Goal: Information Seeking & Learning: Learn about a topic

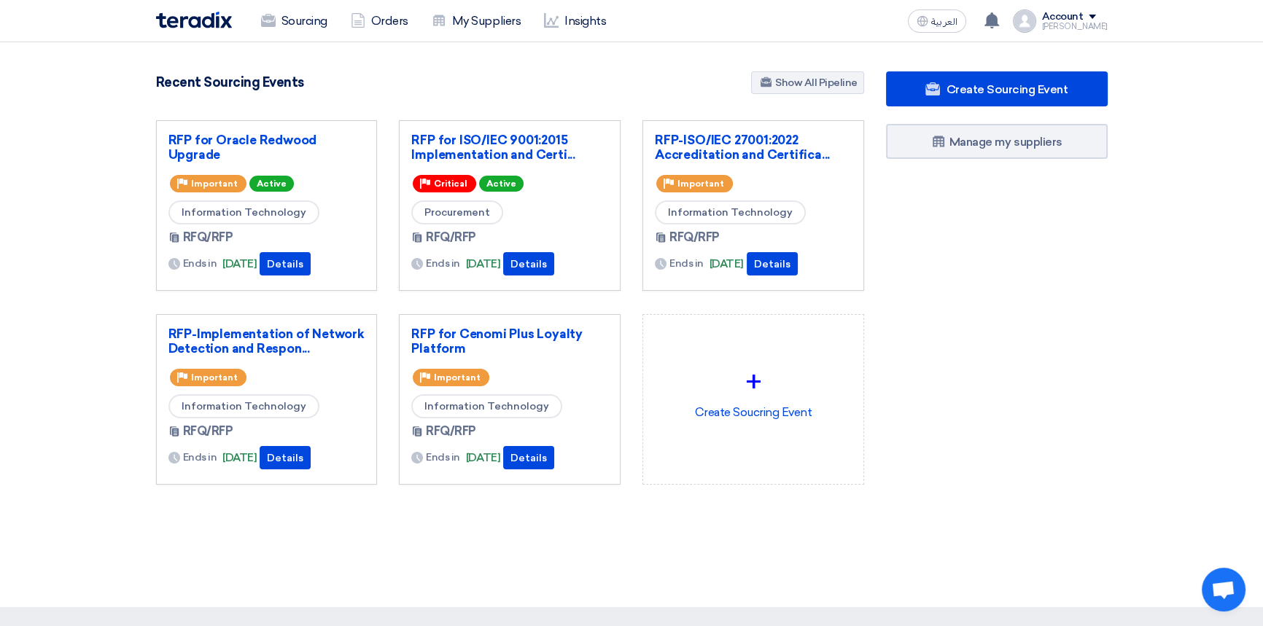
click at [873, 25] on div "Sourcing Orders My Suppliers Insights العربية ع You have a new offer for 'RFP f…" at bounding box center [631, 21] width 973 height 42
click at [481, 334] on link "RFP for Cenomi Plus Loyalty Platform" at bounding box center [509, 341] width 197 height 29
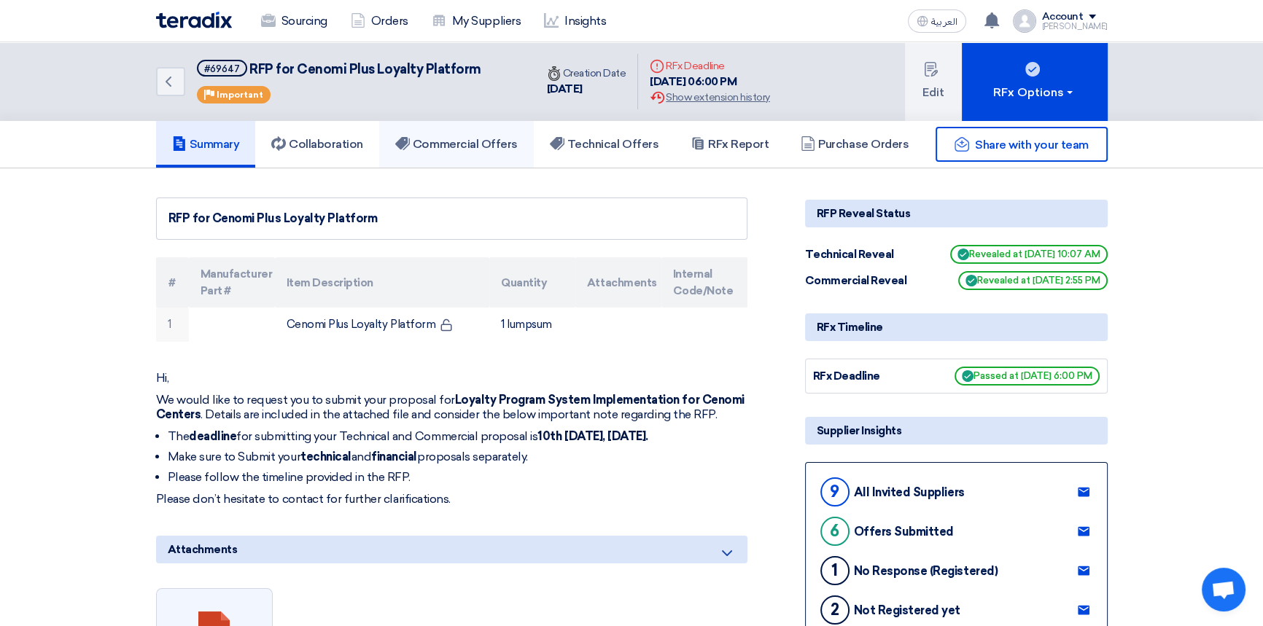
click at [478, 146] on h5 "Commercial Offers" at bounding box center [456, 144] width 122 height 15
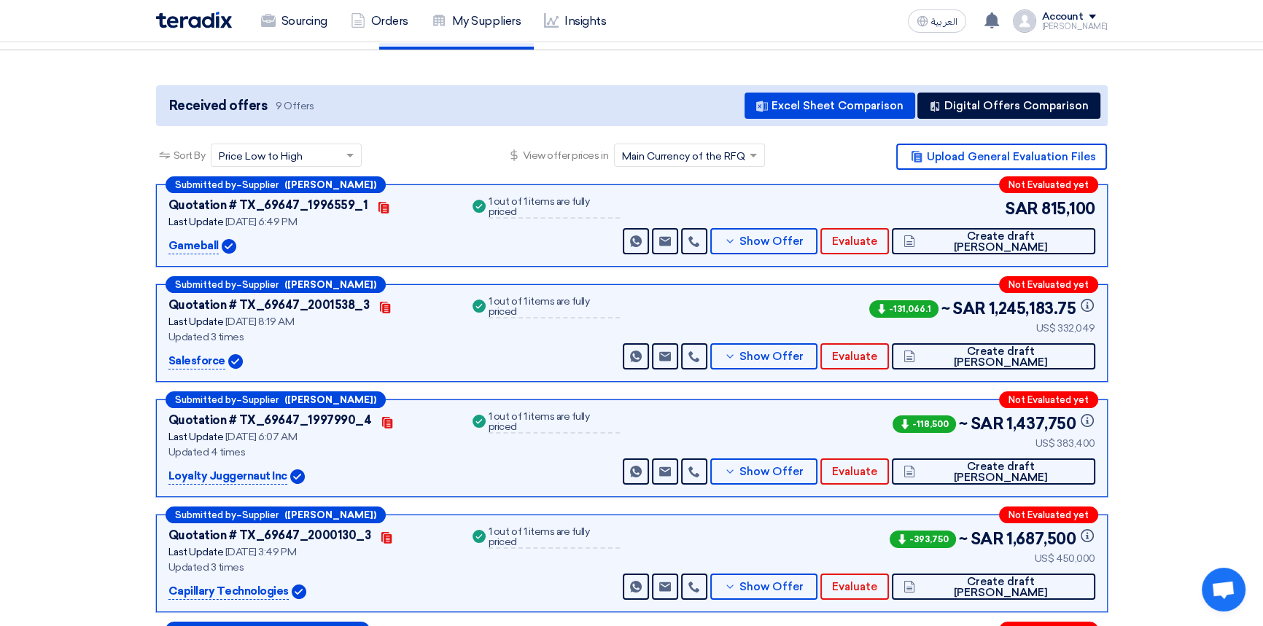
scroll to position [132, 0]
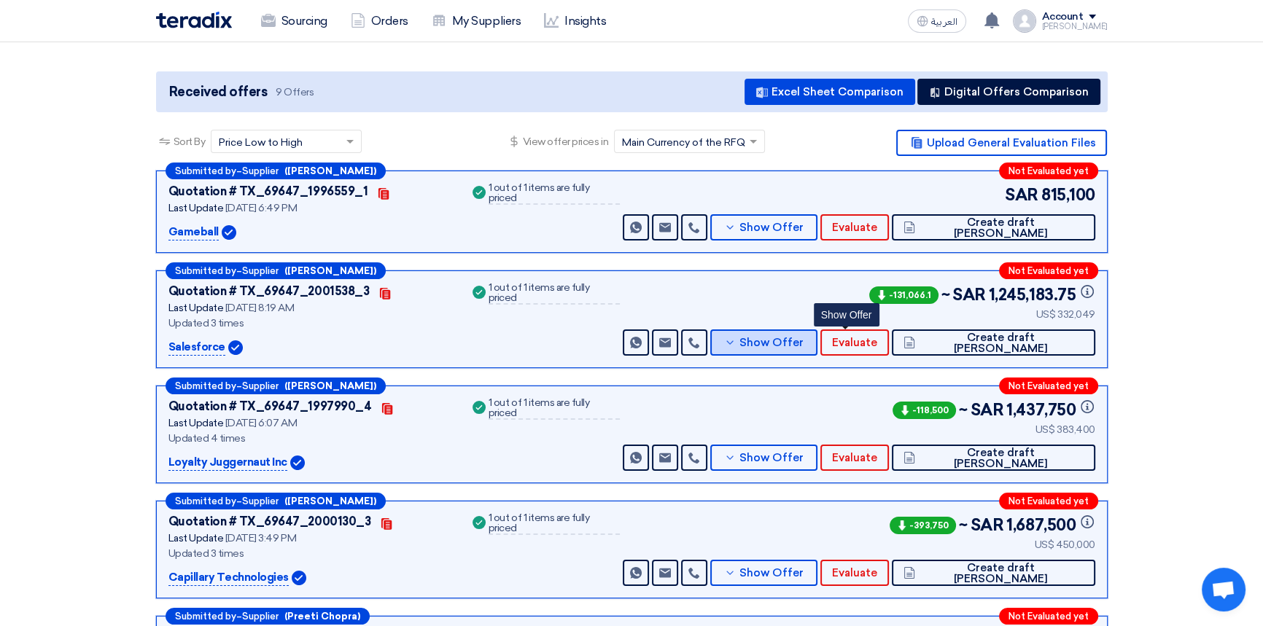
click at [804, 347] on span "Show Offer" at bounding box center [771, 343] width 64 height 11
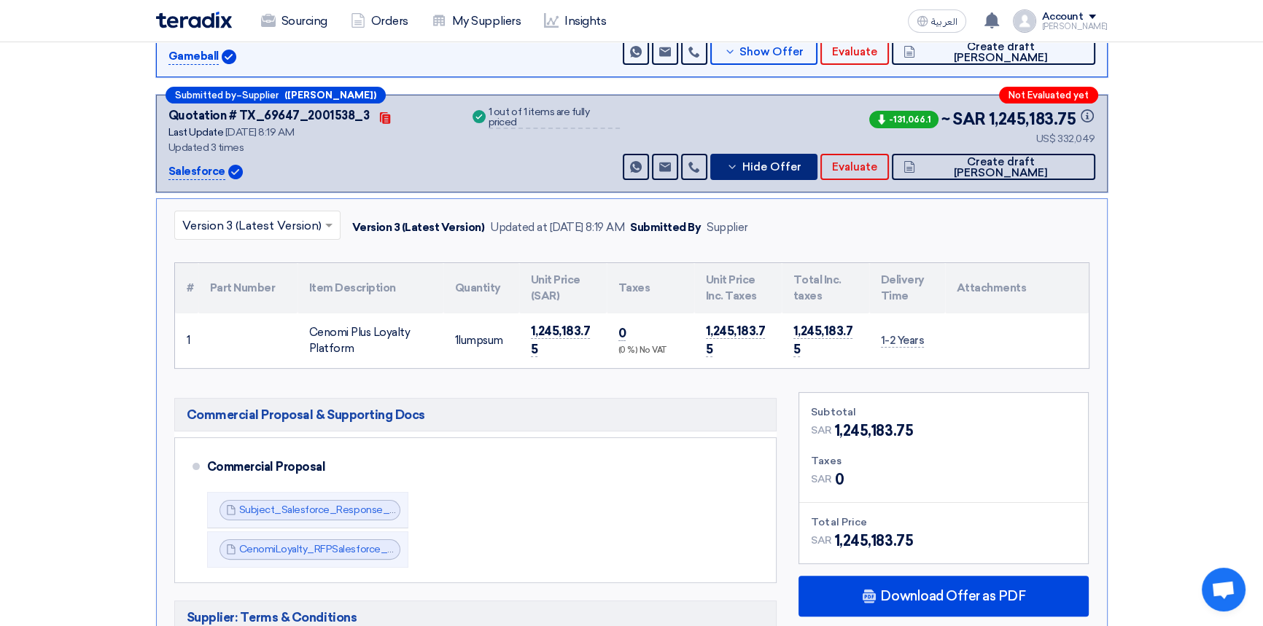
scroll to position [331, 0]
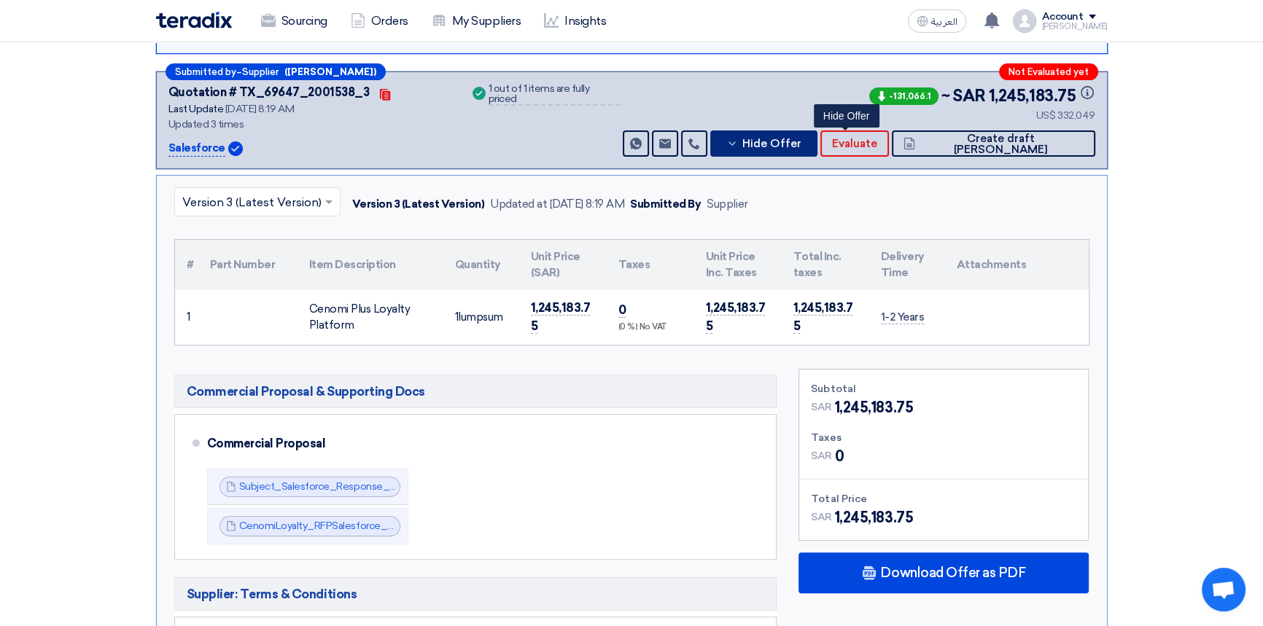
click at [801, 139] on span "Hide Offer" at bounding box center [771, 144] width 59 height 11
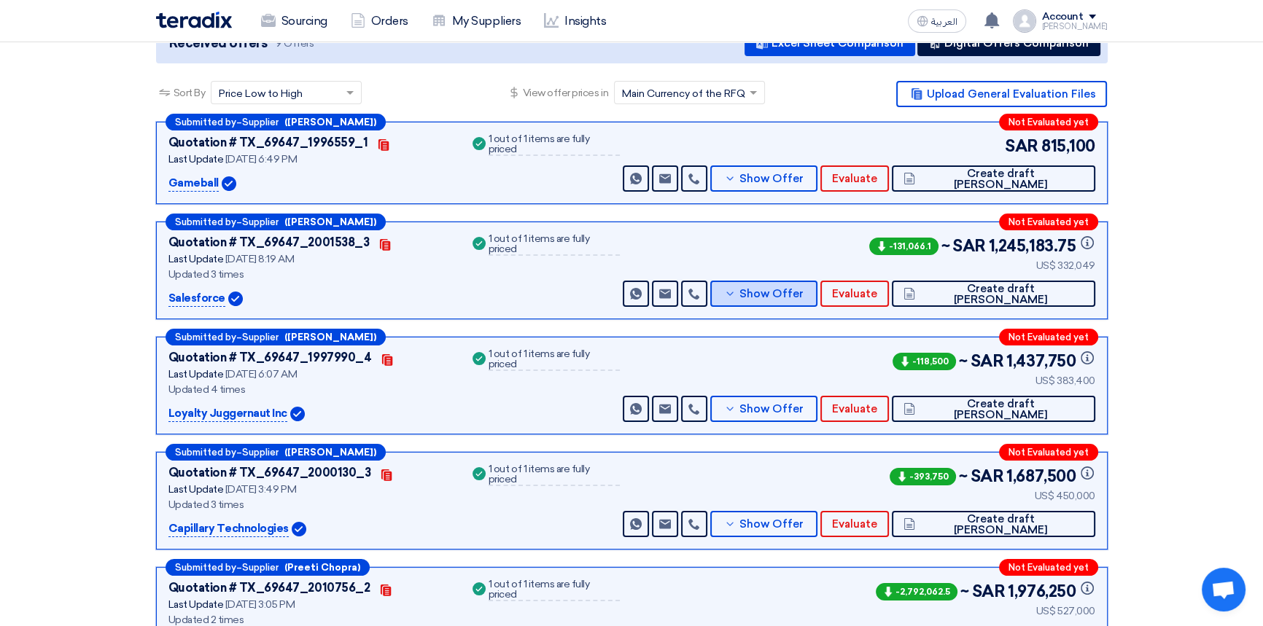
scroll to position [198, 0]
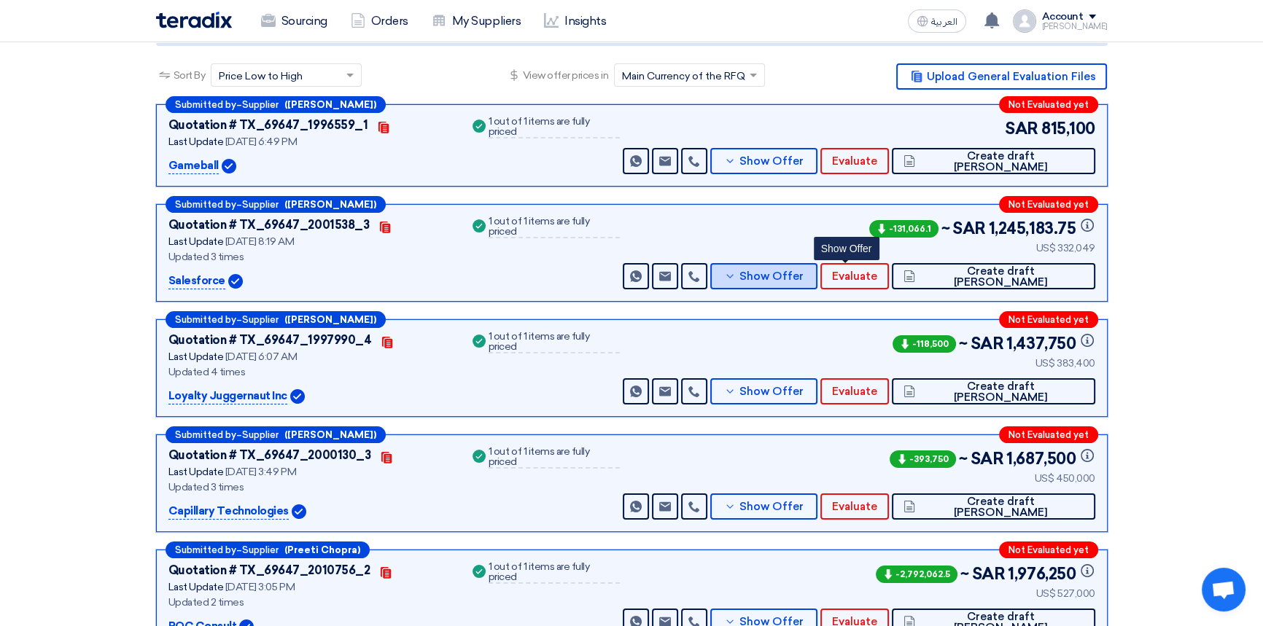
click at [818, 284] on button "Show Offer" at bounding box center [764, 276] width 108 height 26
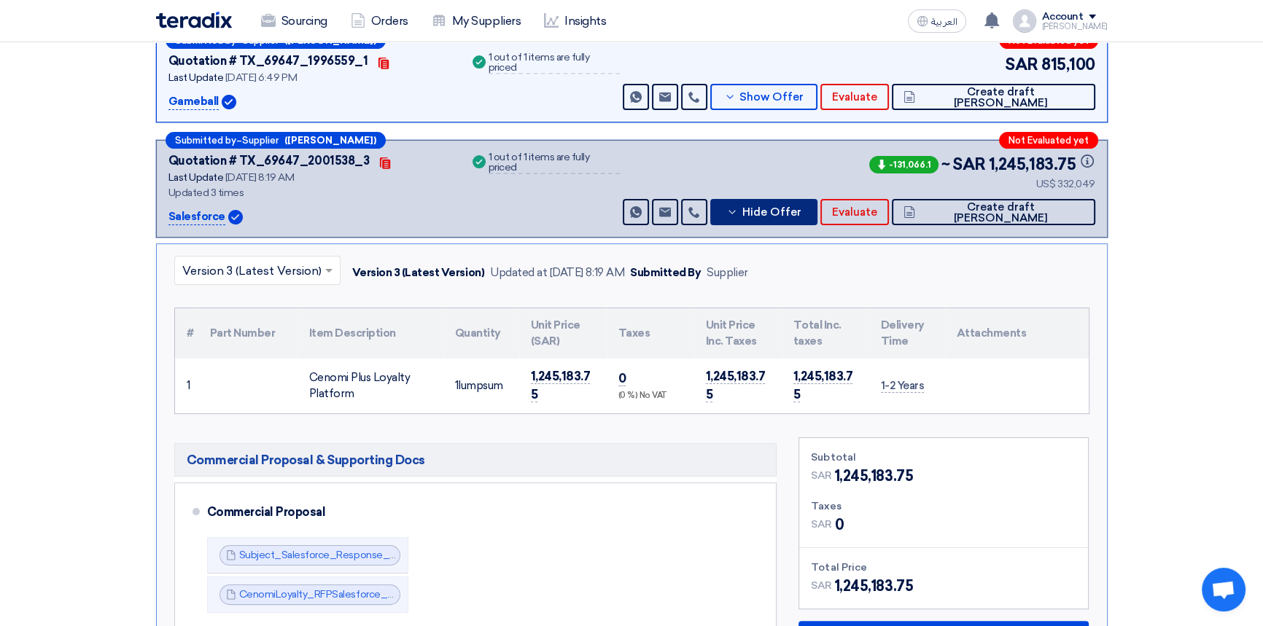
scroll to position [397, 0]
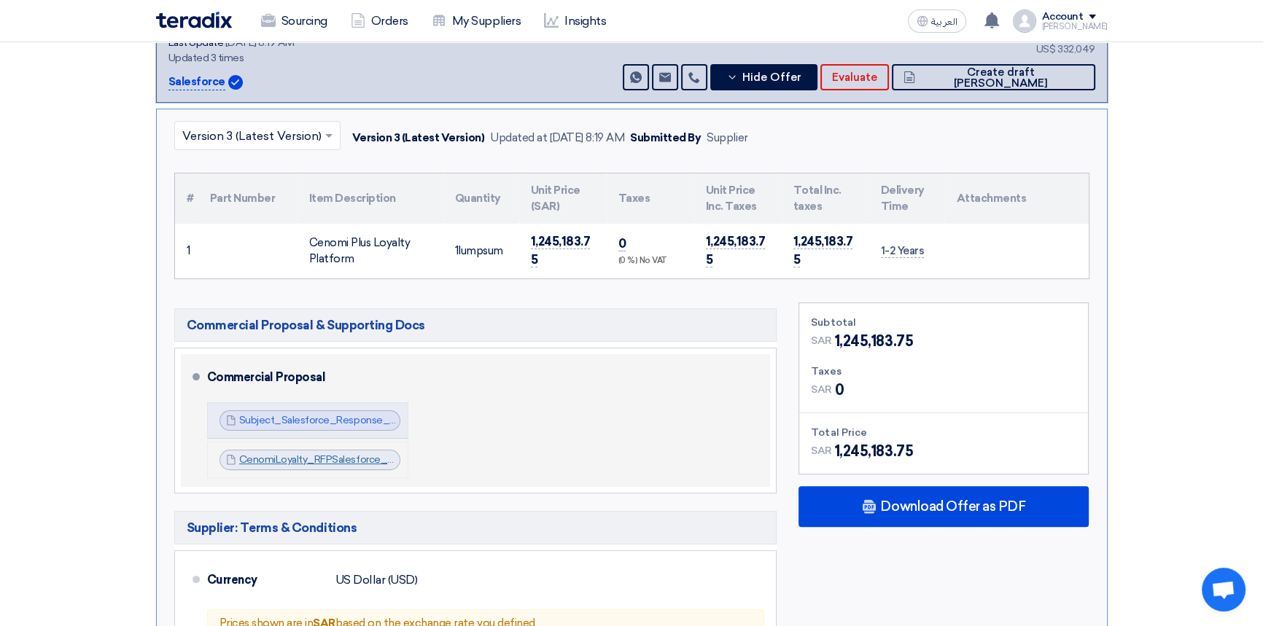
click at [328, 462] on link "CenomiLoyalty_RFPSalesforce_BAFO_1752139319833.pdf" at bounding box center [373, 460] width 268 height 12
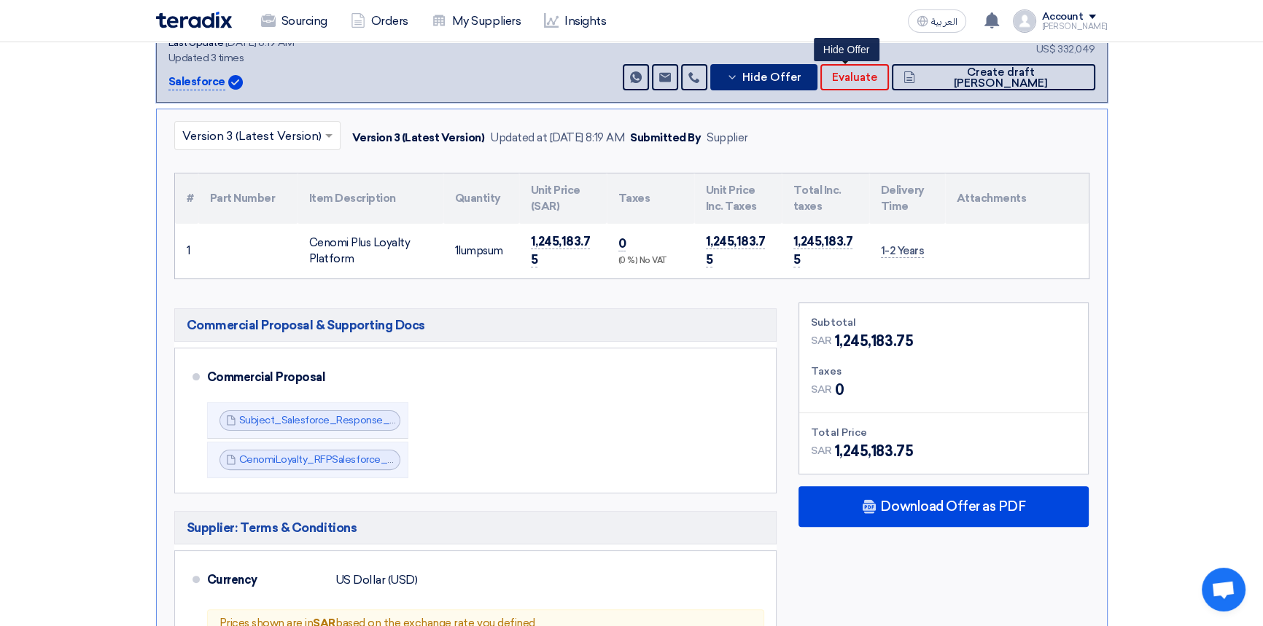
click at [801, 79] on span "Hide Offer" at bounding box center [771, 77] width 59 height 11
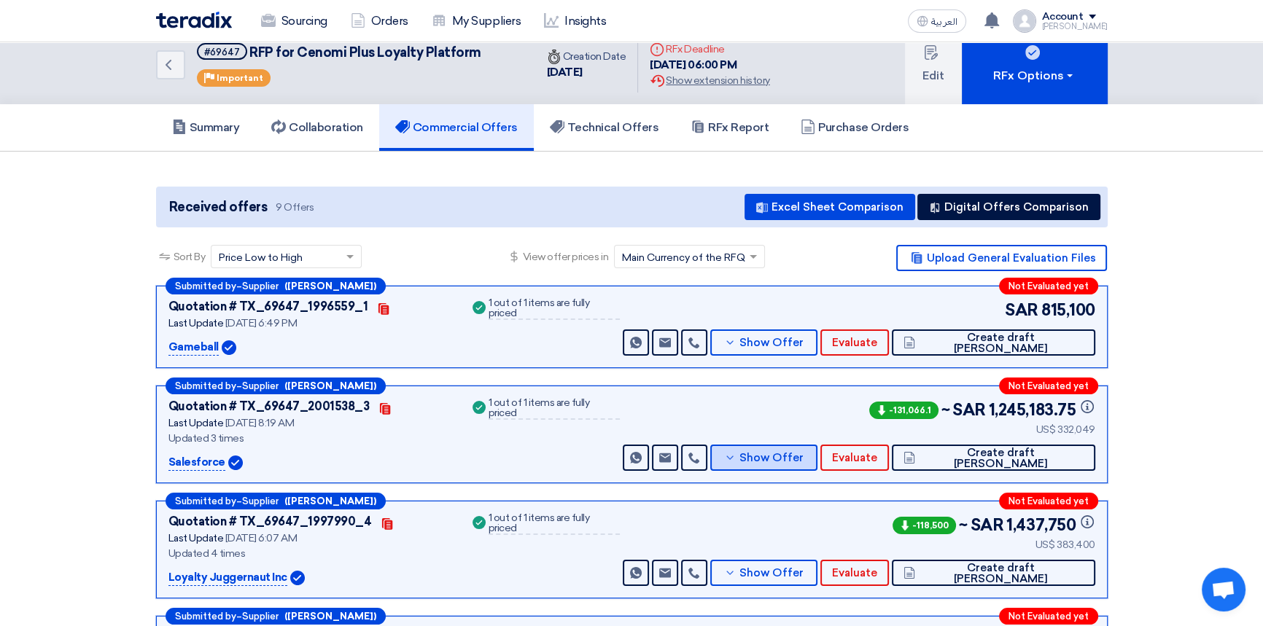
scroll to position [0, 0]
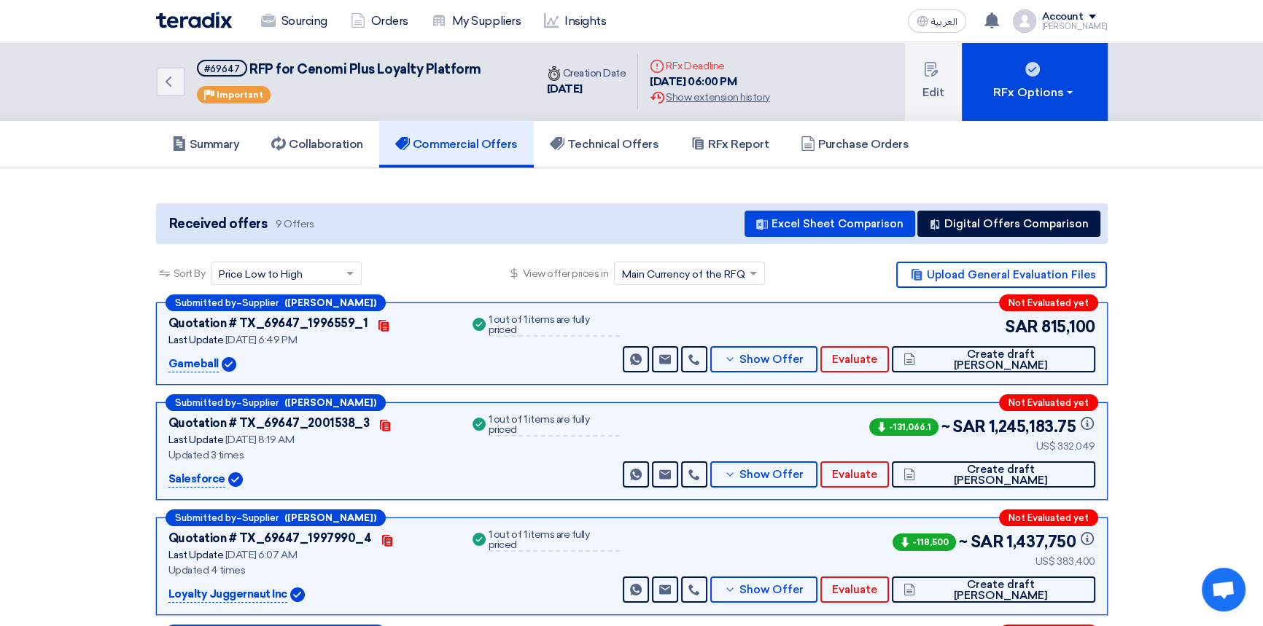
click at [451, 141] on h5 "Commercial Offers" at bounding box center [456, 144] width 122 height 15
click at [488, 144] on h5 "Commercial Offers" at bounding box center [456, 144] width 122 height 15
click at [804, 479] on span "Show Offer" at bounding box center [771, 475] width 64 height 11
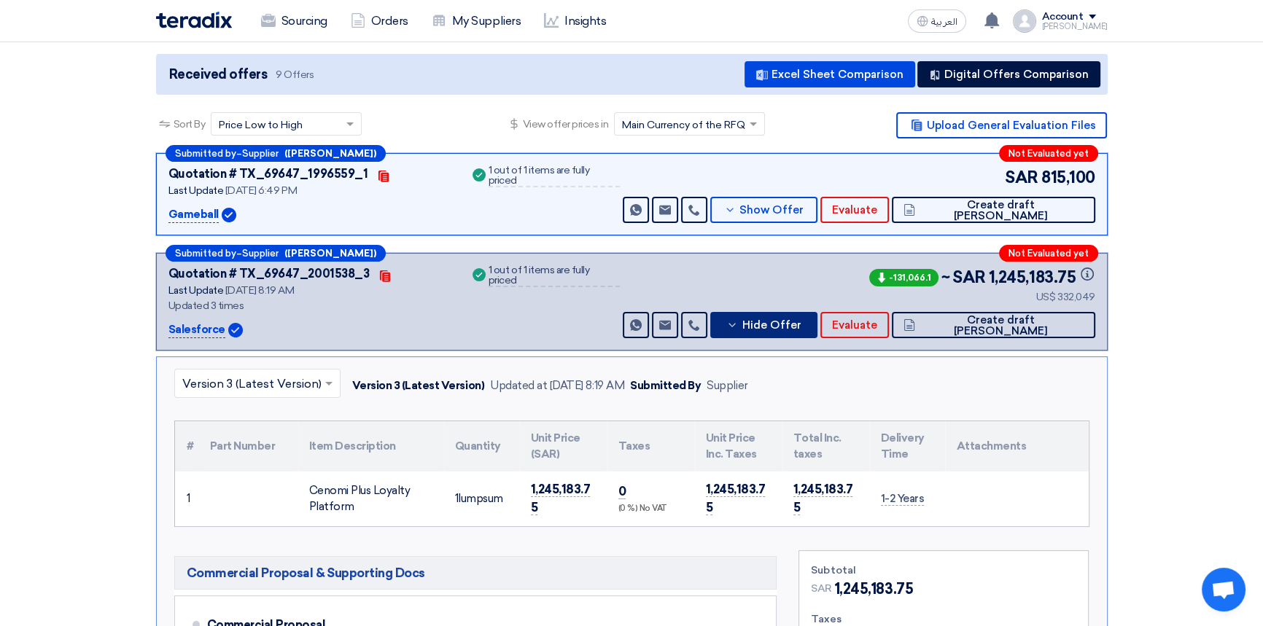
scroll to position [132, 0]
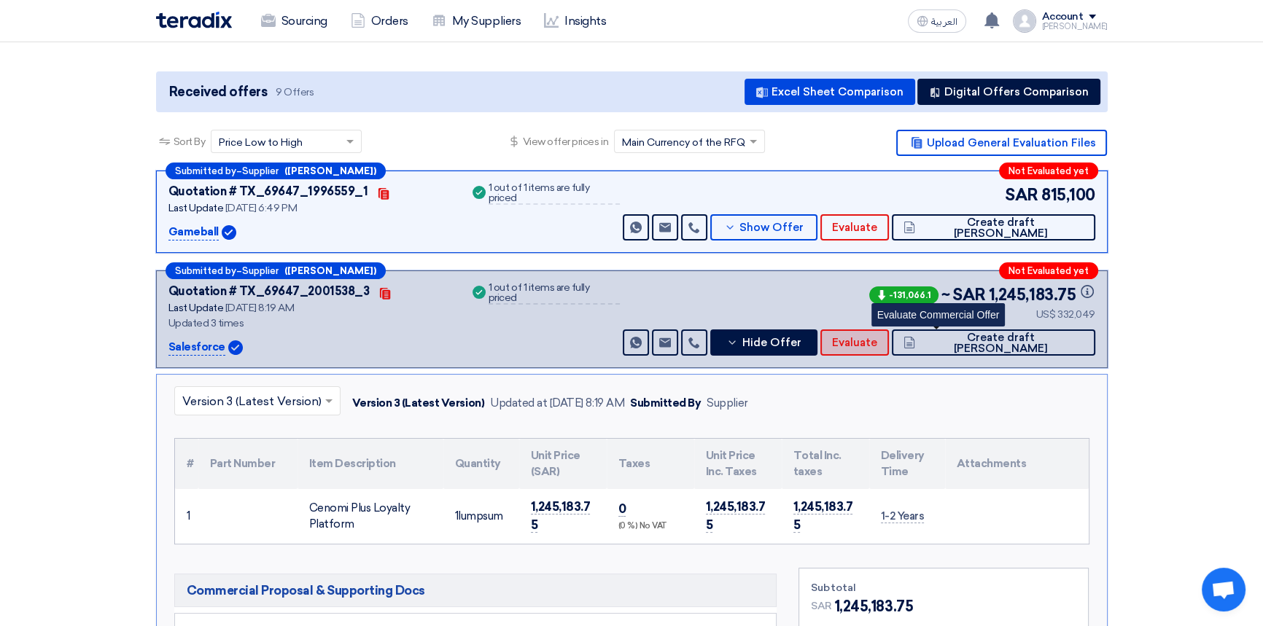
click at [877, 341] on span "Evaluate" at bounding box center [854, 343] width 45 height 11
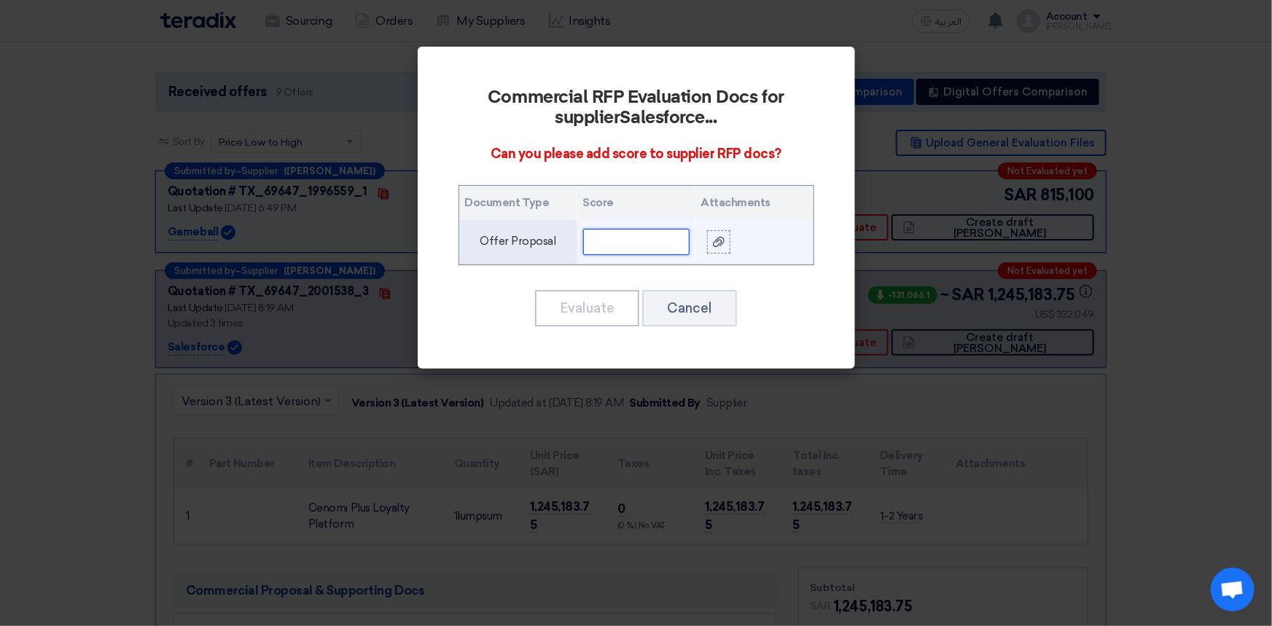
click at [613, 241] on input "text" at bounding box center [636, 242] width 106 height 26
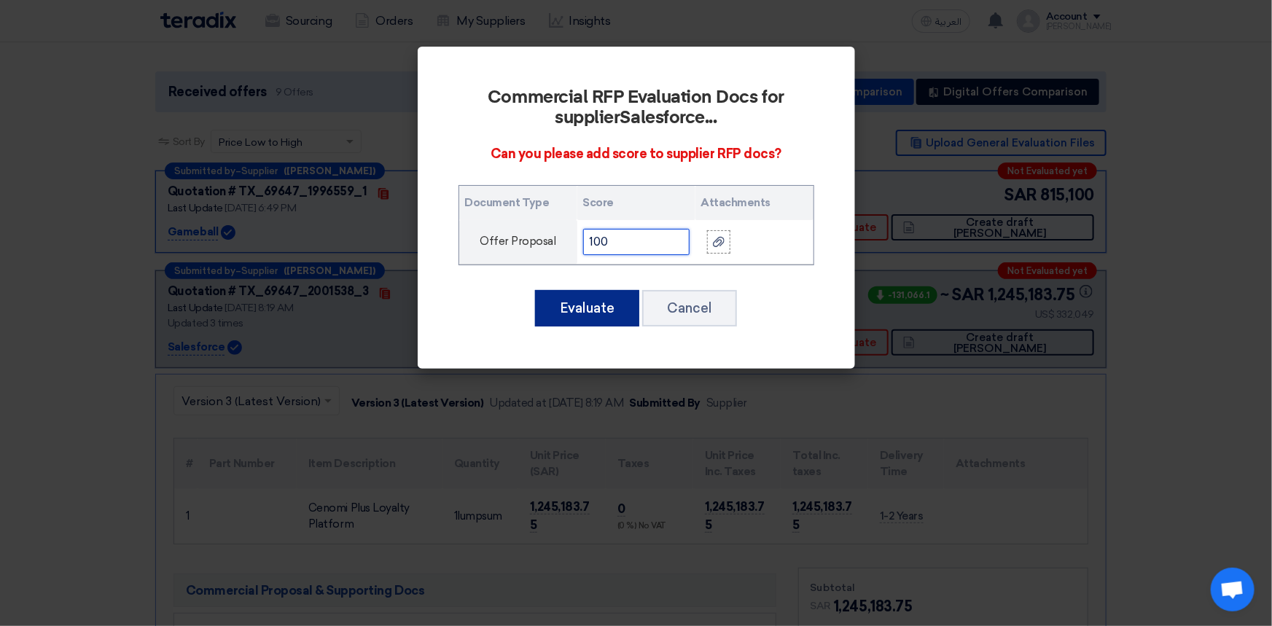
type input "100"
click at [607, 313] on button "Evaluate" at bounding box center [587, 308] width 104 height 36
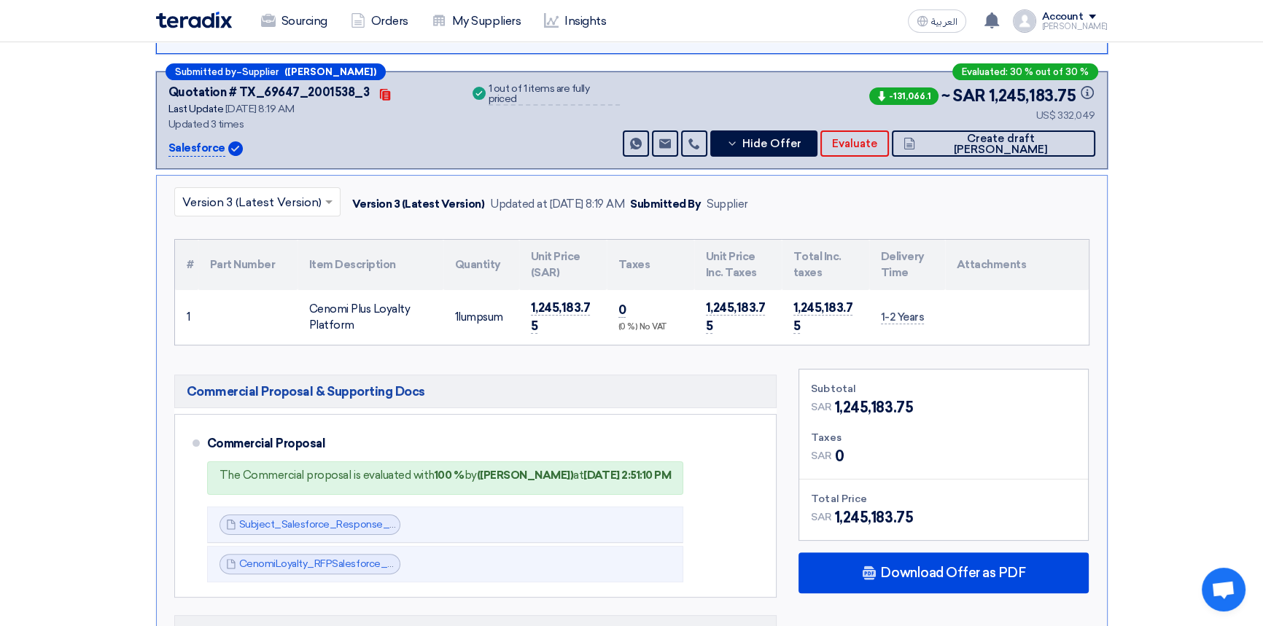
scroll to position [198, 0]
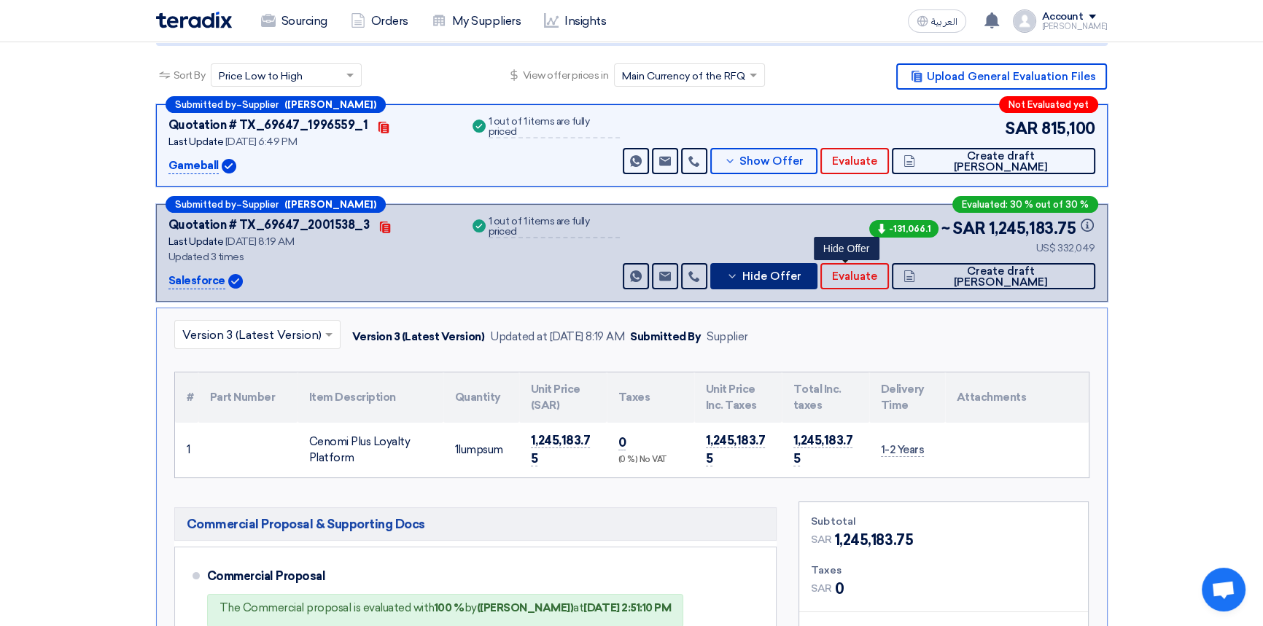
click at [801, 277] on span "Hide Offer" at bounding box center [771, 276] width 59 height 11
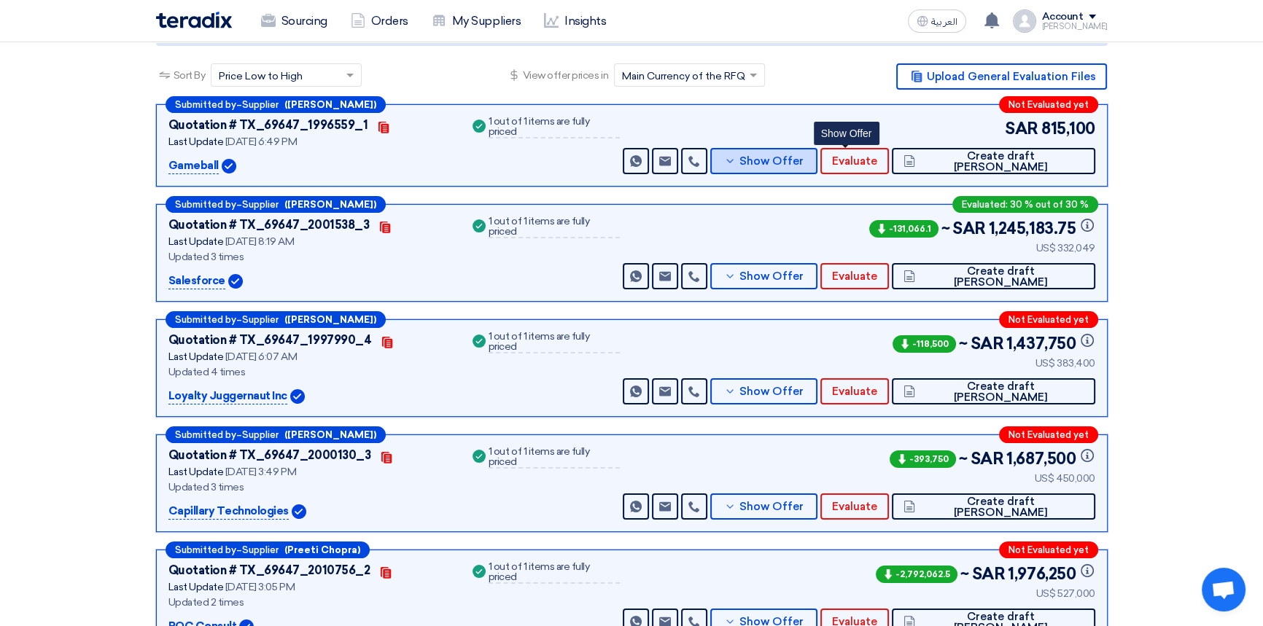
click at [804, 162] on span "Show Offer" at bounding box center [771, 161] width 64 height 11
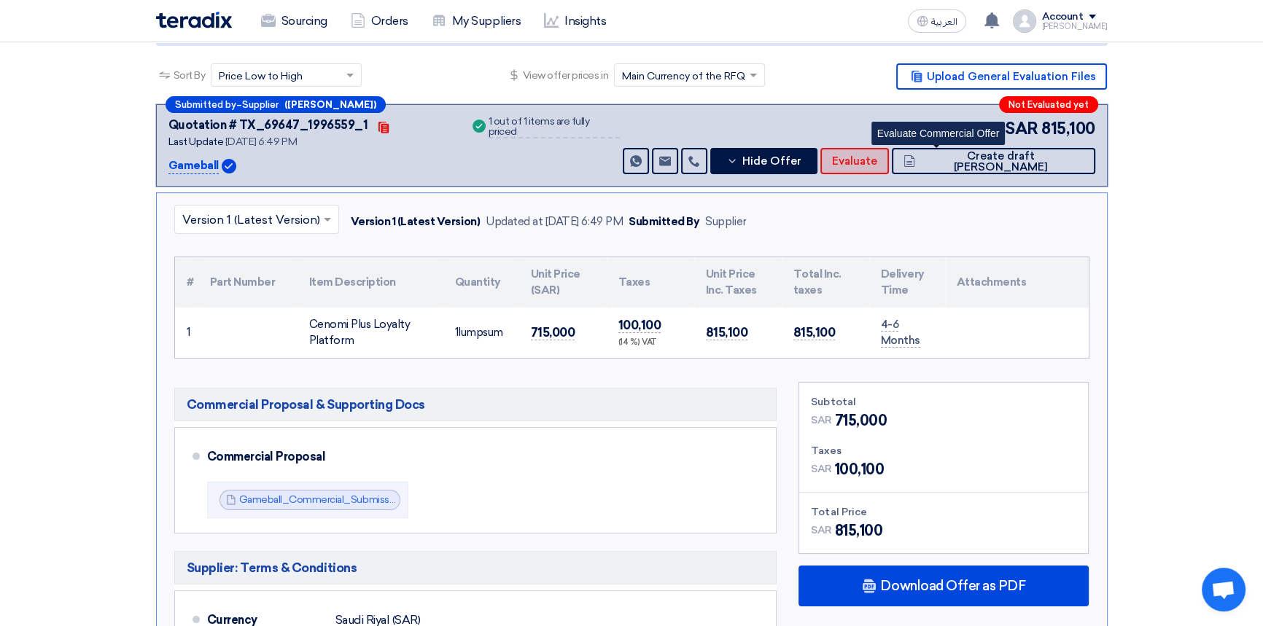
click at [877, 158] on span "Evaluate" at bounding box center [854, 161] width 45 height 11
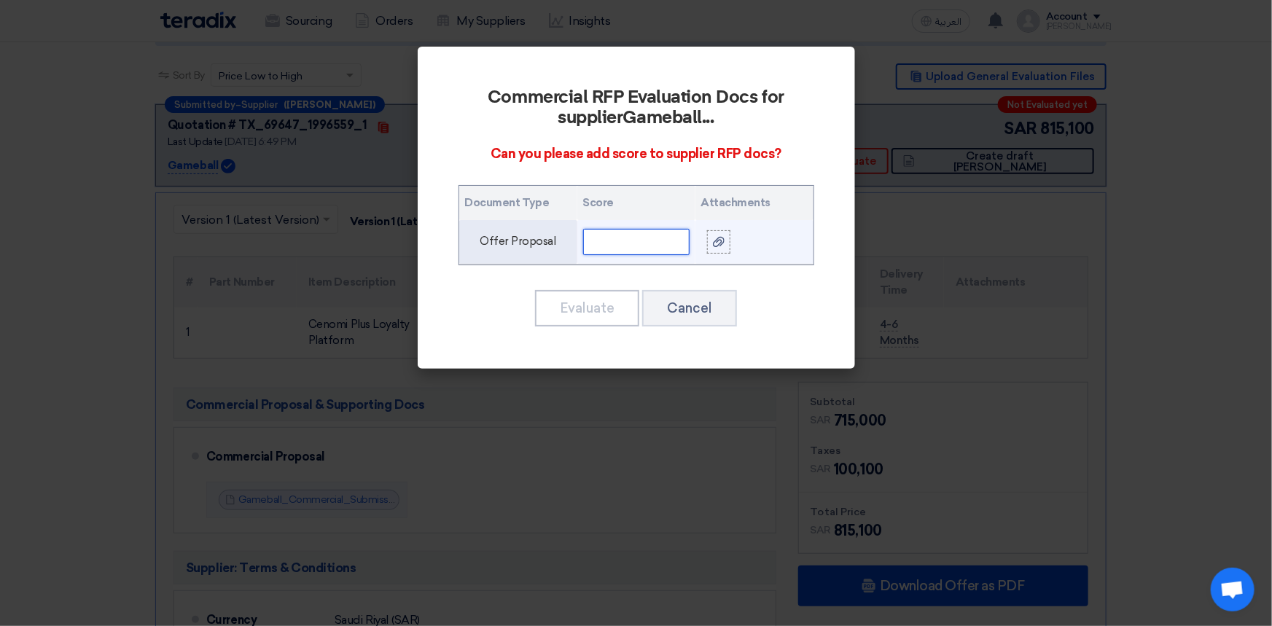
click at [646, 243] on input "text" at bounding box center [636, 242] width 106 height 26
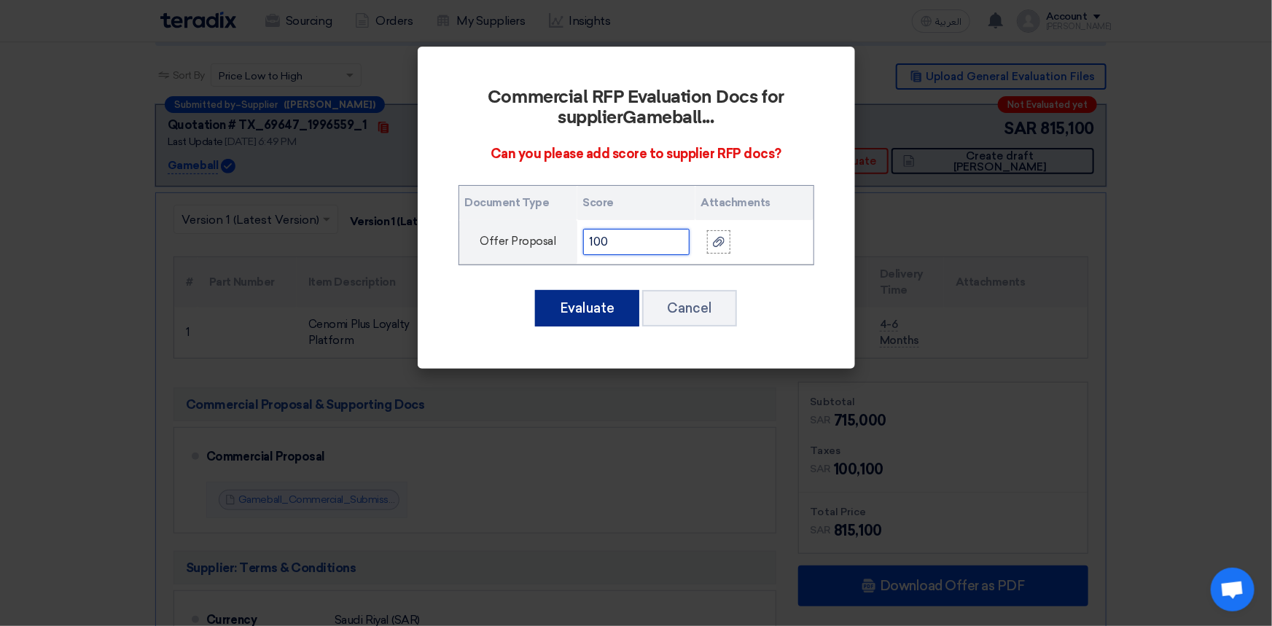
type input "100"
click at [567, 308] on button "Evaluate" at bounding box center [587, 308] width 104 height 36
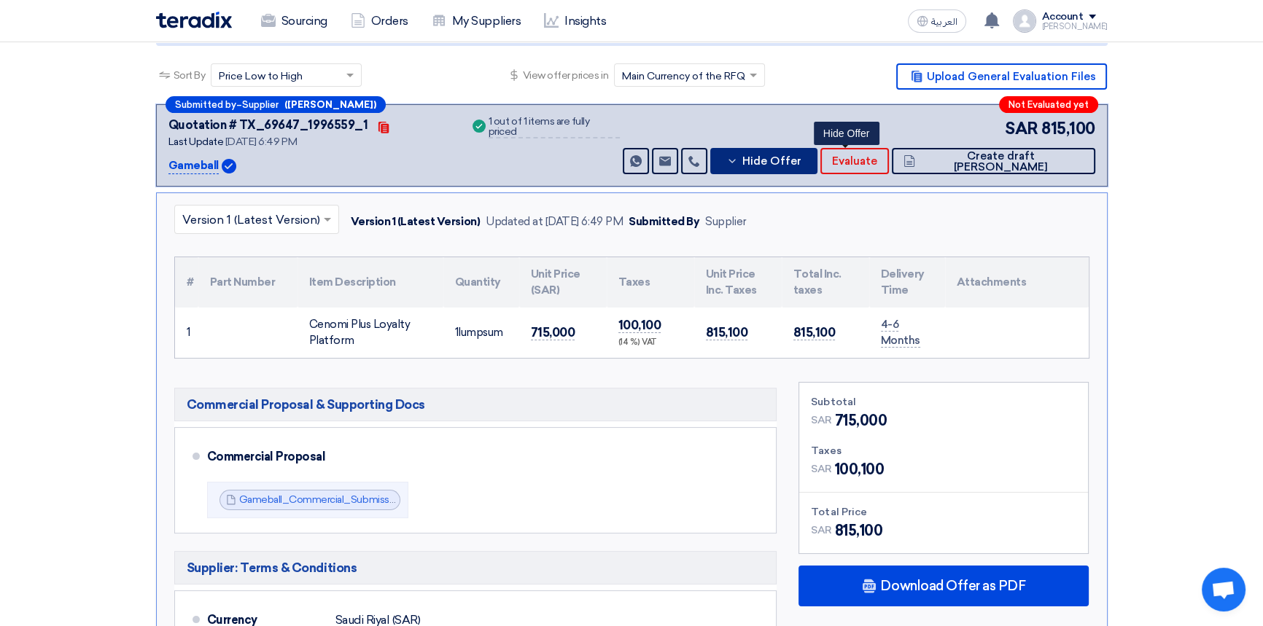
click at [801, 161] on span "Hide Offer" at bounding box center [771, 161] width 59 height 11
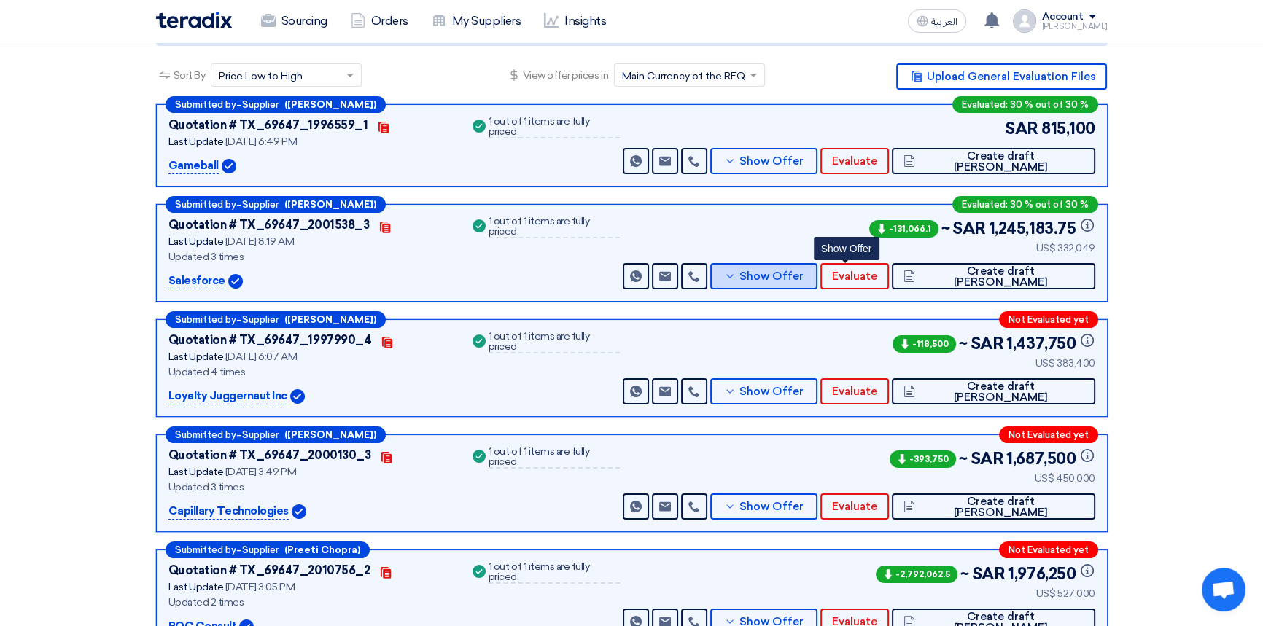
click at [804, 281] on span "Show Offer" at bounding box center [771, 276] width 64 height 11
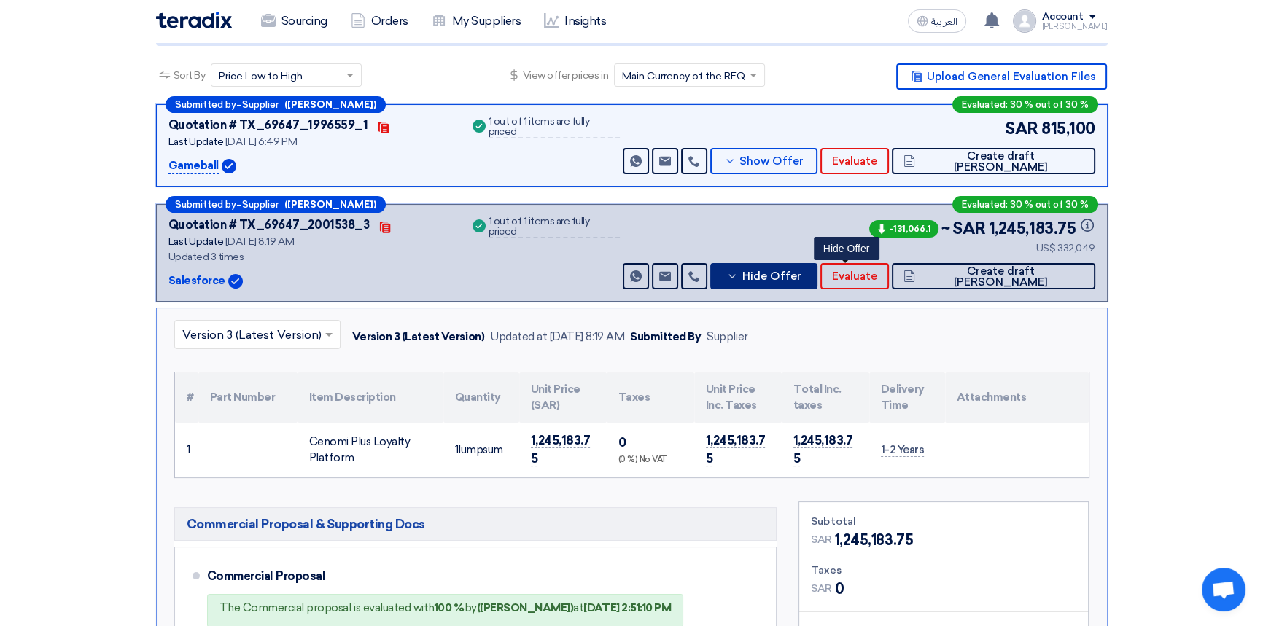
click at [801, 281] on span "Hide Offer" at bounding box center [771, 276] width 59 height 11
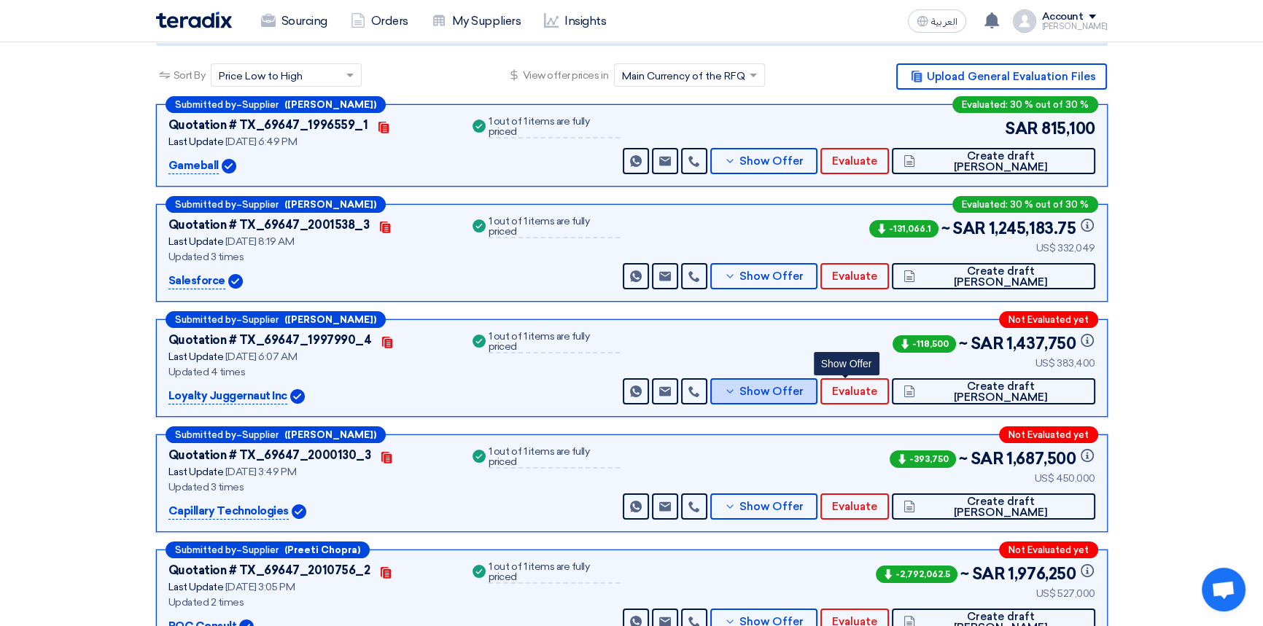
click at [804, 390] on span "Show Offer" at bounding box center [771, 391] width 64 height 11
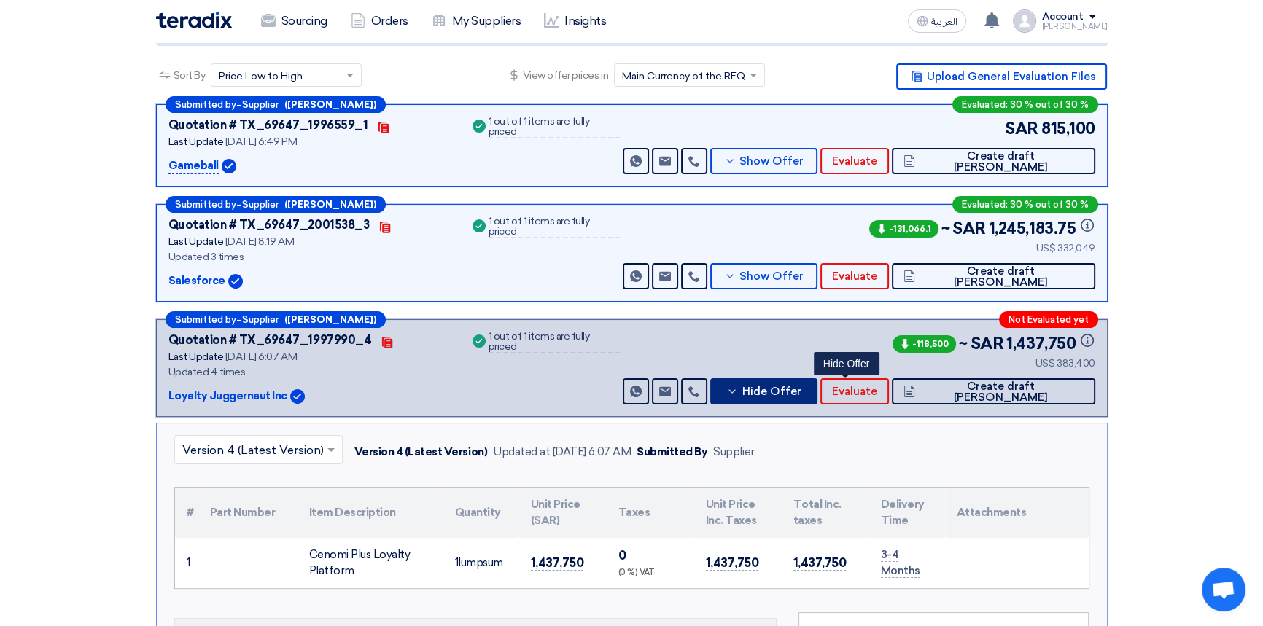
click at [801, 390] on span "Hide Offer" at bounding box center [771, 391] width 59 height 11
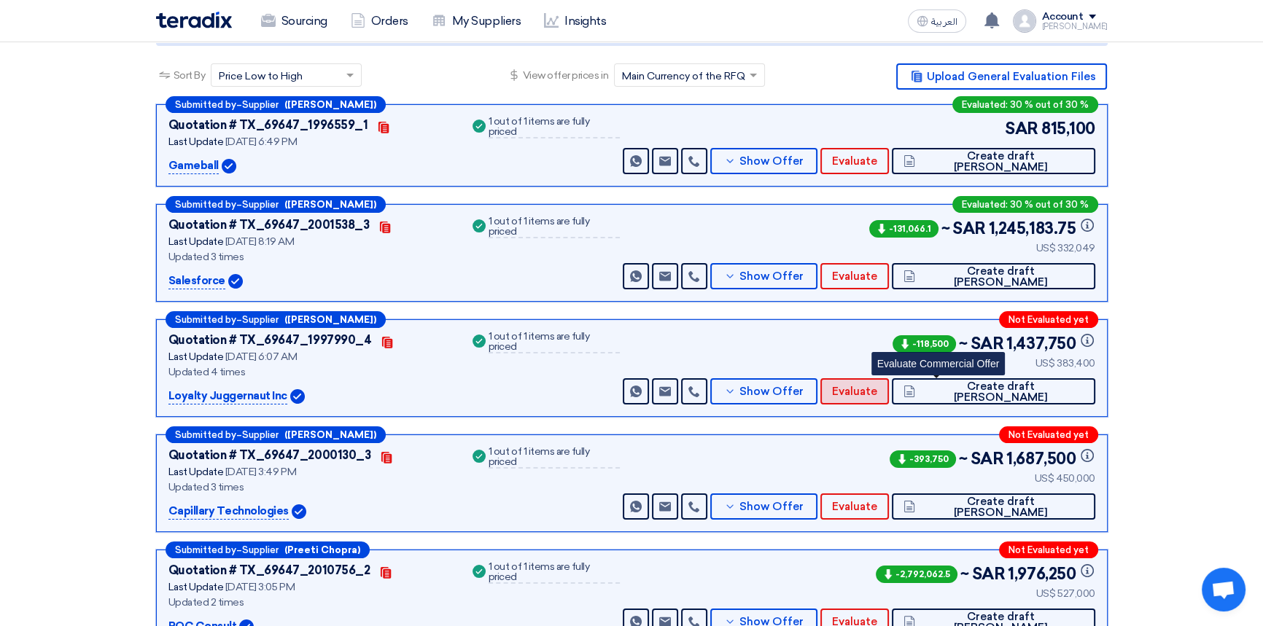
click at [877, 394] on span "Evaluate" at bounding box center [854, 391] width 45 height 11
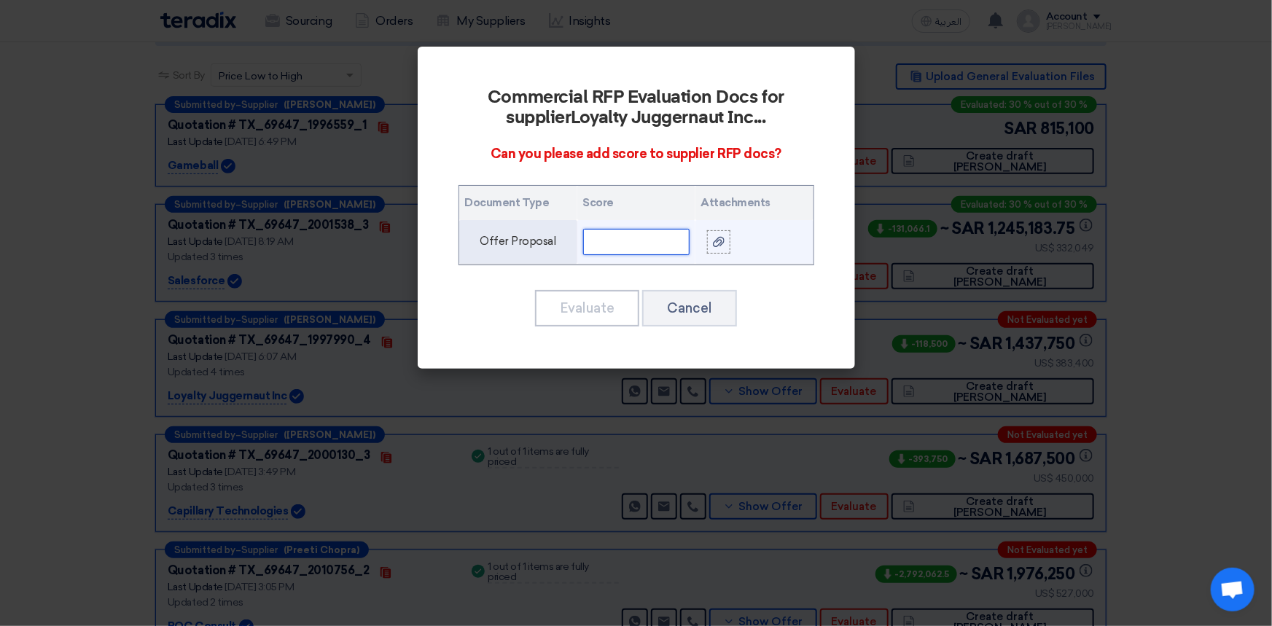
click at [609, 240] on input "text" at bounding box center [636, 242] width 106 height 26
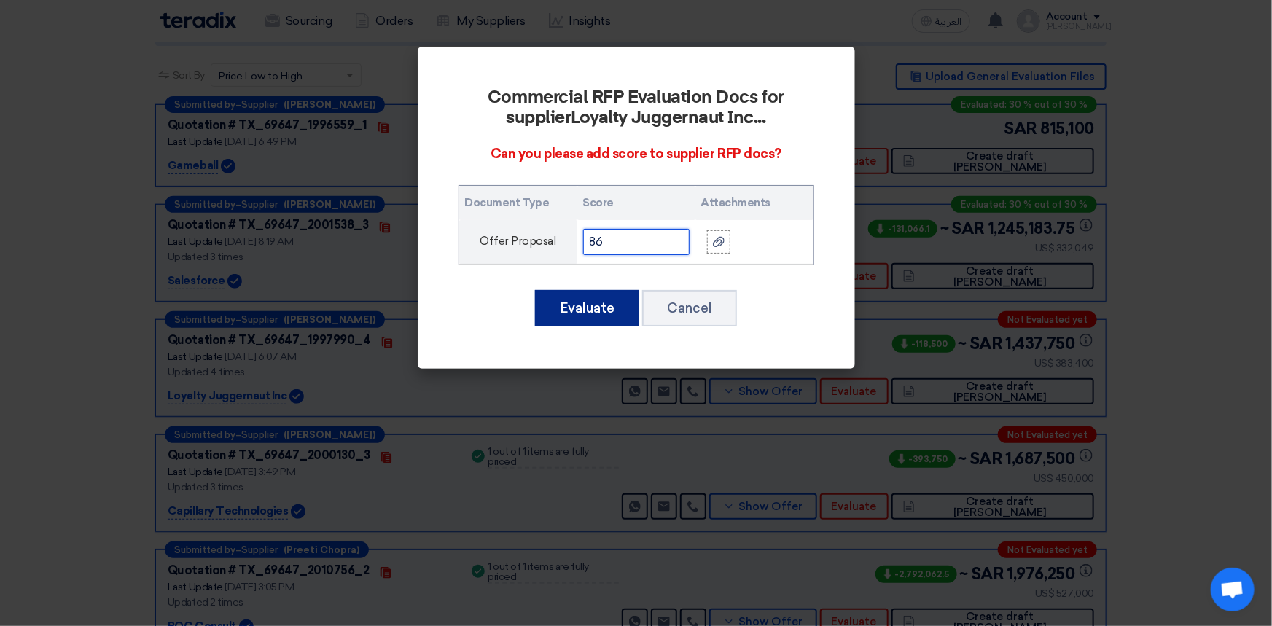
type input "86"
click at [576, 301] on button "Evaluate" at bounding box center [587, 308] width 104 height 36
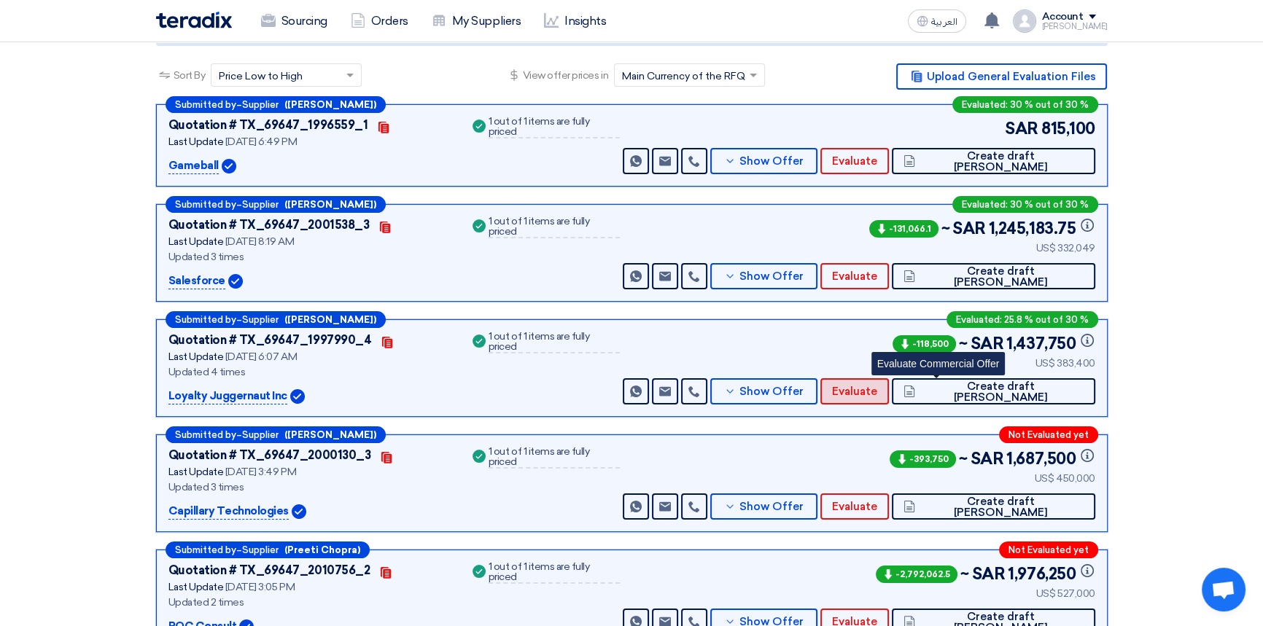
click at [877, 386] on span "Evaluate" at bounding box center [854, 391] width 45 height 11
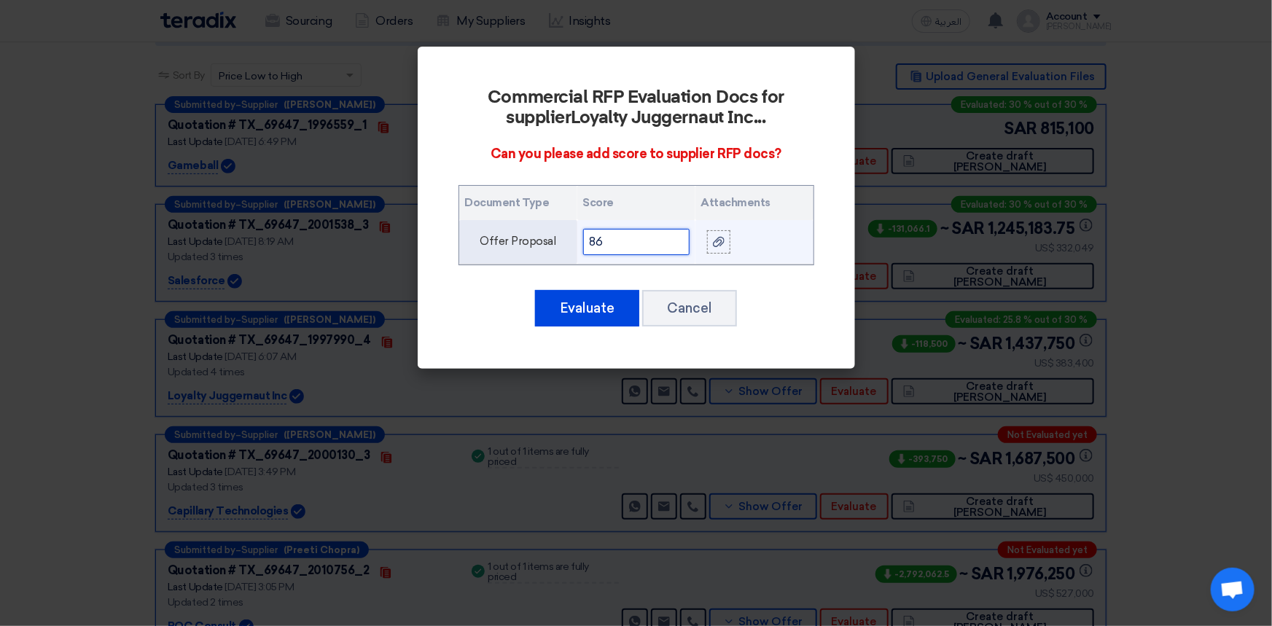
click at [667, 240] on input "86" at bounding box center [636, 242] width 106 height 26
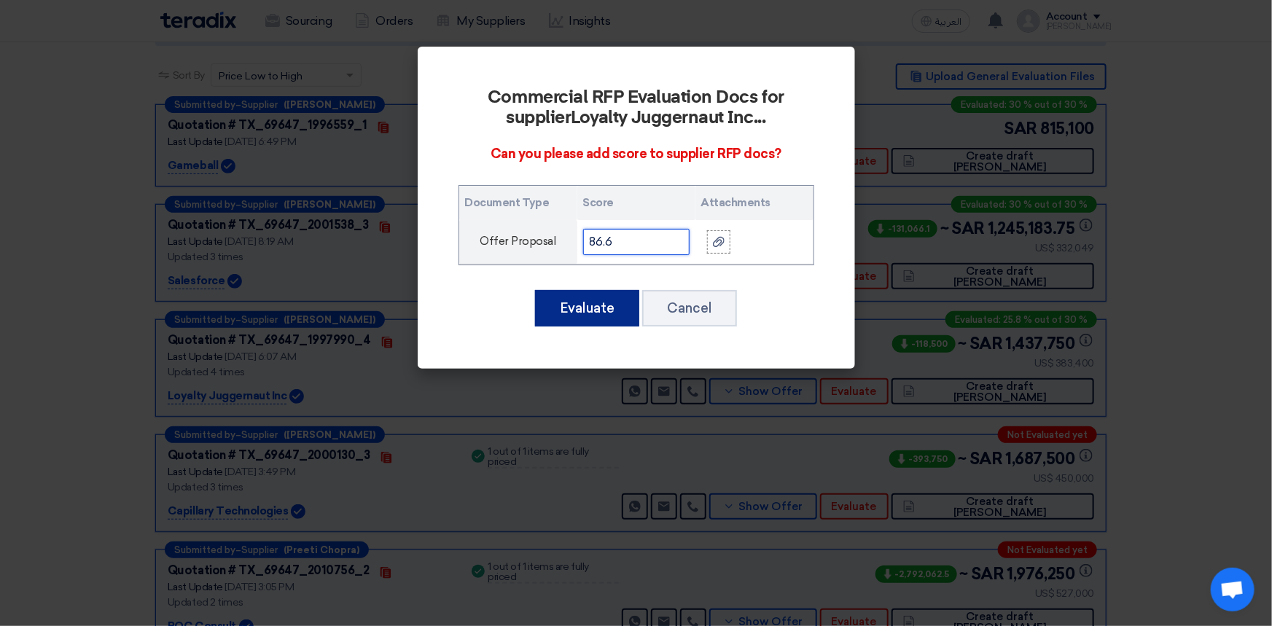
type input "86.6"
click at [580, 310] on button "Evaluate" at bounding box center [587, 308] width 104 height 36
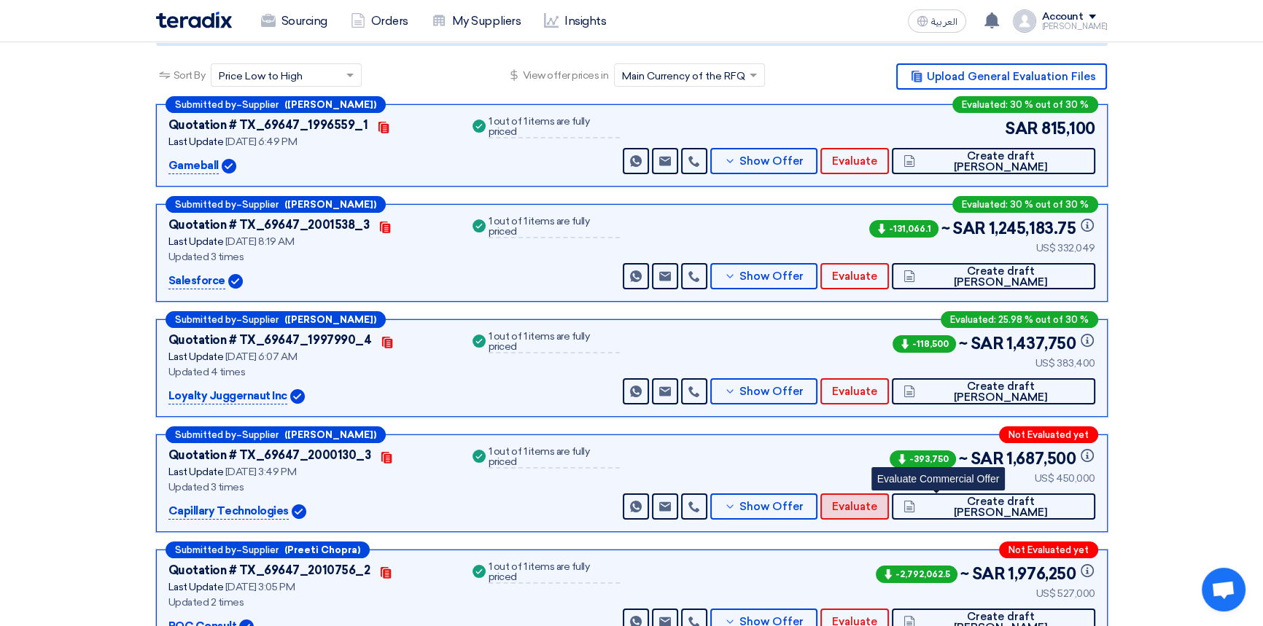
click at [877, 510] on span "Evaluate" at bounding box center [854, 507] width 45 height 11
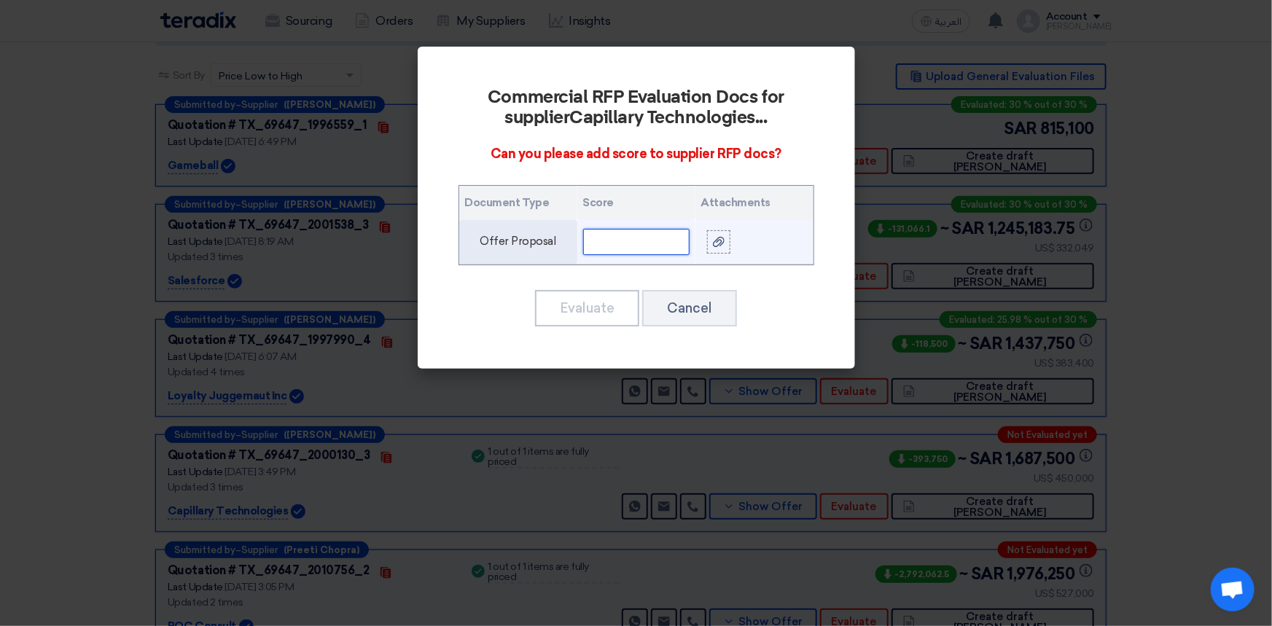
click at [606, 237] on input "text" at bounding box center [636, 242] width 106 height 26
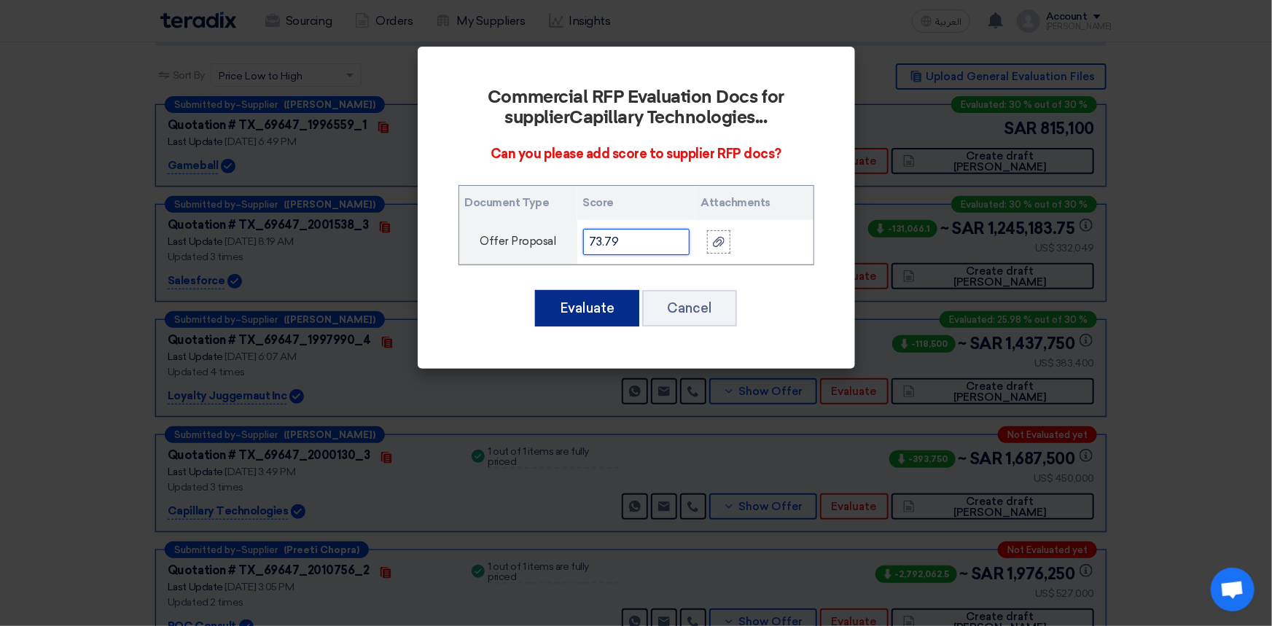
type input "73.79"
click at [610, 313] on button "Evaluate" at bounding box center [587, 308] width 104 height 36
click at [603, 308] on button "Evaluate" at bounding box center [587, 308] width 104 height 36
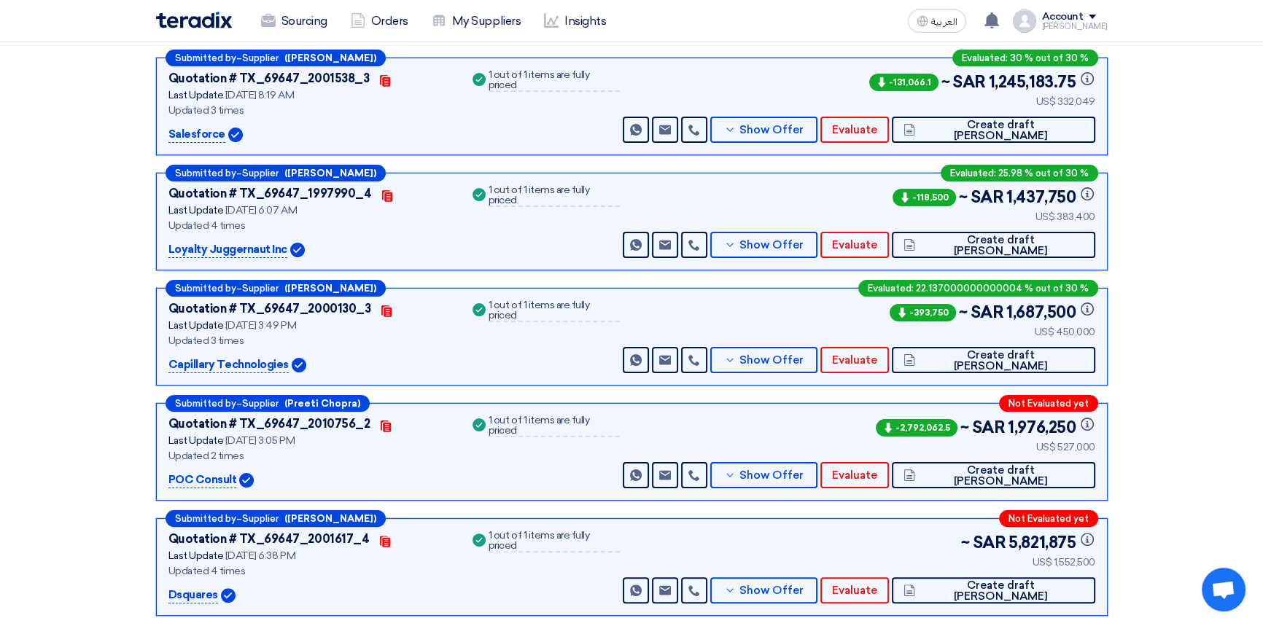
scroll to position [331, 0]
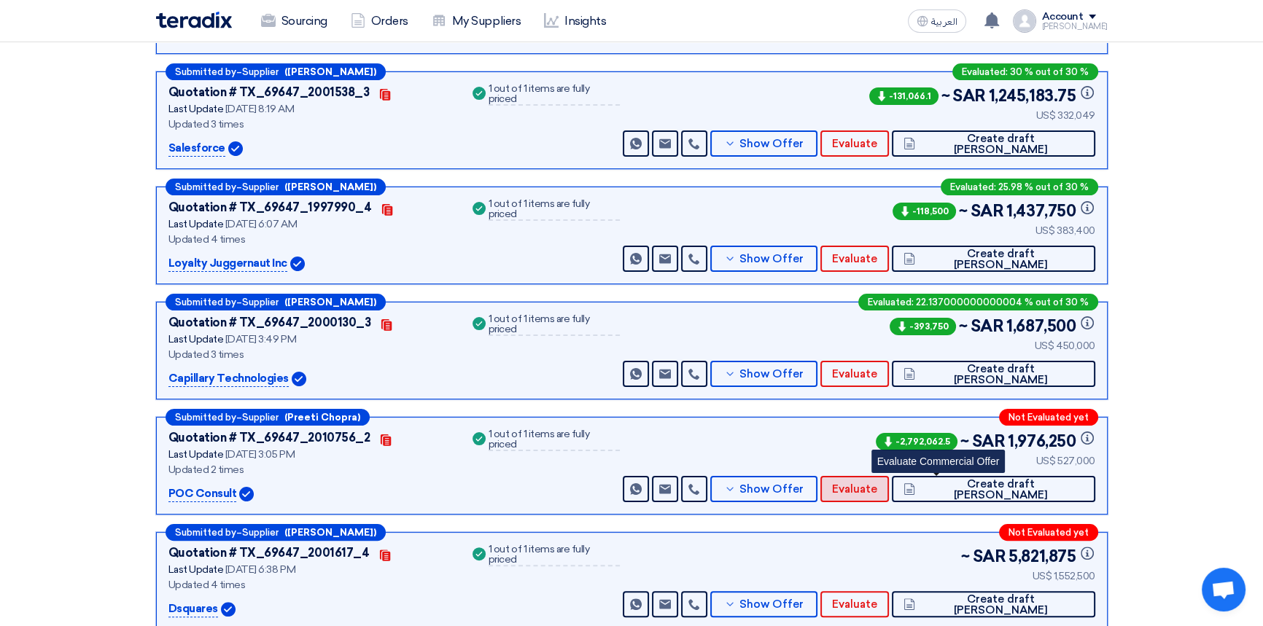
click at [877, 492] on span "Evaluate" at bounding box center [854, 489] width 45 height 11
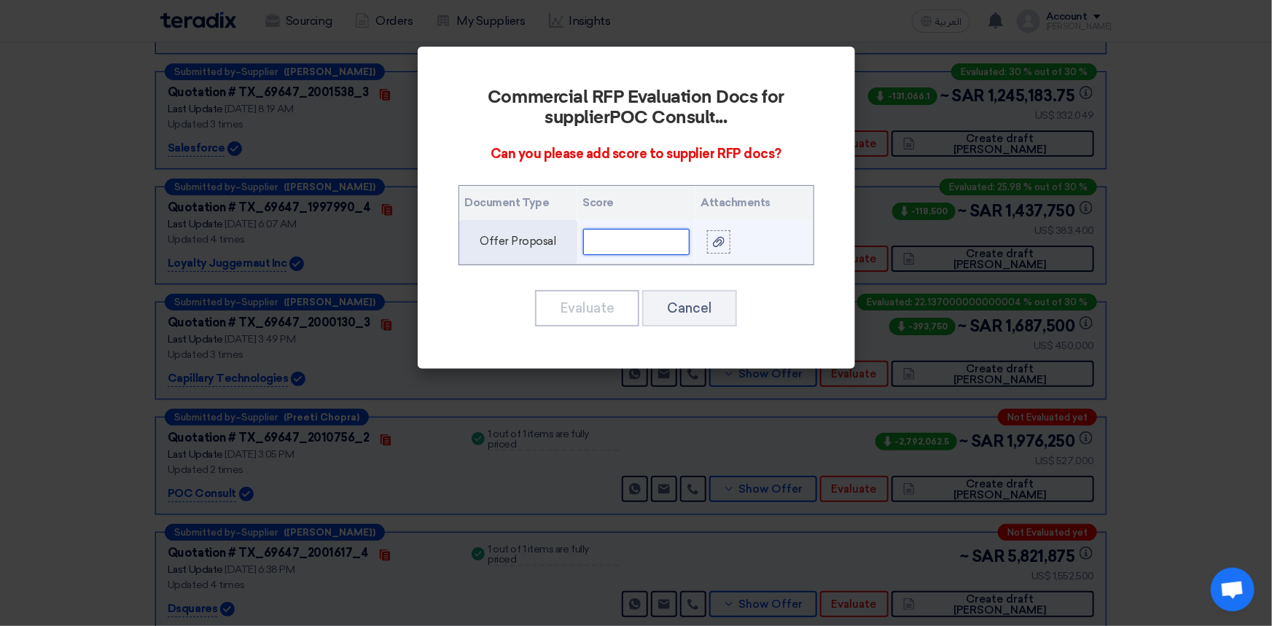
click at [608, 233] on input "text" at bounding box center [636, 242] width 106 height 26
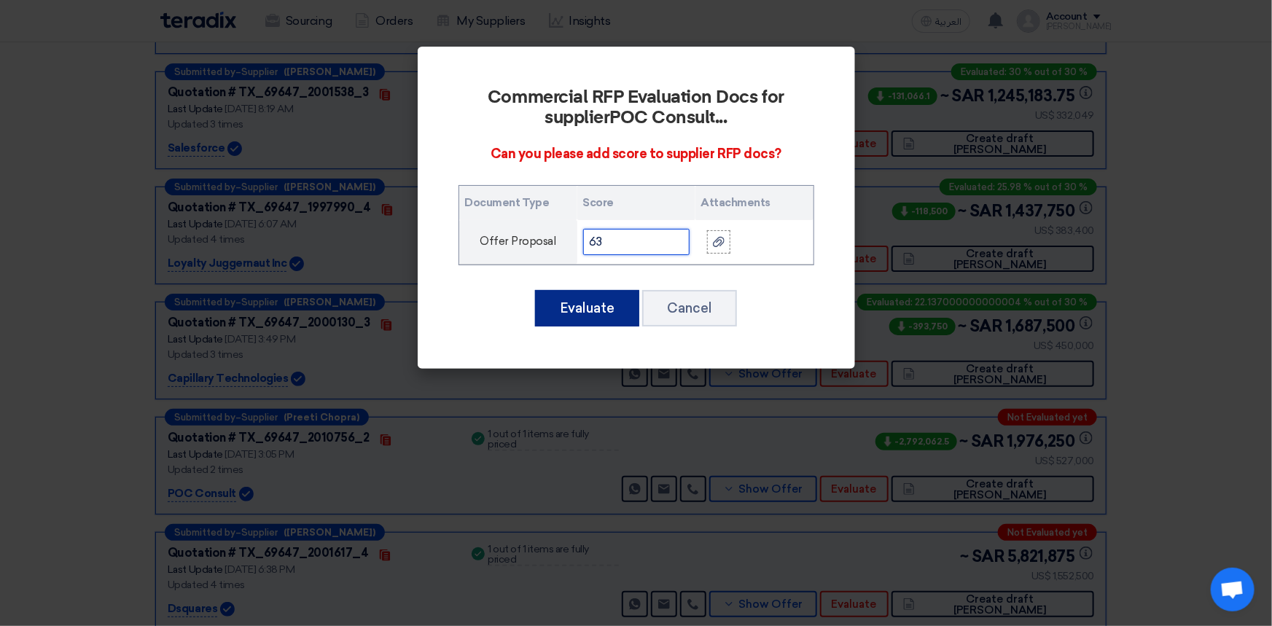
type input "63"
click at [601, 316] on button "Evaluate" at bounding box center [587, 308] width 104 height 36
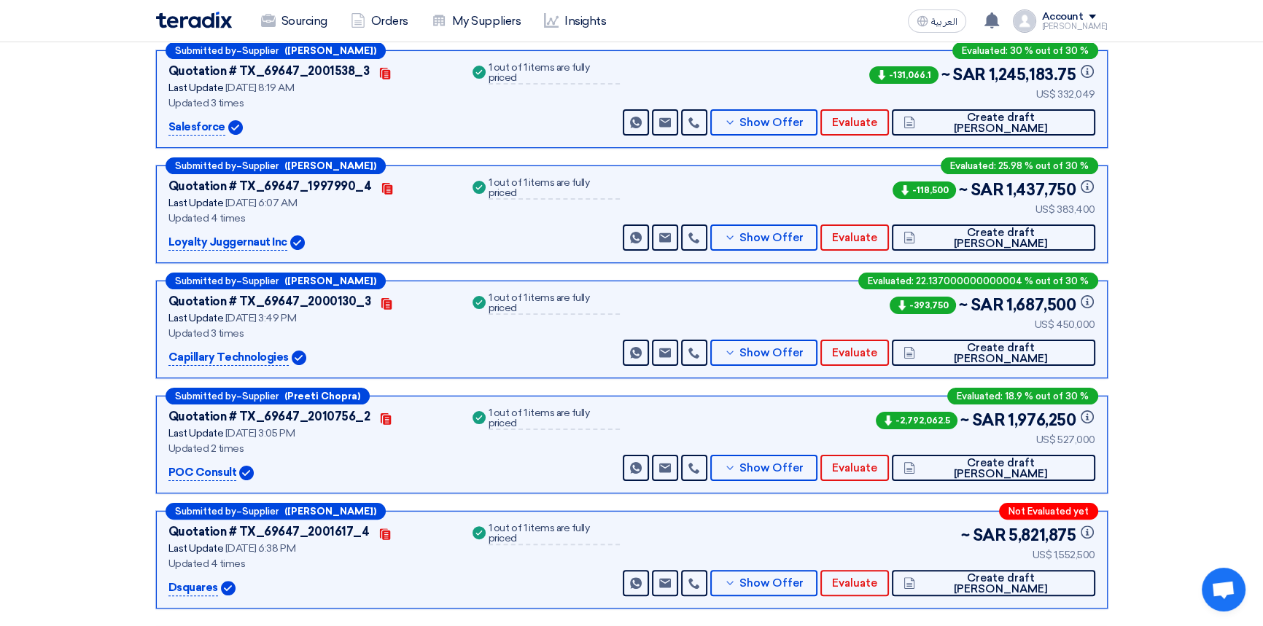
scroll to position [397, 0]
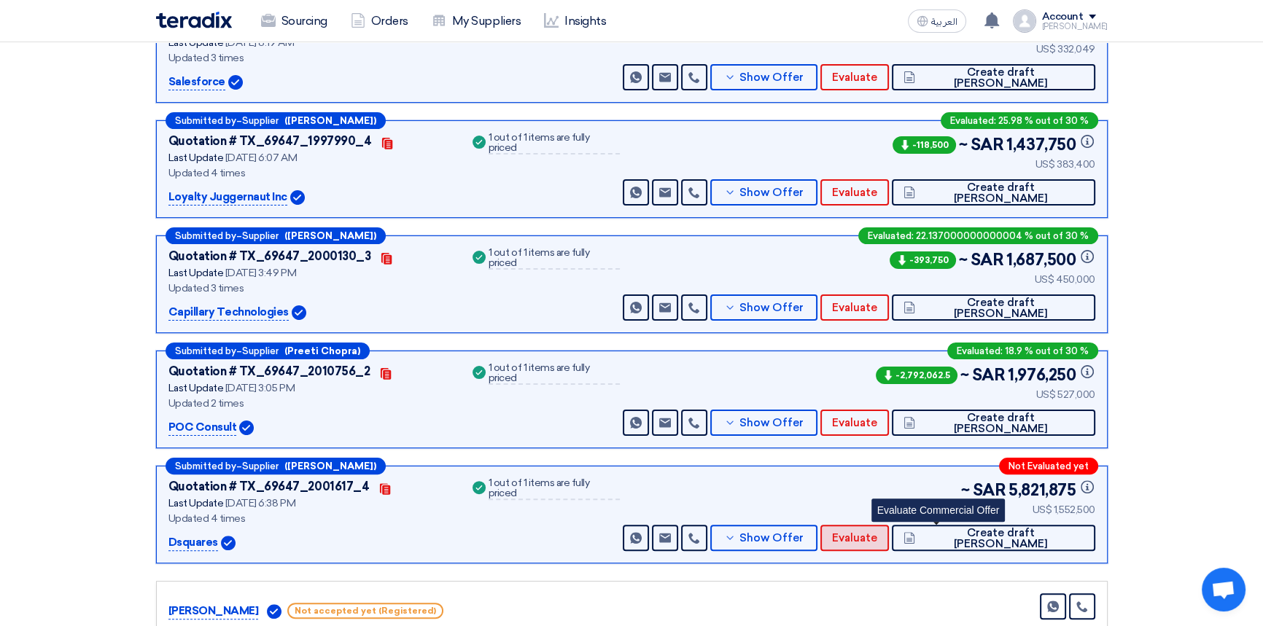
click at [877, 540] on span "Evaluate" at bounding box center [854, 538] width 45 height 11
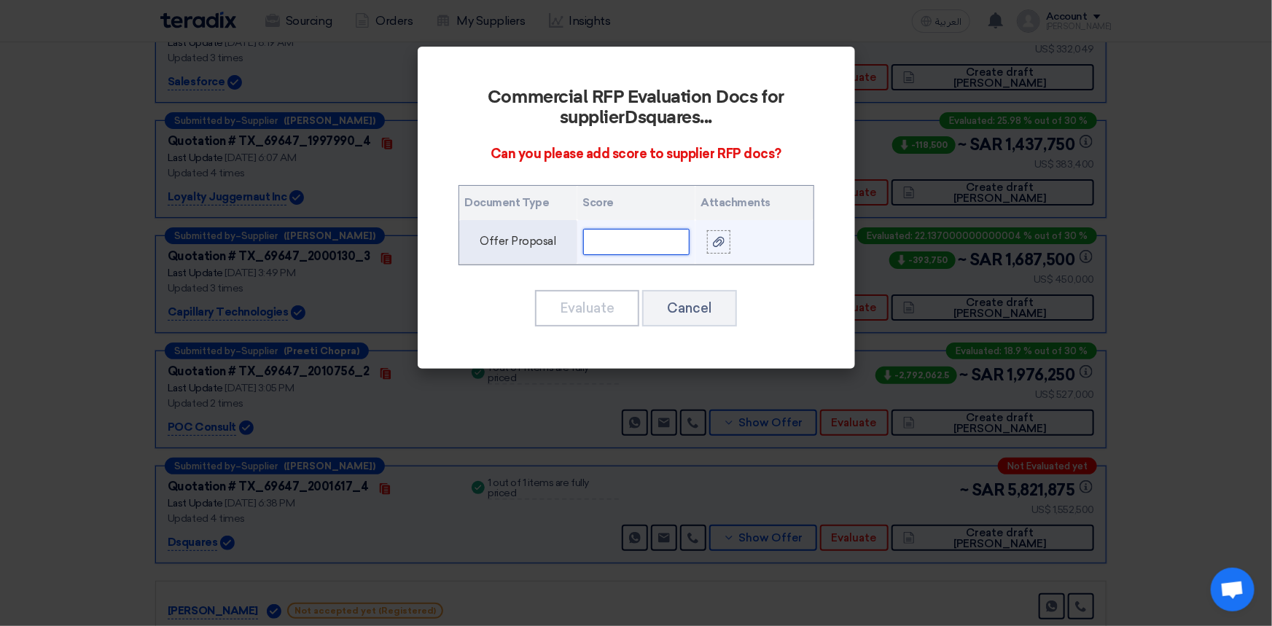
click at [603, 229] on input "text" at bounding box center [636, 242] width 106 height 26
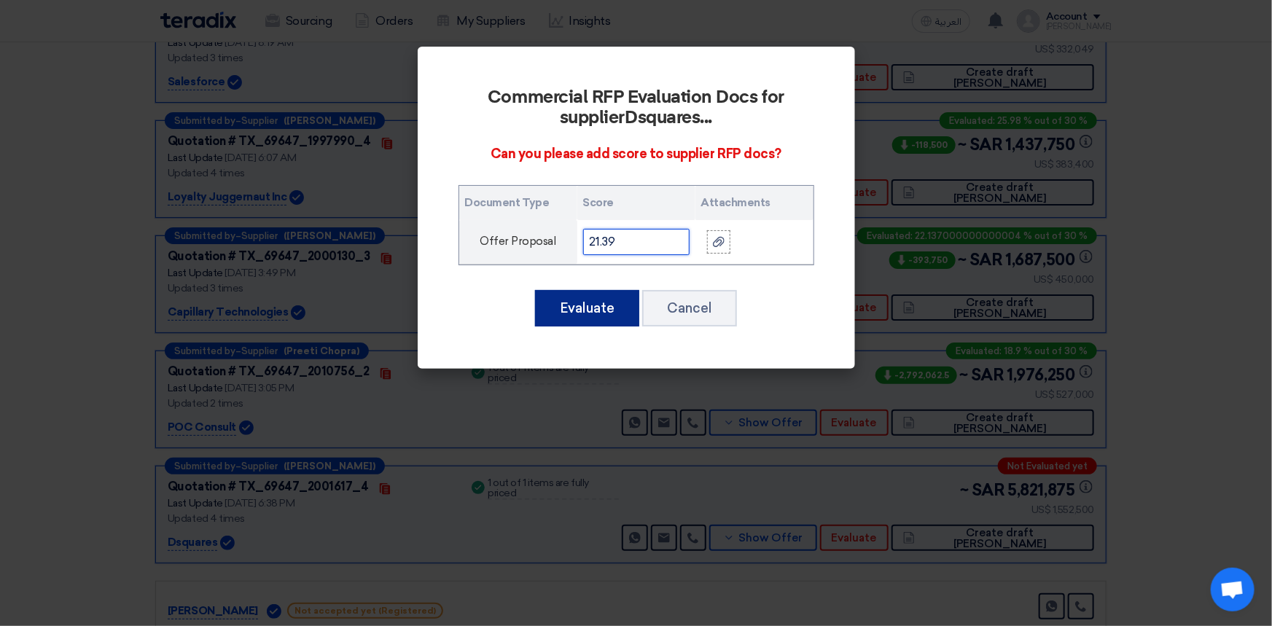
type input "21.39"
click at [561, 312] on button "Evaluate" at bounding box center [587, 308] width 104 height 36
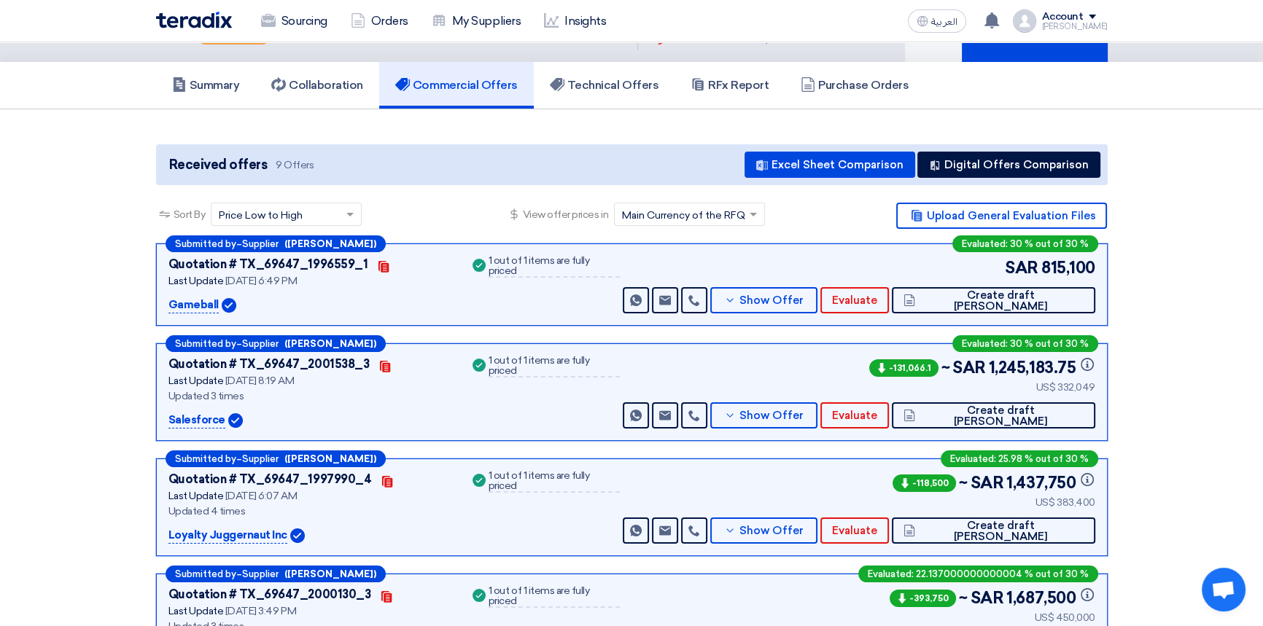
scroll to position [0, 0]
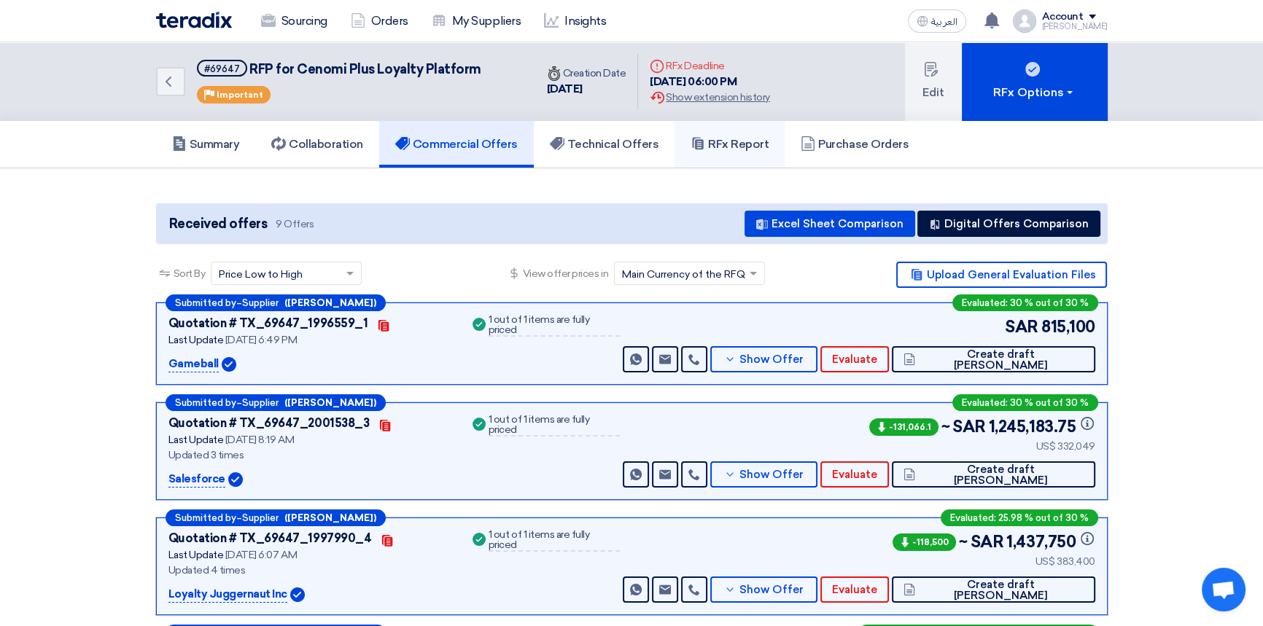
click at [723, 141] on h5 "RFx Report" at bounding box center [729, 144] width 78 height 15
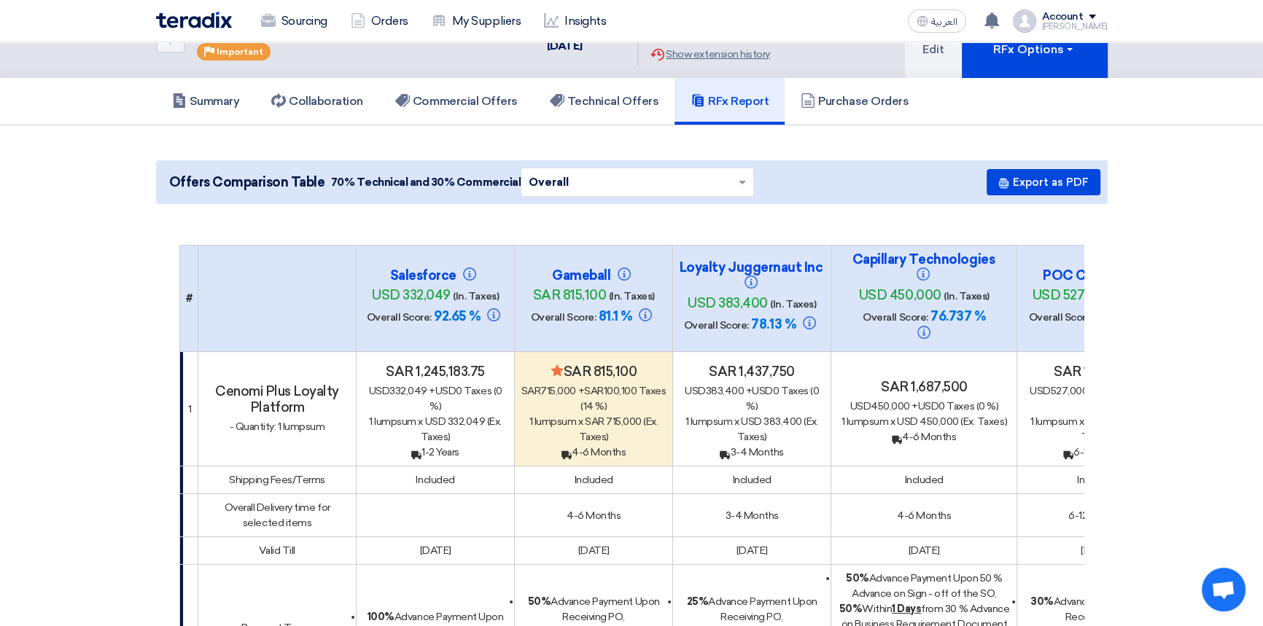
scroll to position [66, 0]
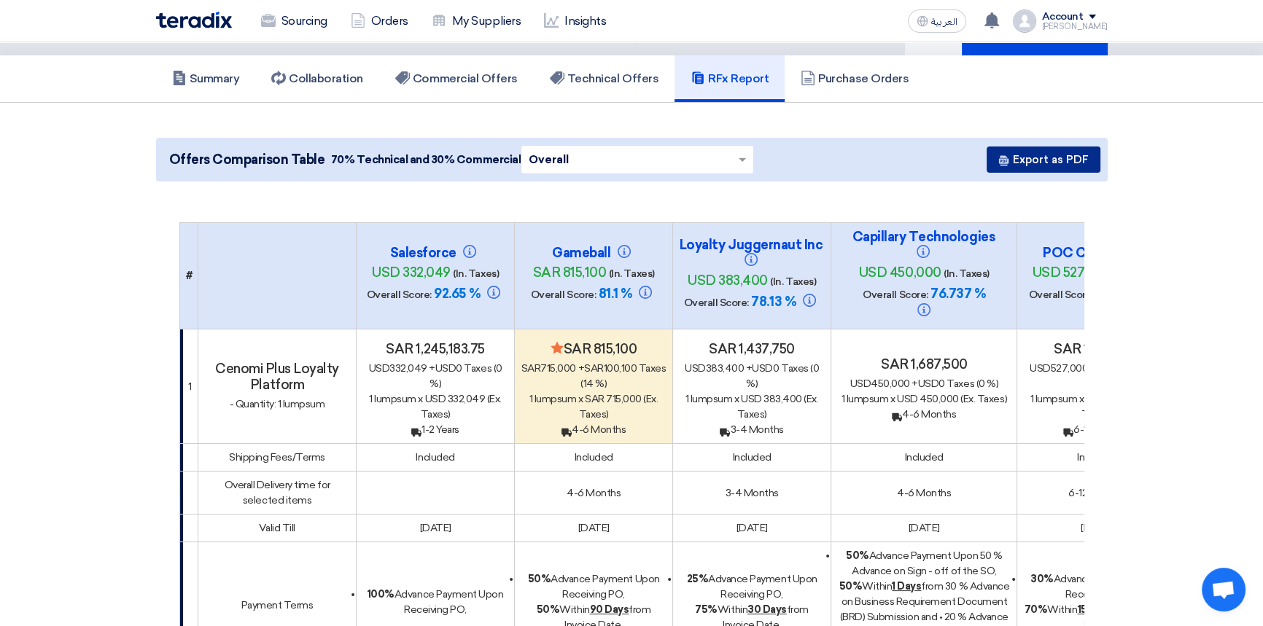
click at [1049, 157] on button "Export as PDF" at bounding box center [1044, 160] width 114 height 26
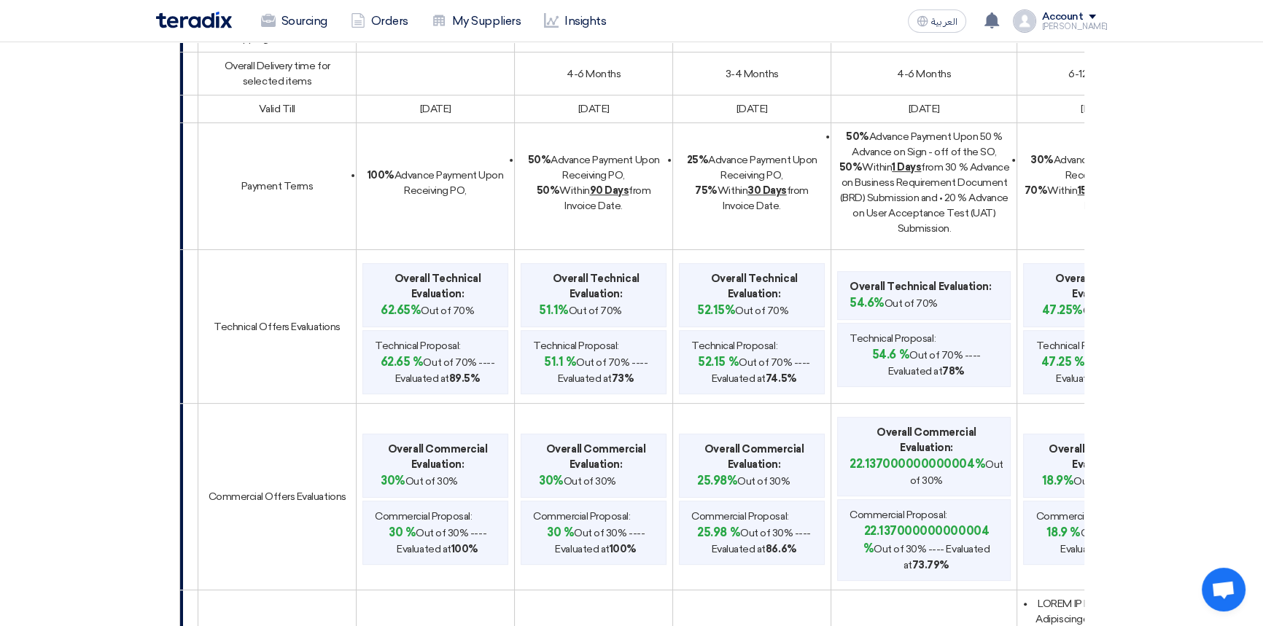
scroll to position [0, 0]
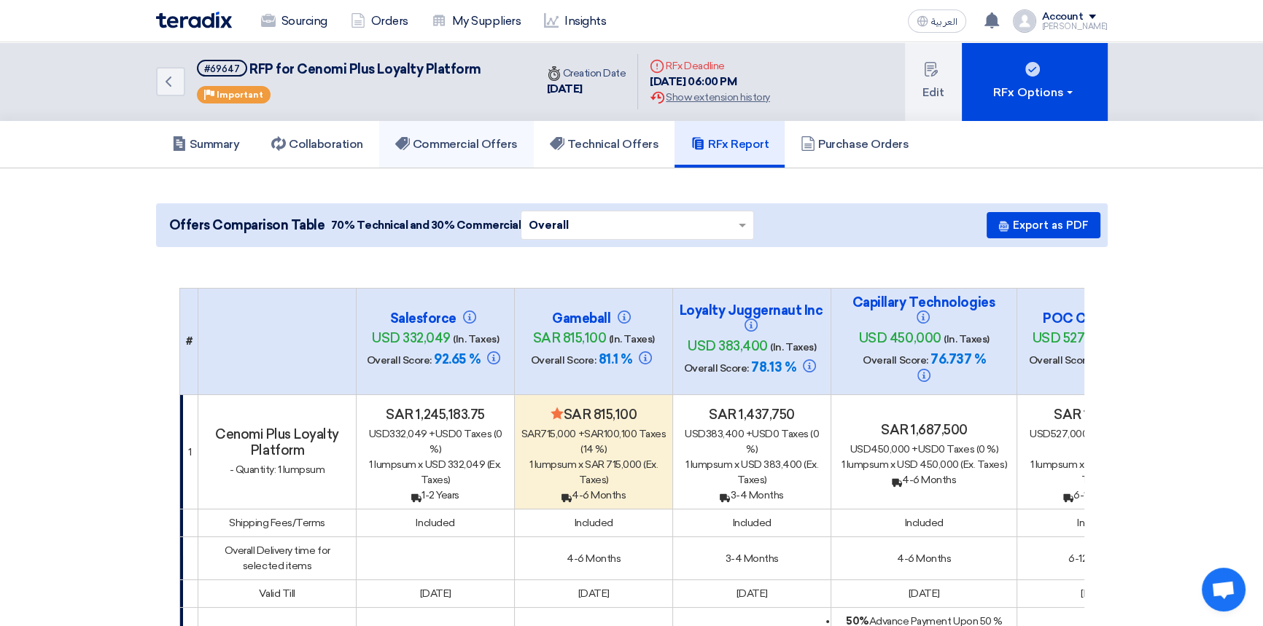
click at [486, 147] on h5 "Commercial Offers" at bounding box center [456, 144] width 122 height 15
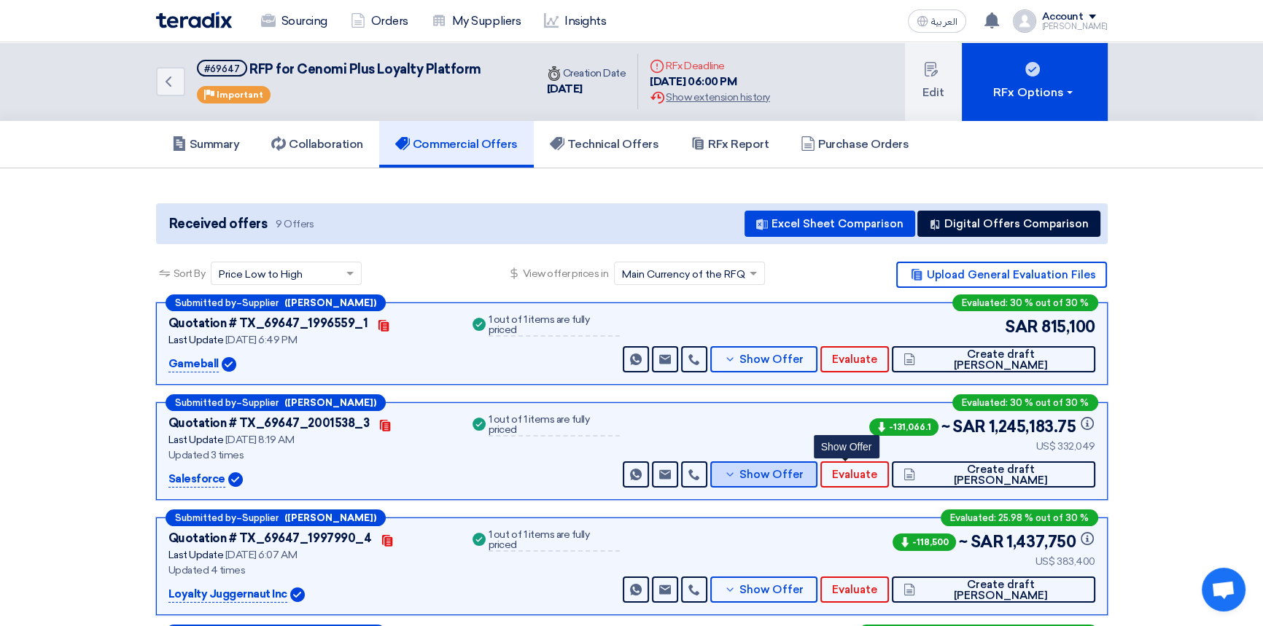
click at [818, 482] on button "Show Offer" at bounding box center [764, 475] width 108 height 26
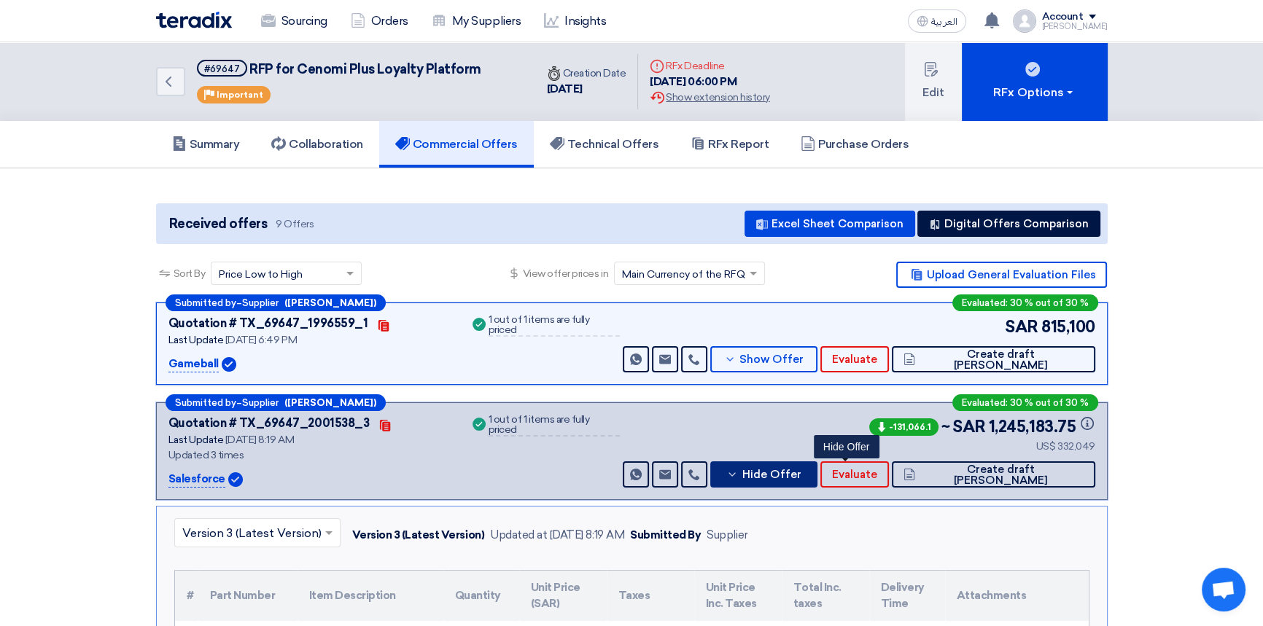
click at [818, 481] on button "Hide Offer" at bounding box center [764, 475] width 108 height 26
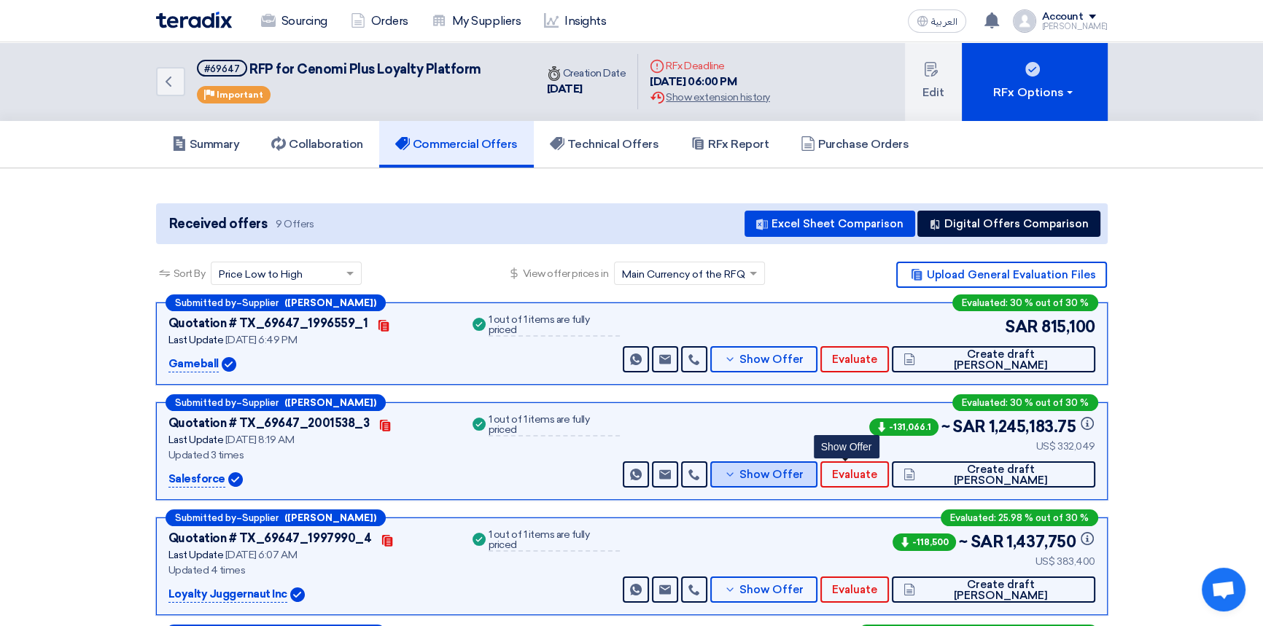
click at [804, 475] on span "Show Offer" at bounding box center [771, 475] width 64 height 11
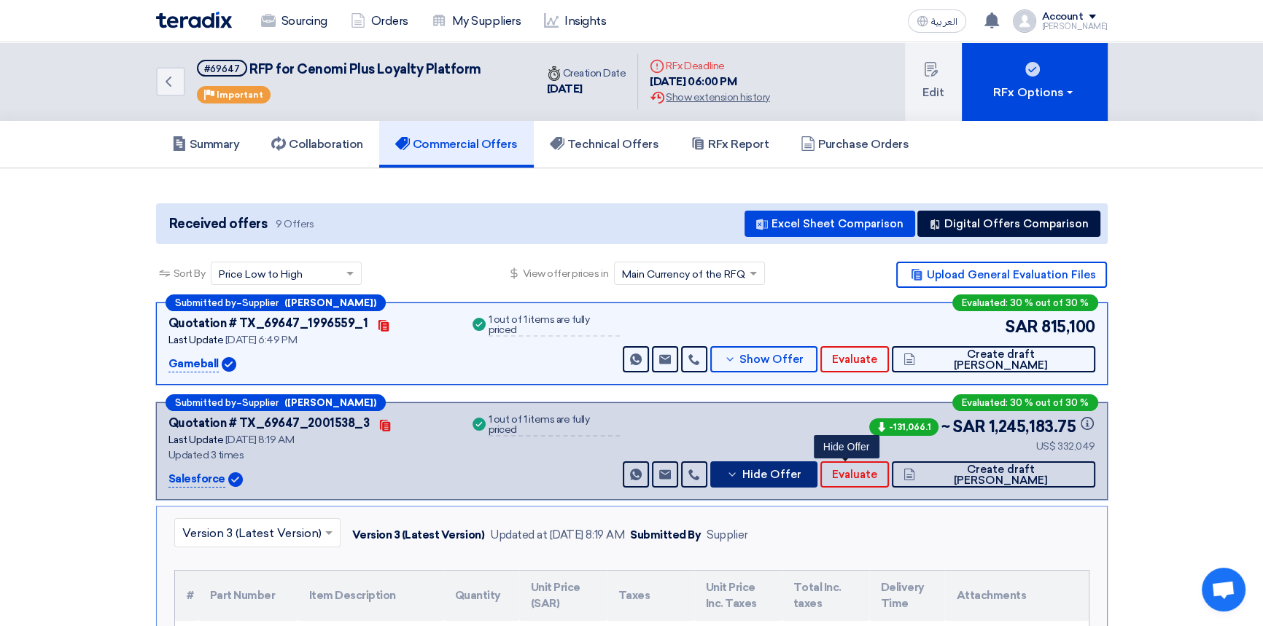
click at [801, 475] on span "Hide Offer" at bounding box center [771, 475] width 59 height 11
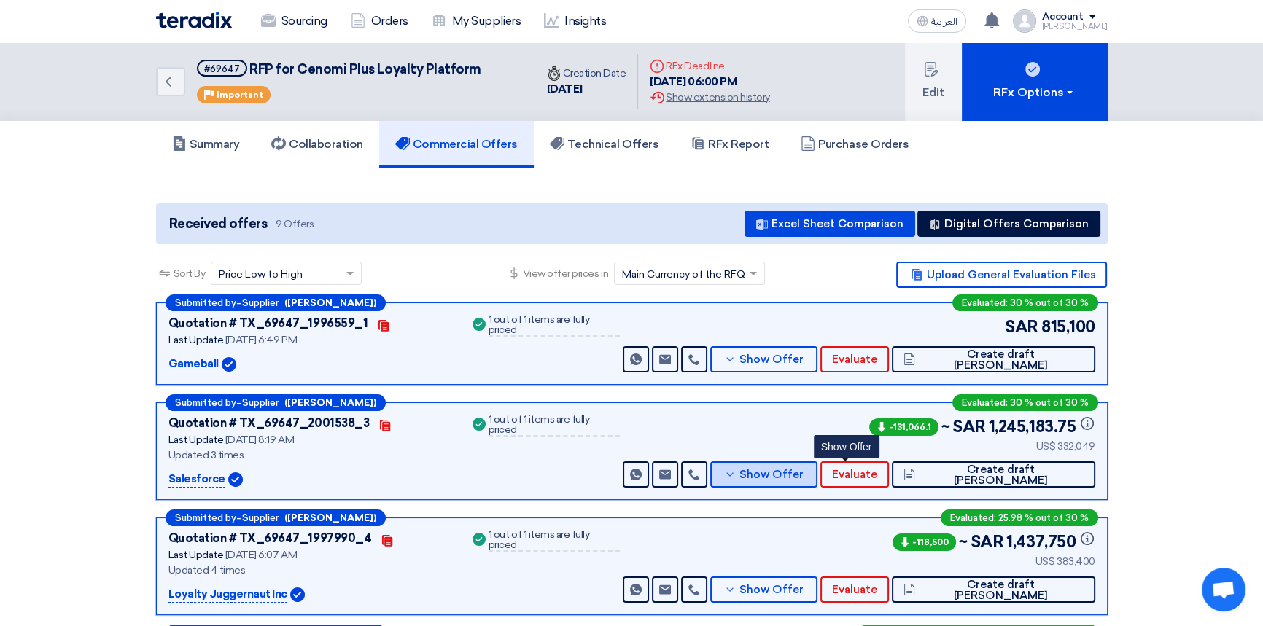
click at [804, 476] on span "Show Offer" at bounding box center [771, 475] width 64 height 11
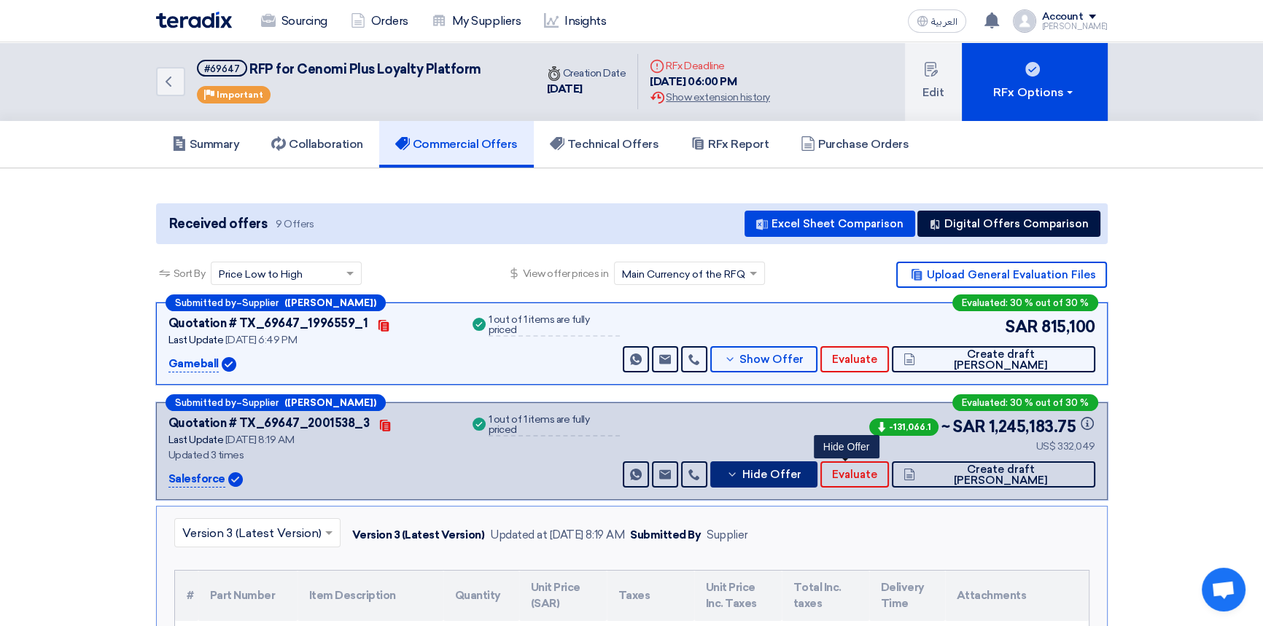
click at [801, 477] on span "Hide Offer" at bounding box center [771, 475] width 59 height 11
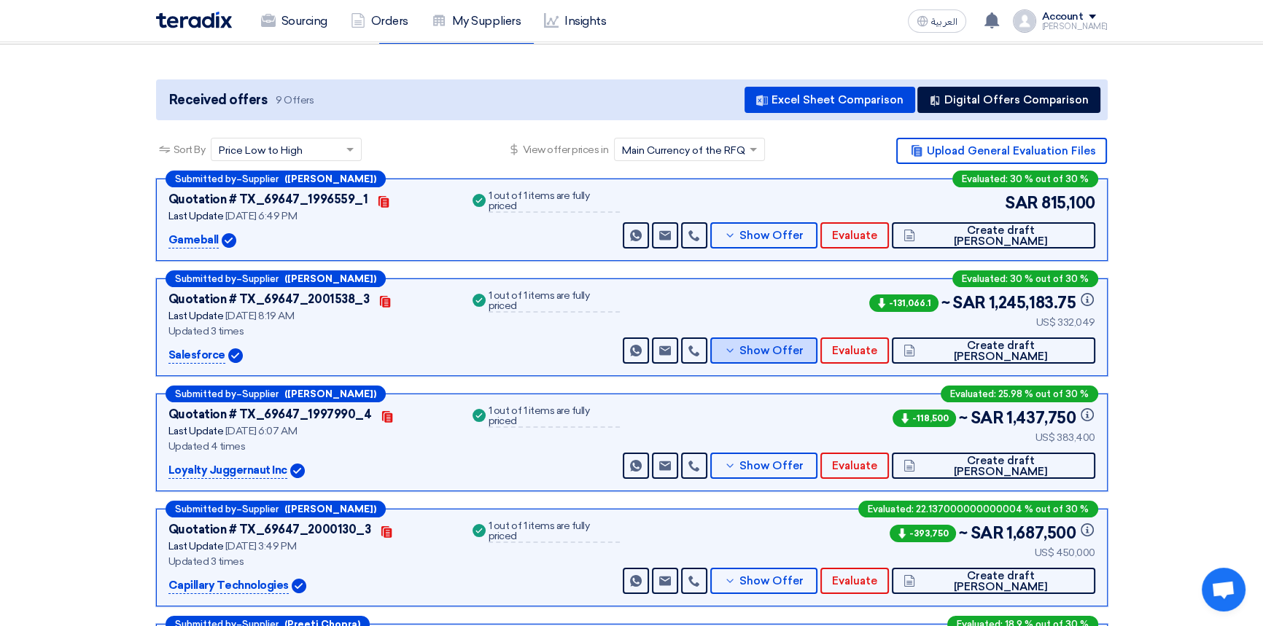
scroll to position [132, 0]
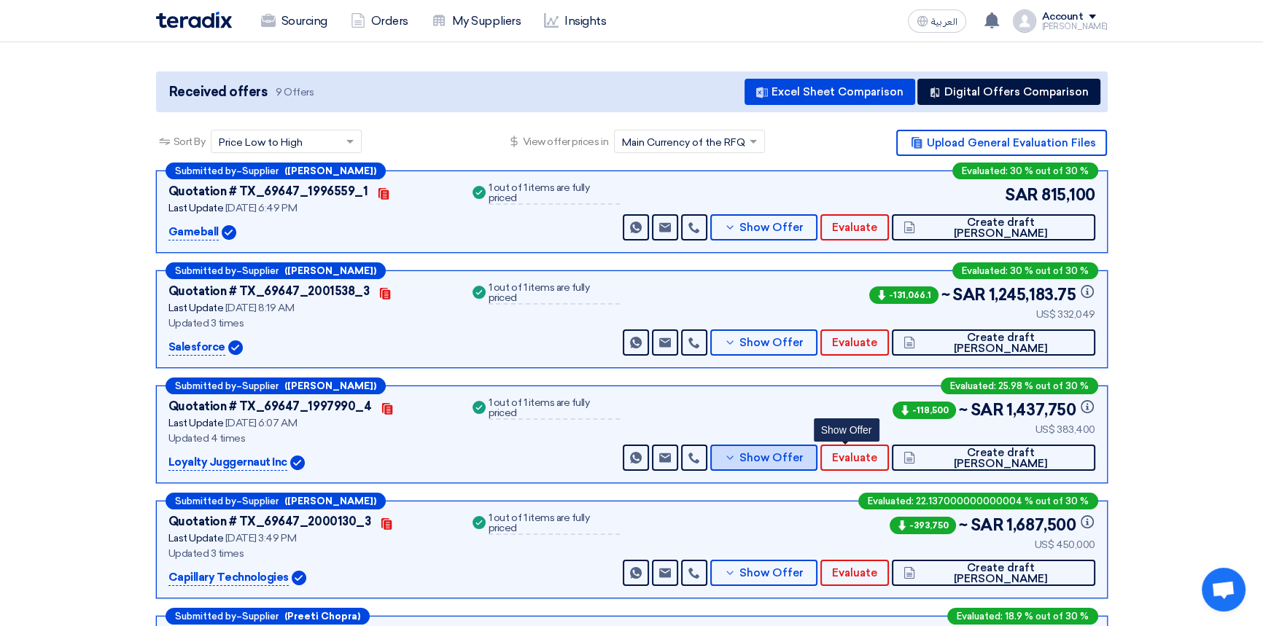
click at [804, 458] on span "Show Offer" at bounding box center [771, 458] width 64 height 11
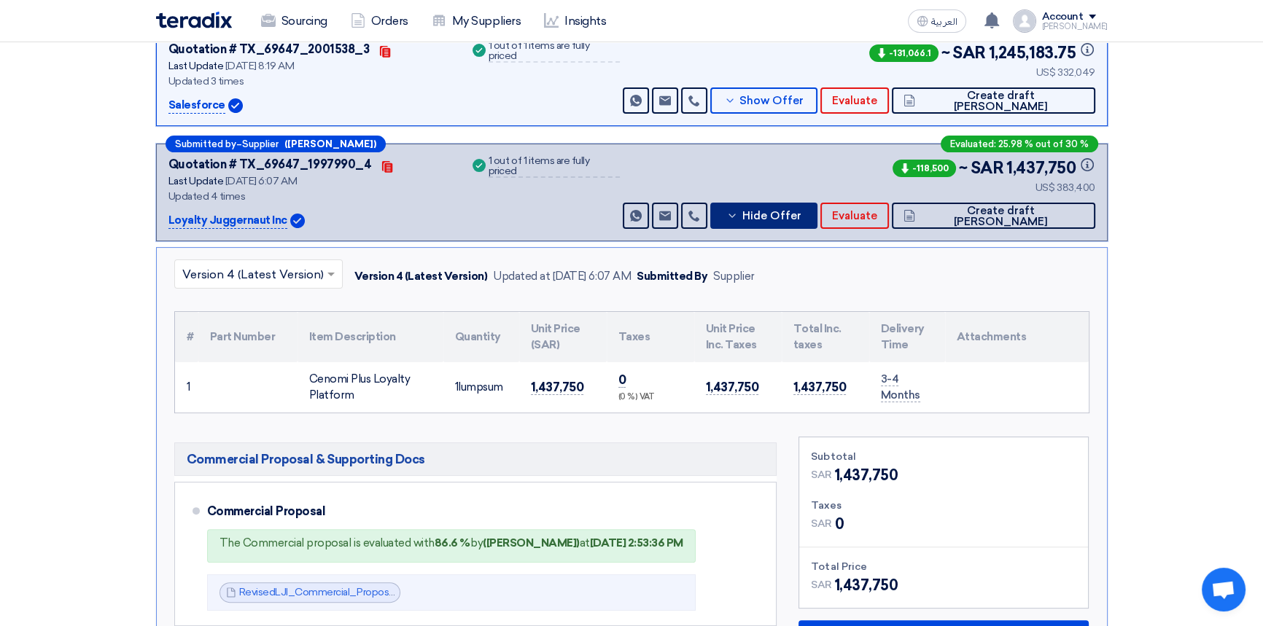
scroll to position [464, 0]
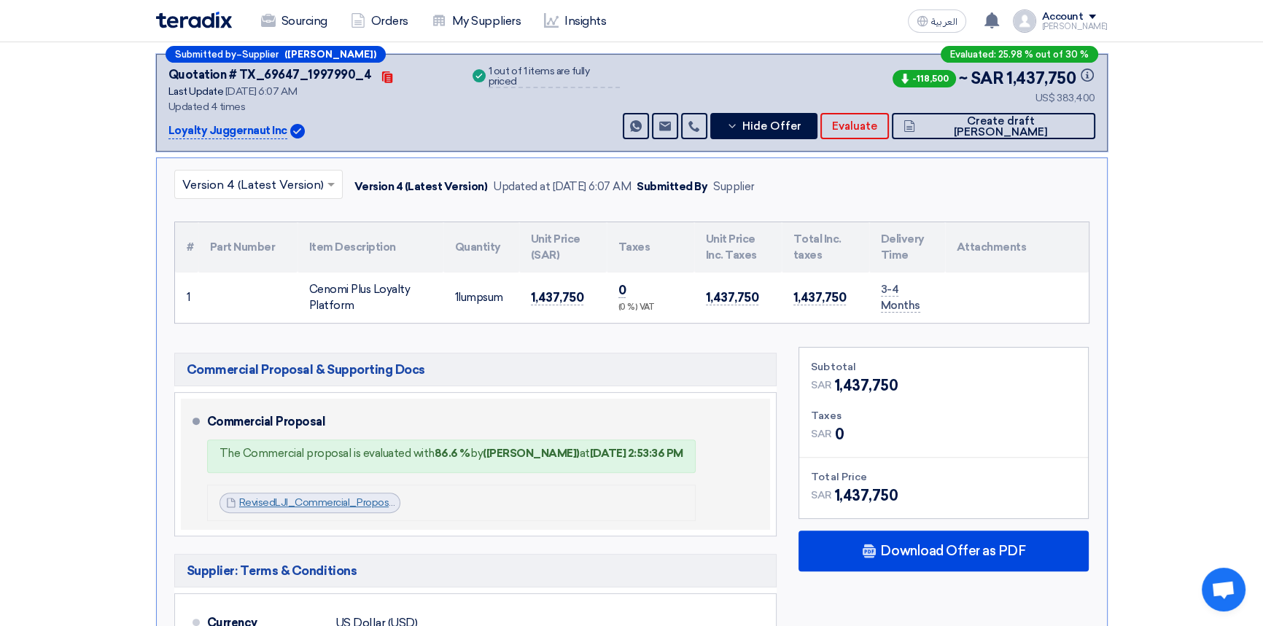
click at [345, 505] on link "RevisedLJI_Commercial_Proposal_for_CenomiJul_1753758438431.pdf" at bounding box center [404, 503] width 330 height 12
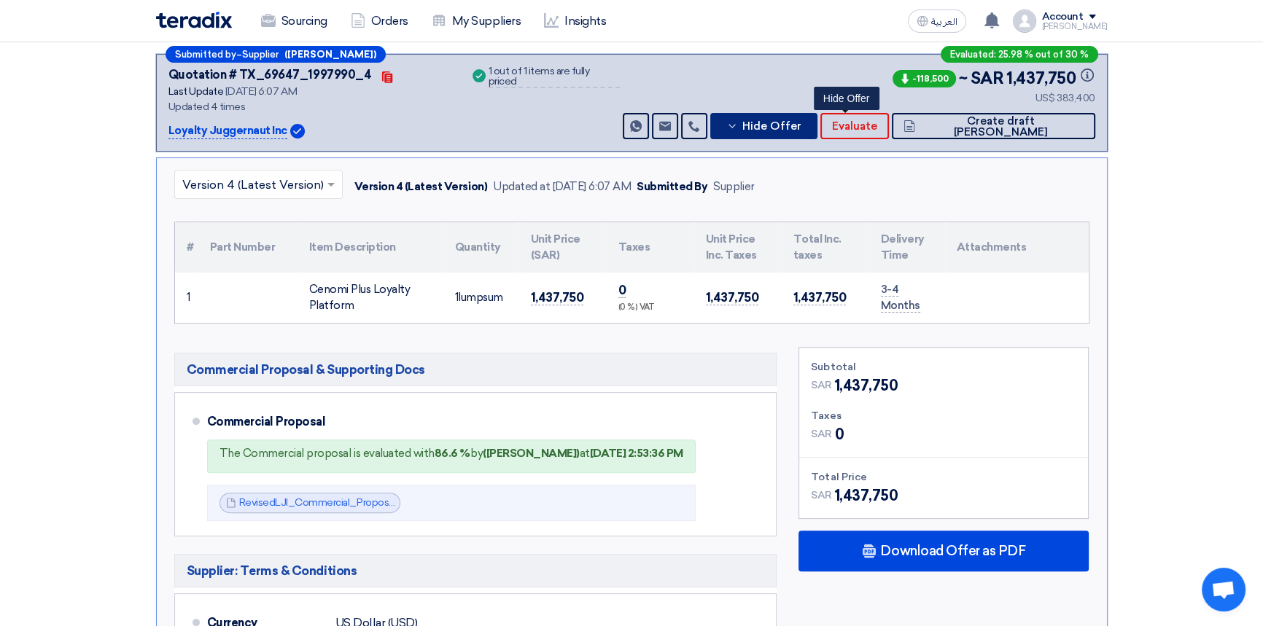
drag, startPoint x: 841, startPoint y: 122, endPoint x: 863, endPoint y: 221, distance: 100.7
click at [801, 122] on span "Hide Offer" at bounding box center [771, 126] width 59 height 11
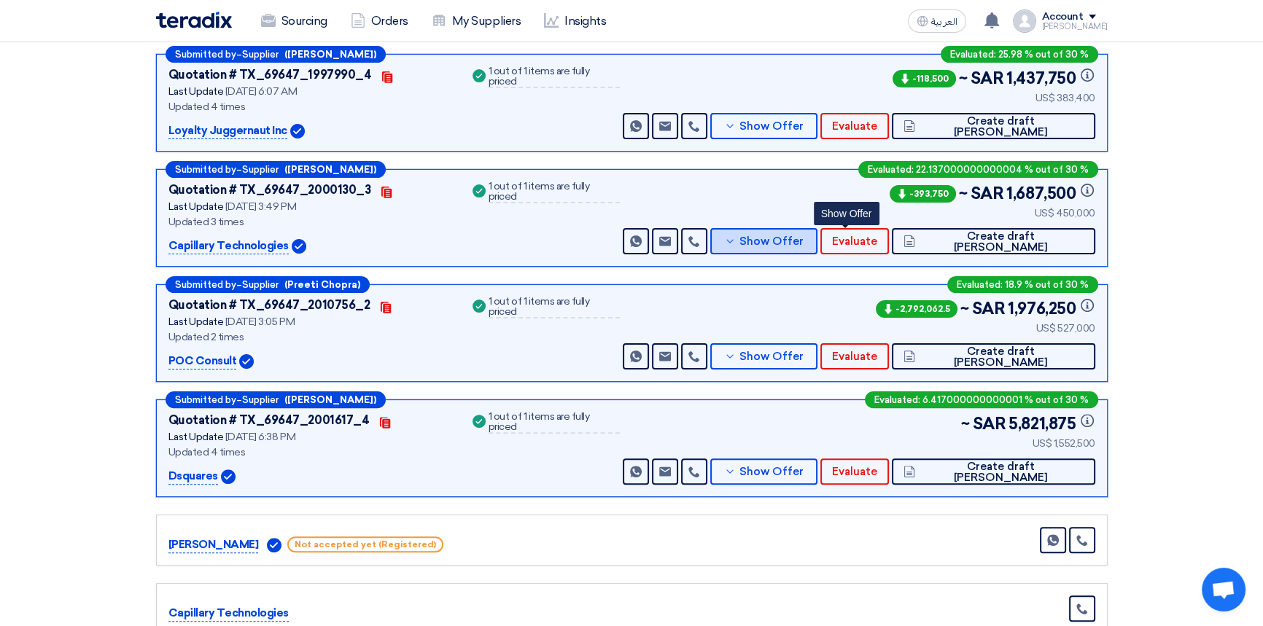
click at [804, 241] on span "Show Offer" at bounding box center [771, 241] width 64 height 11
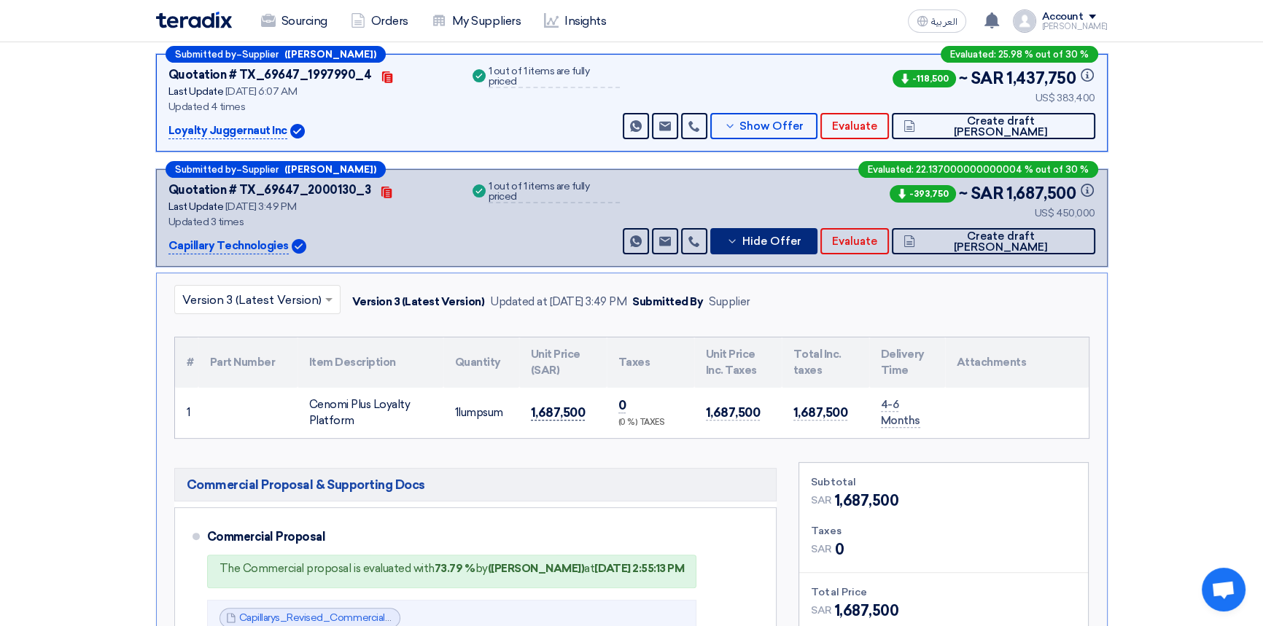
scroll to position [530, 0]
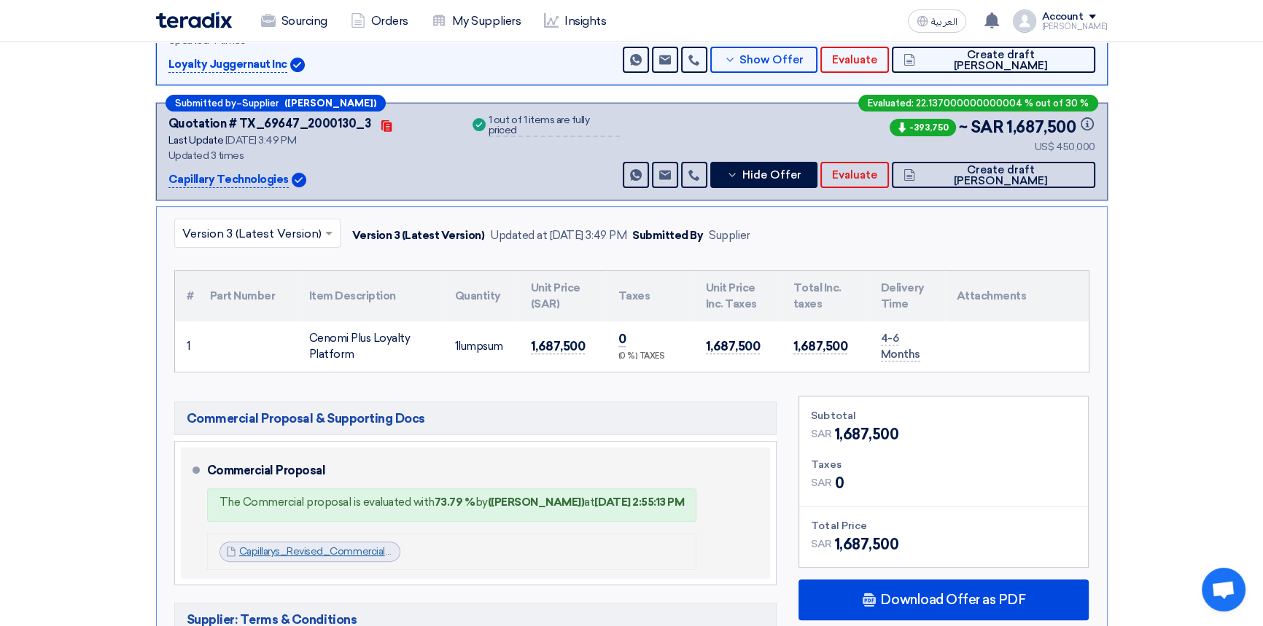
click at [320, 548] on link "Capillarys_Revised_Commercial_Proposal_CenomiPlusLoyaltySystemRFPpptx_175215173…" at bounding box center [465, 551] width 453 height 12
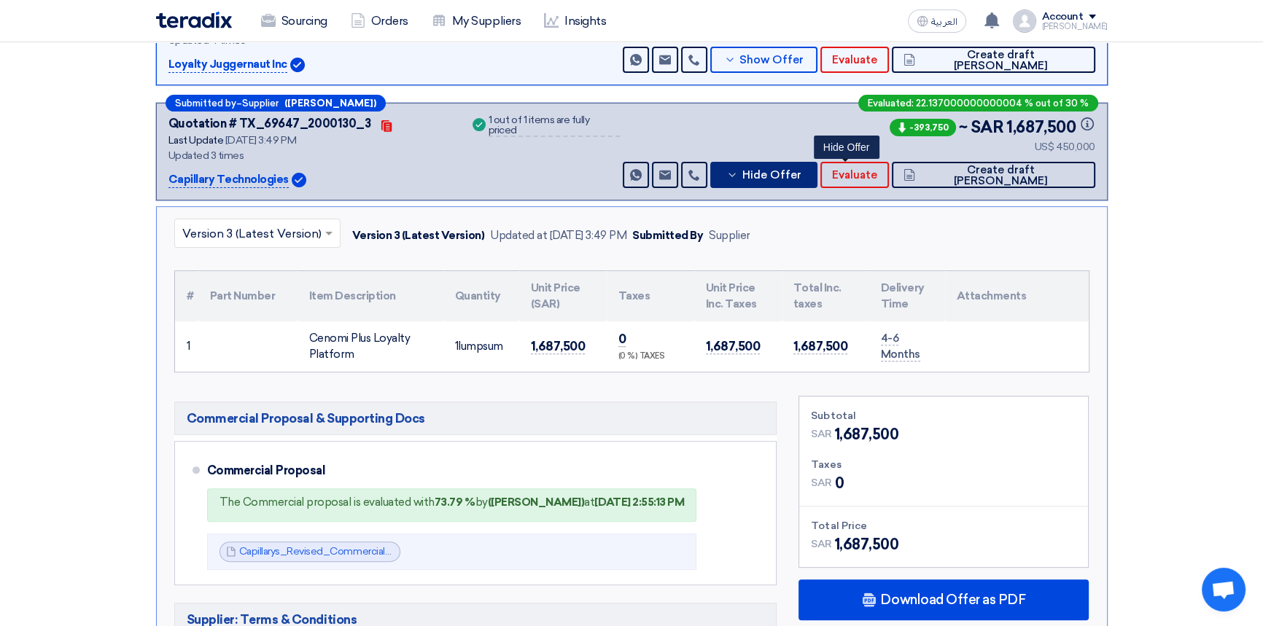
drag, startPoint x: 845, startPoint y: 176, endPoint x: 812, endPoint y: 276, distance: 105.8
click at [801, 176] on span "Hide Offer" at bounding box center [771, 175] width 59 height 11
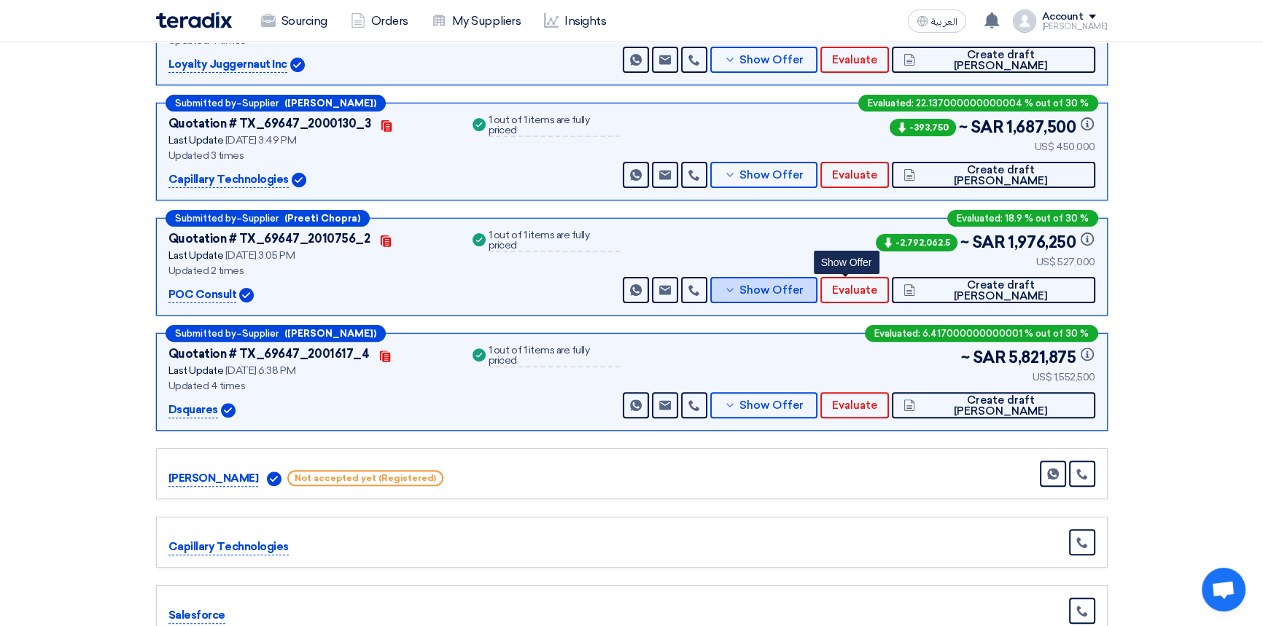
click at [804, 295] on span "Show Offer" at bounding box center [771, 290] width 64 height 11
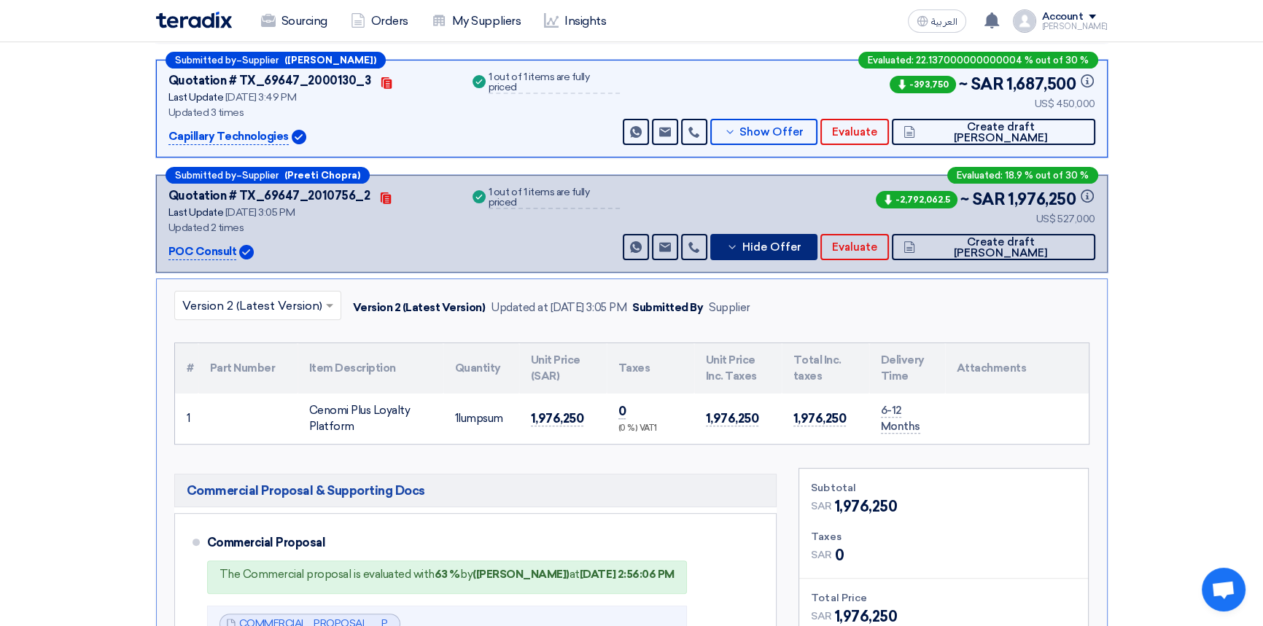
scroll to position [596, 0]
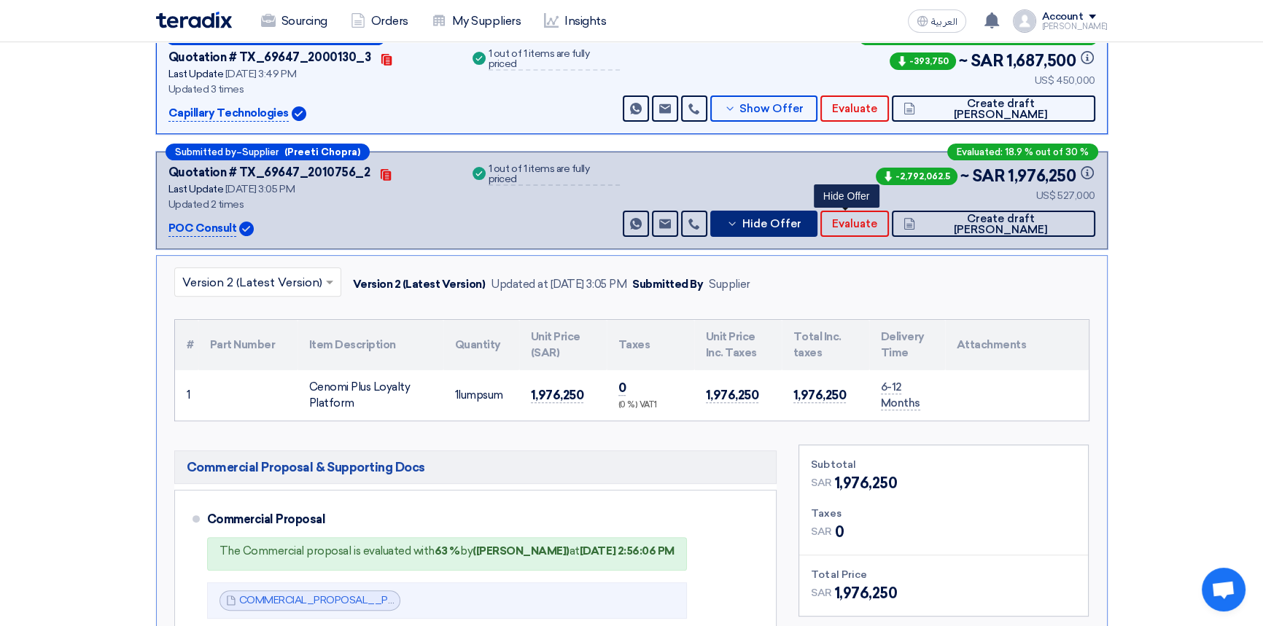
click at [287, 283] on input "text" at bounding box center [250, 284] width 136 height 24
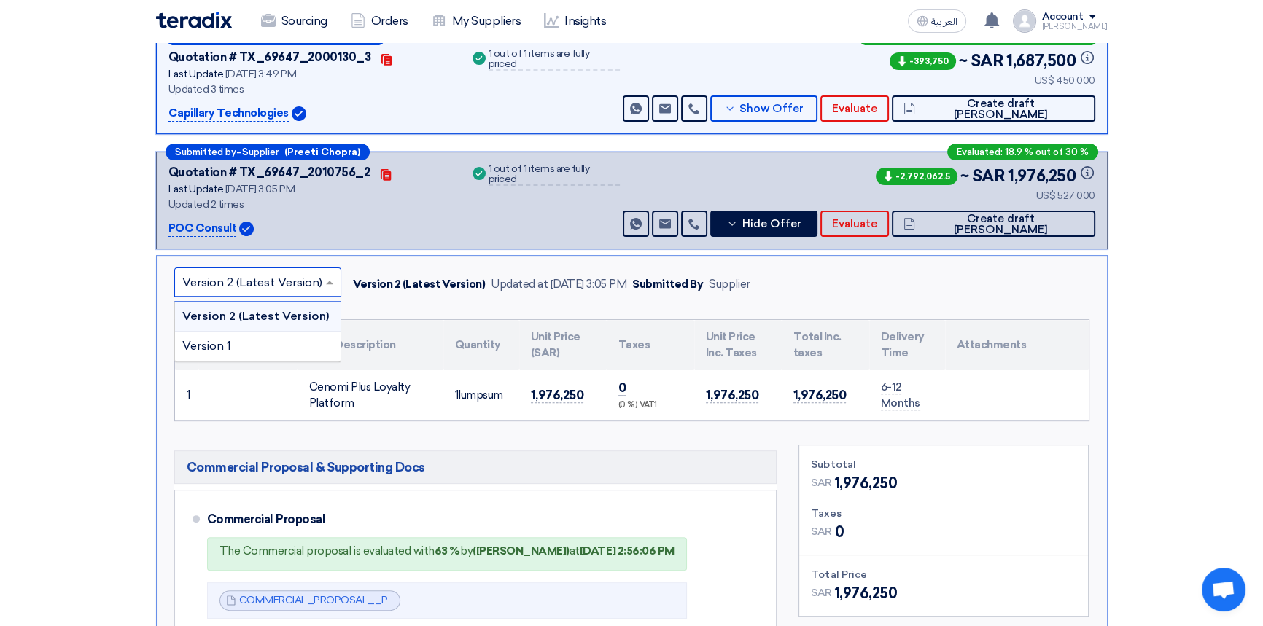
click at [254, 278] on input "text" at bounding box center [250, 284] width 136 height 24
click at [383, 229] on div "POC Consult" at bounding box center [310, 227] width 284 height 17
click at [268, 284] on input "text" at bounding box center [250, 284] width 136 height 24
click at [246, 341] on div "Version 1" at bounding box center [258, 346] width 166 height 29
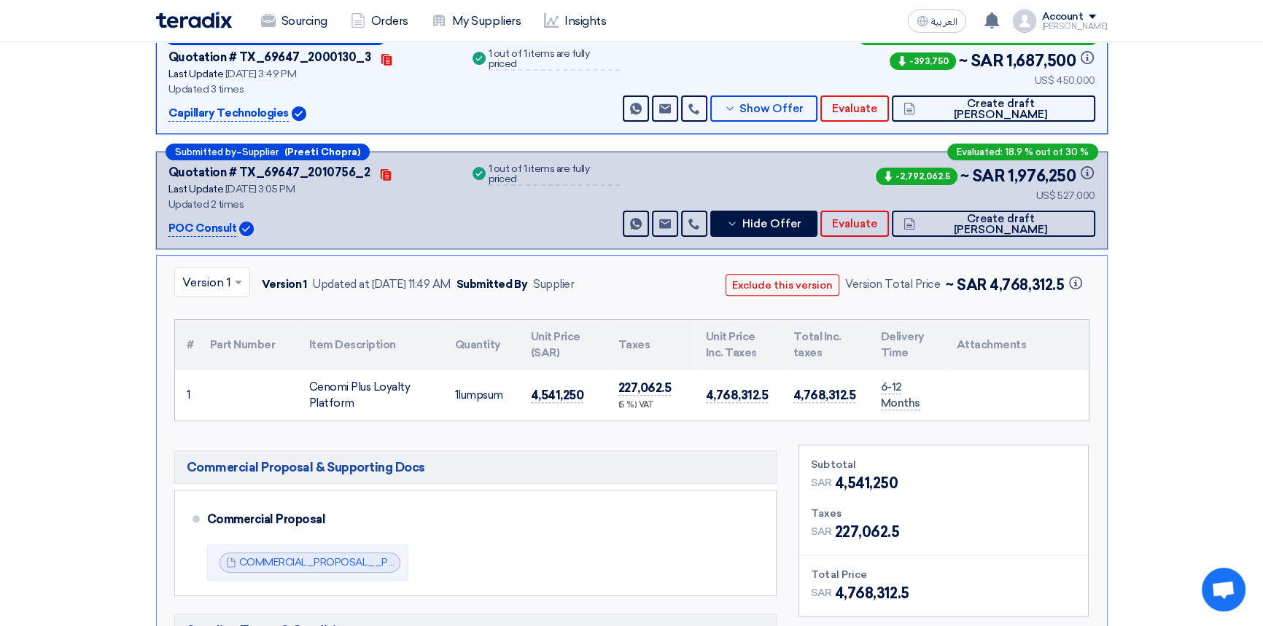
click at [214, 280] on input "text" at bounding box center [204, 284] width 45 height 24
click at [211, 318] on span "Version 2 (Latest Version)" at bounding box center [252, 316] width 140 height 14
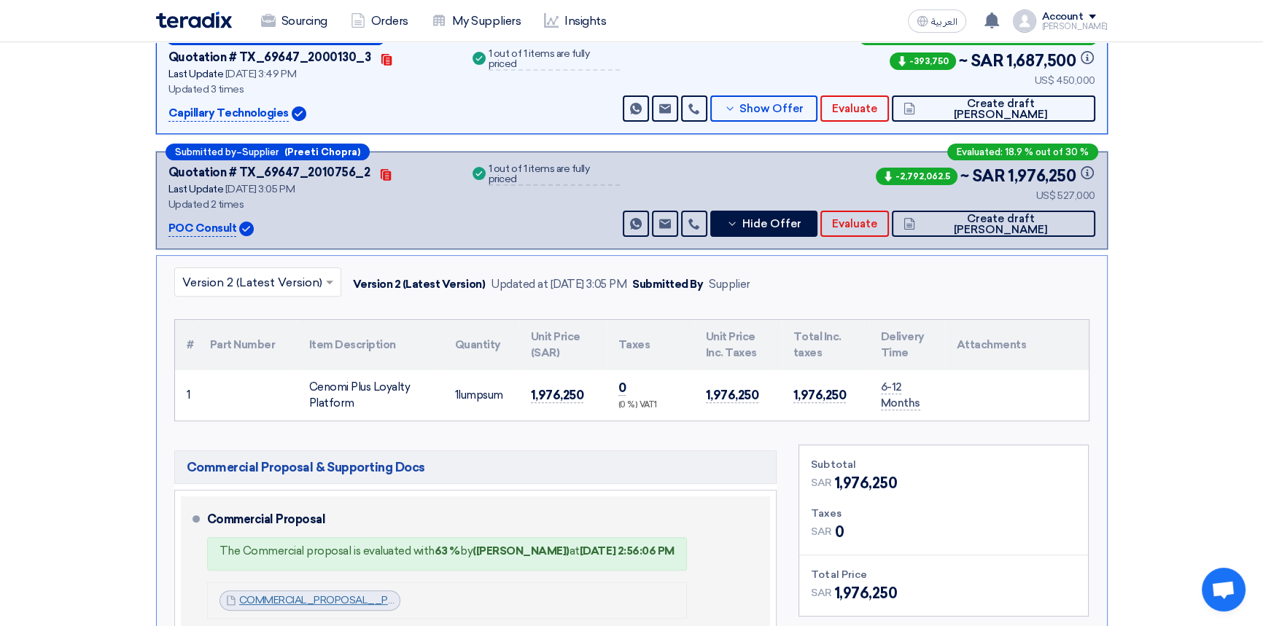
click at [322, 598] on link "COMMERCIAL_PROPOSAL__POC_CONSULT_1747298221696.pdf" at bounding box center [398, 600] width 318 height 12
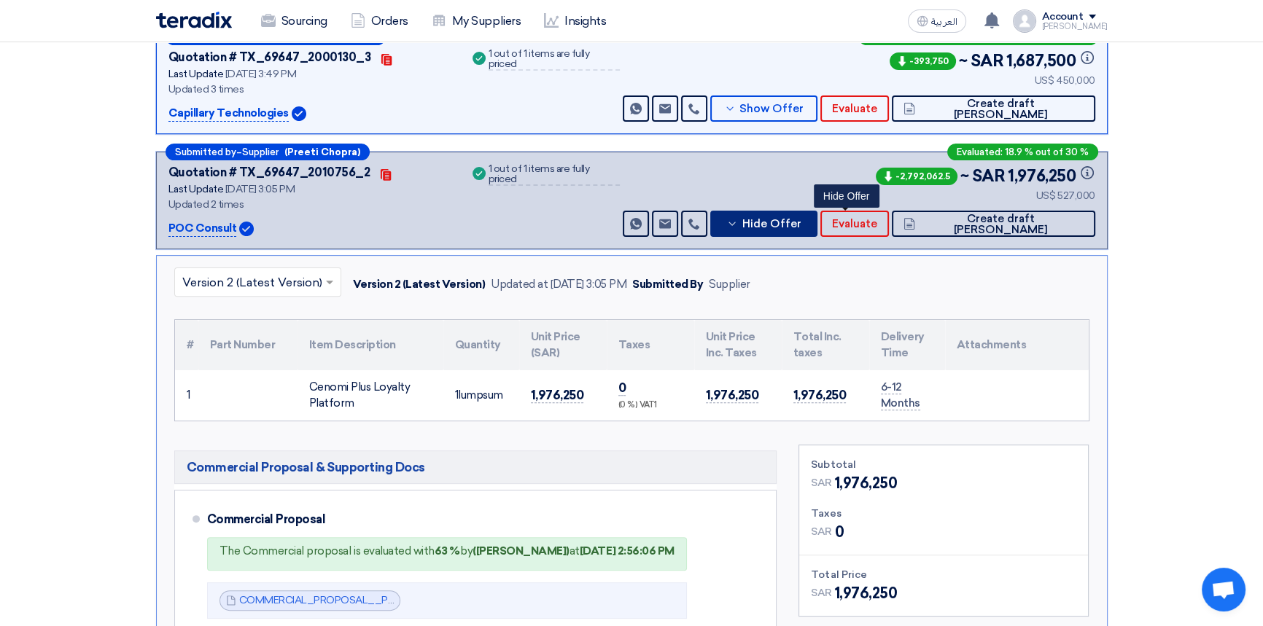
drag, startPoint x: 863, startPoint y: 225, endPoint x: 841, endPoint y: 273, distance: 53.2
click at [801, 225] on span "Hide Offer" at bounding box center [771, 224] width 59 height 11
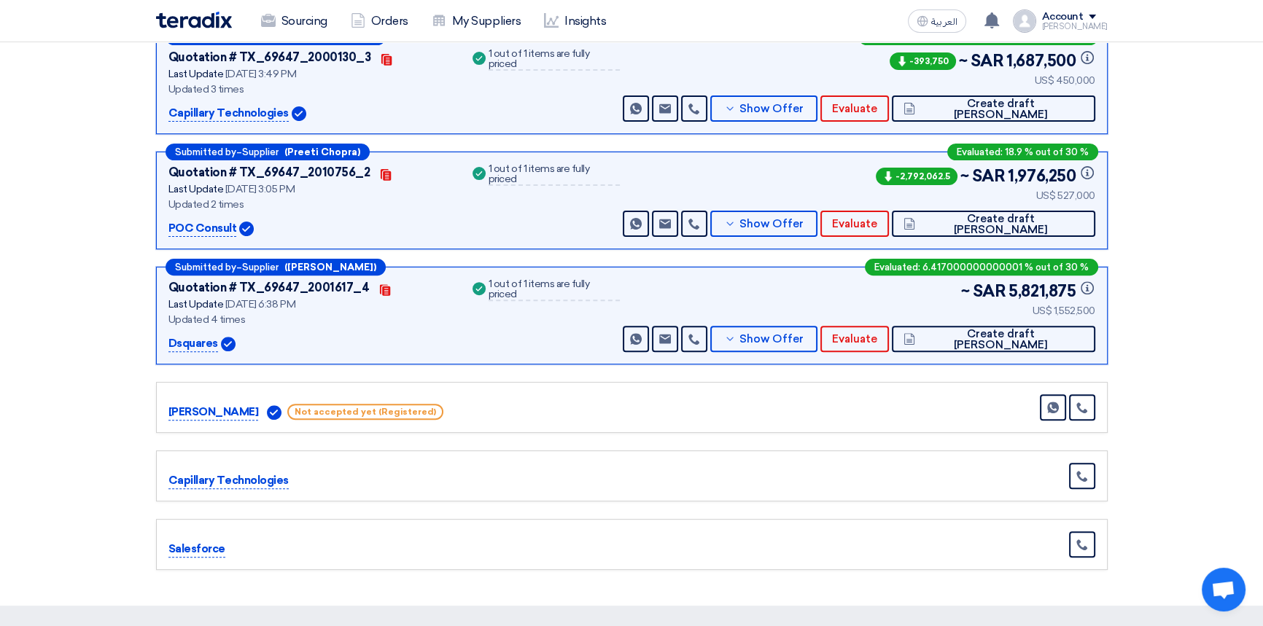
click at [854, 351] on div "Submitted by – Supplier ([PERSON_NAME] saigh) Evaluated: 6.417000000000001 % ou…" at bounding box center [632, 316] width 952 height 98
click at [818, 346] on button "Show Offer" at bounding box center [764, 339] width 108 height 26
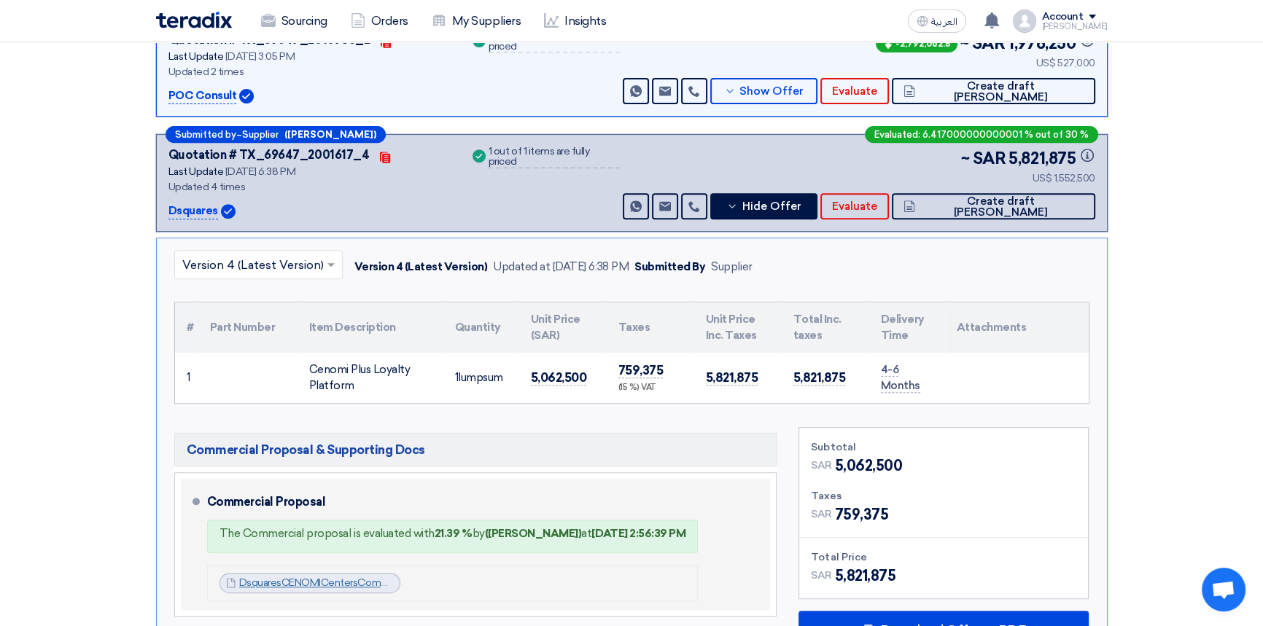
scroll to position [795, 0]
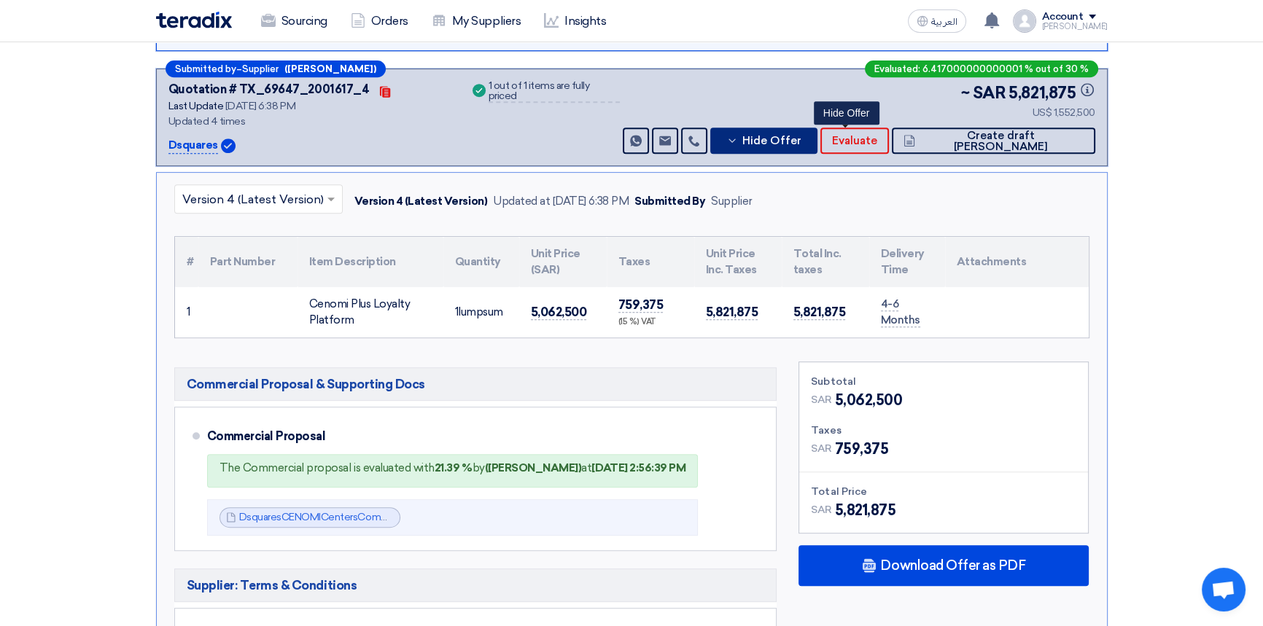
drag, startPoint x: 838, startPoint y: 140, endPoint x: 874, endPoint y: 216, distance: 83.8
click at [801, 140] on span "Hide Offer" at bounding box center [771, 141] width 59 height 11
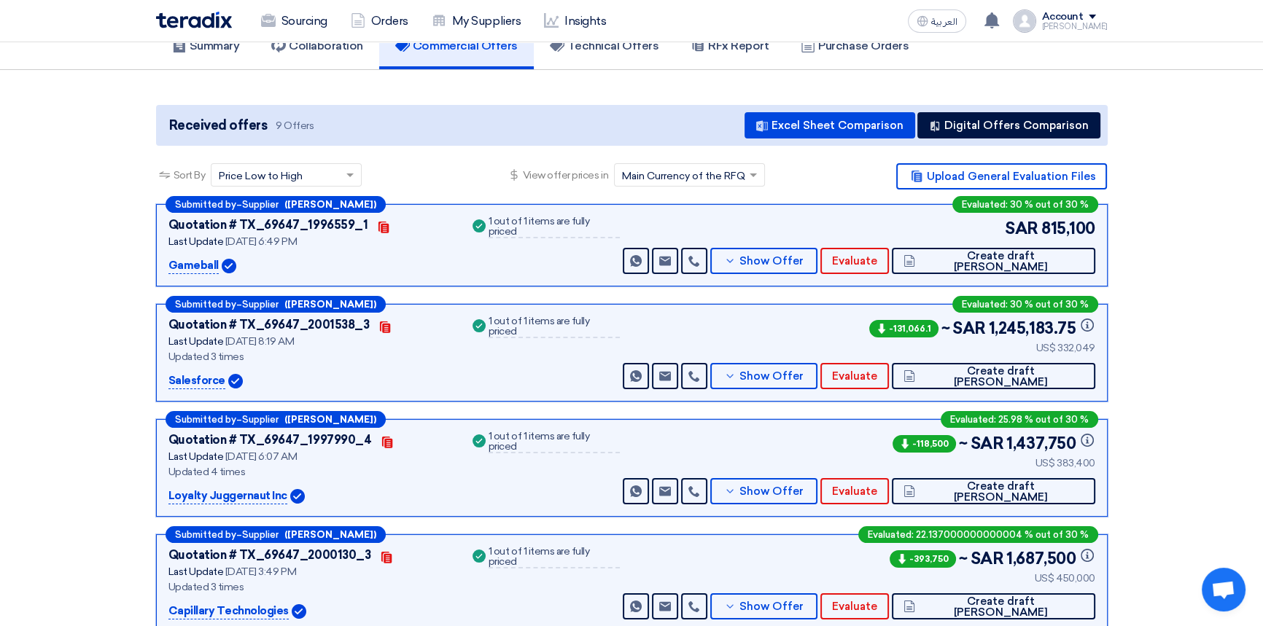
scroll to position [0, 0]
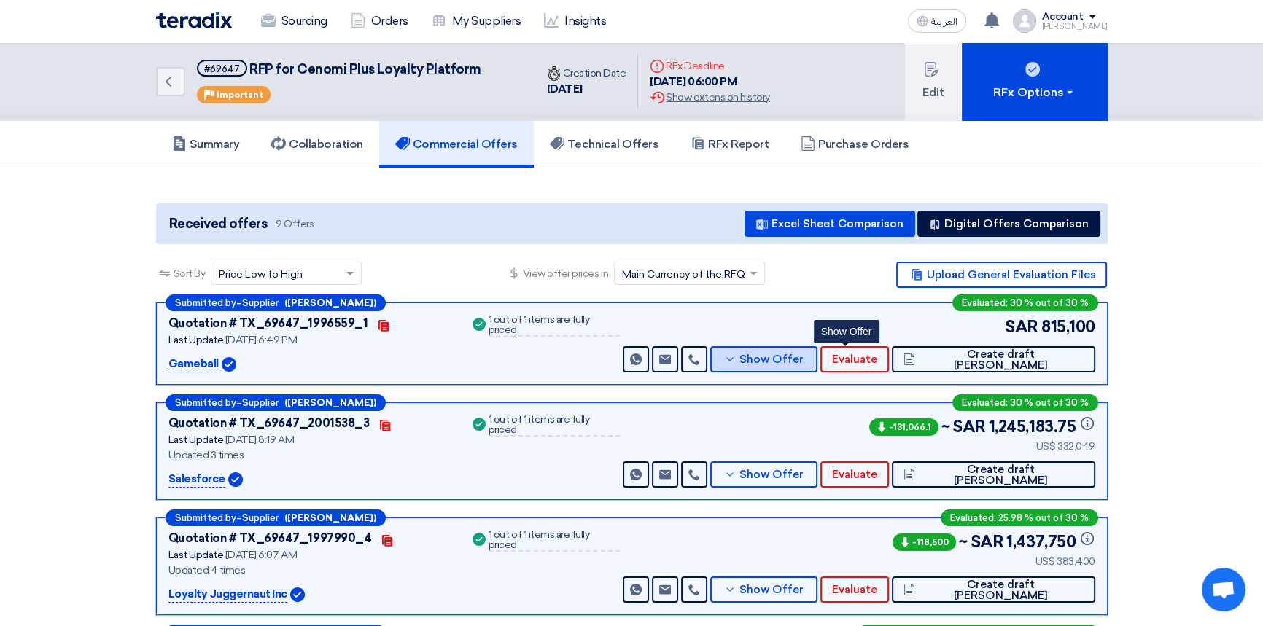
click at [804, 356] on span "Show Offer" at bounding box center [771, 359] width 64 height 11
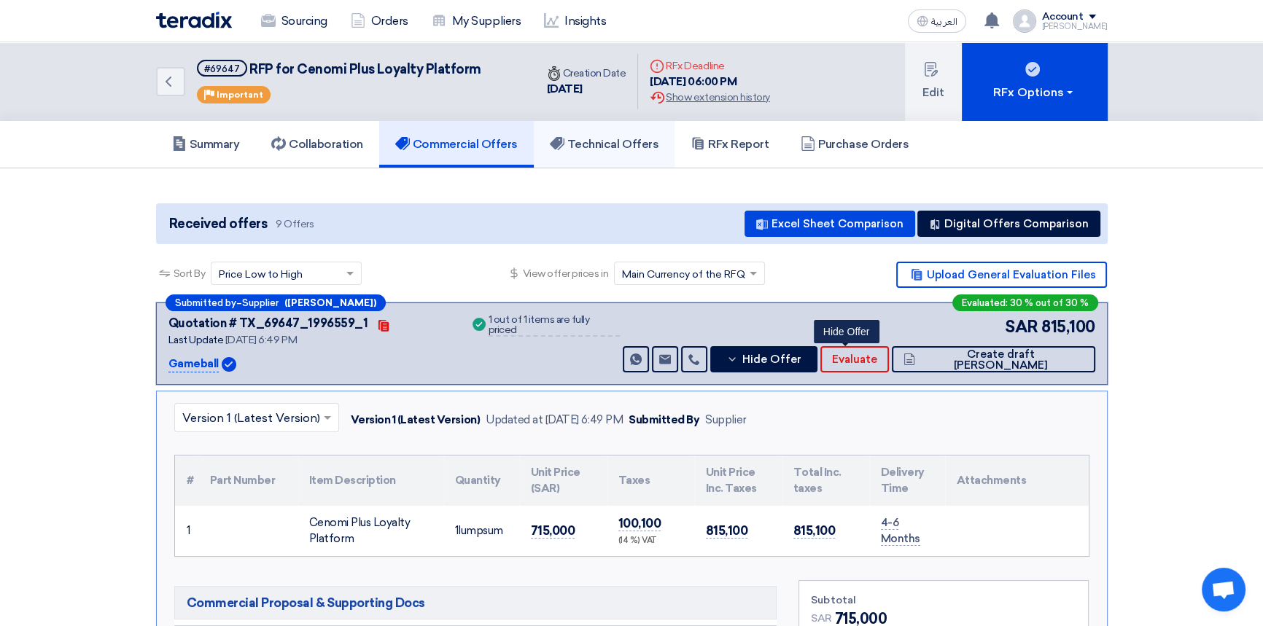
drag, startPoint x: 626, startPoint y: 143, endPoint x: 618, endPoint y: 293, distance: 150.4
click at [626, 143] on h5 "Technical Offers" at bounding box center [604, 144] width 109 height 15
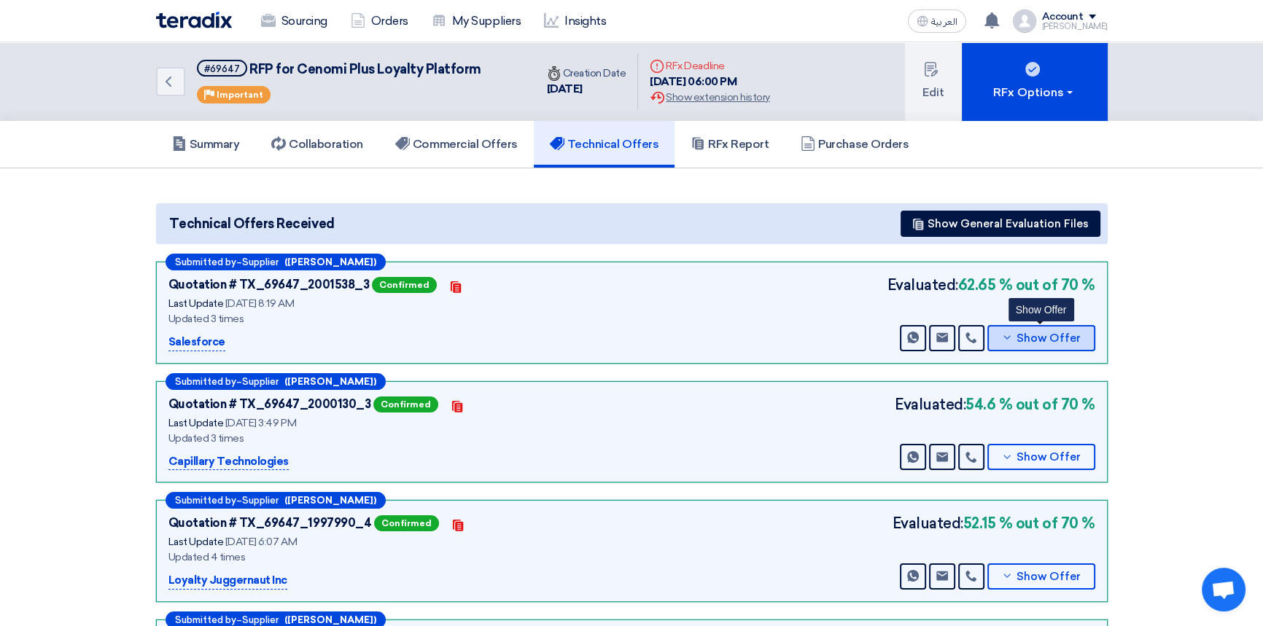
click at [1063, 340] on span "Show Offer" at bounding box center [1048, 338] width 64 height 11
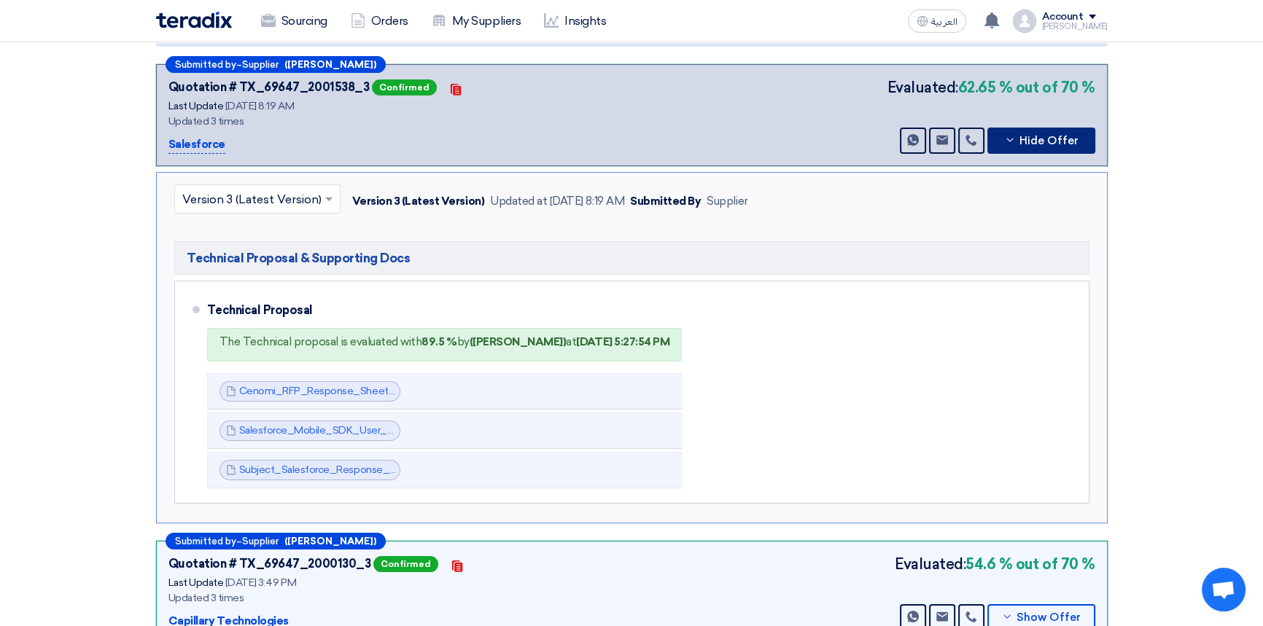
scroll to position [198, 0]
click at [261, 198] on input "text" at bounding box center [250, 199] width 136 height 24
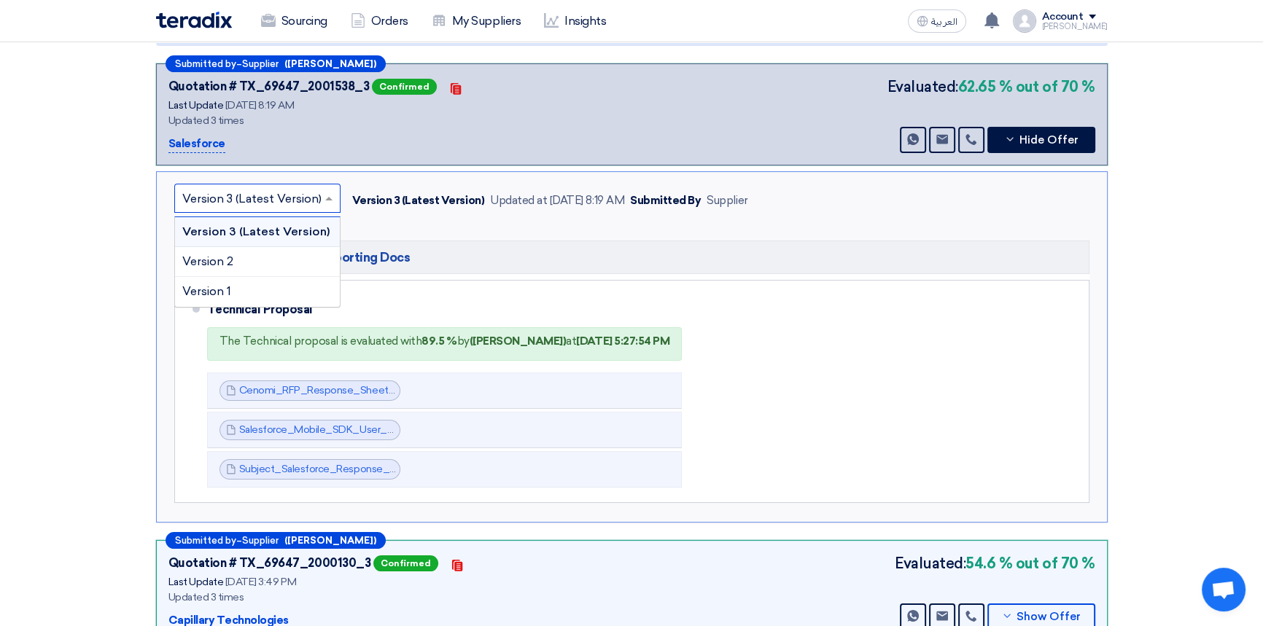
click at [253, 195] on input "text" at bounding box center [250, 199] width 136 height 24
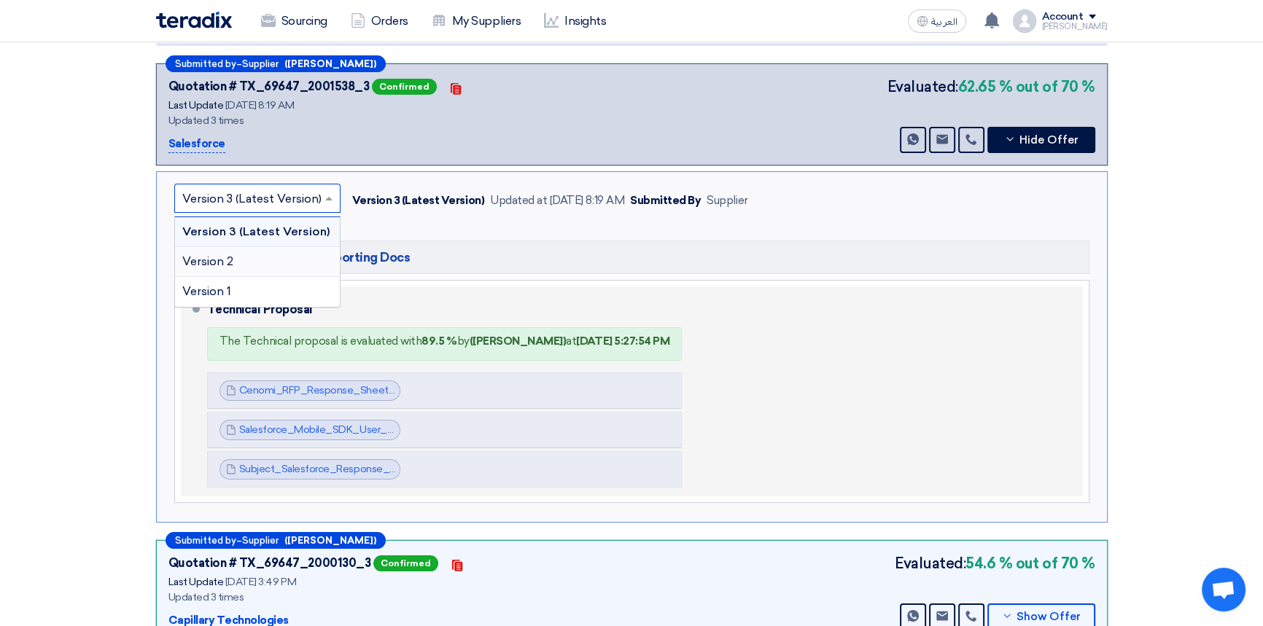
click at [405, 295] on div "Technical Proposal" at bounding box center [636, 309] width 858 height 35
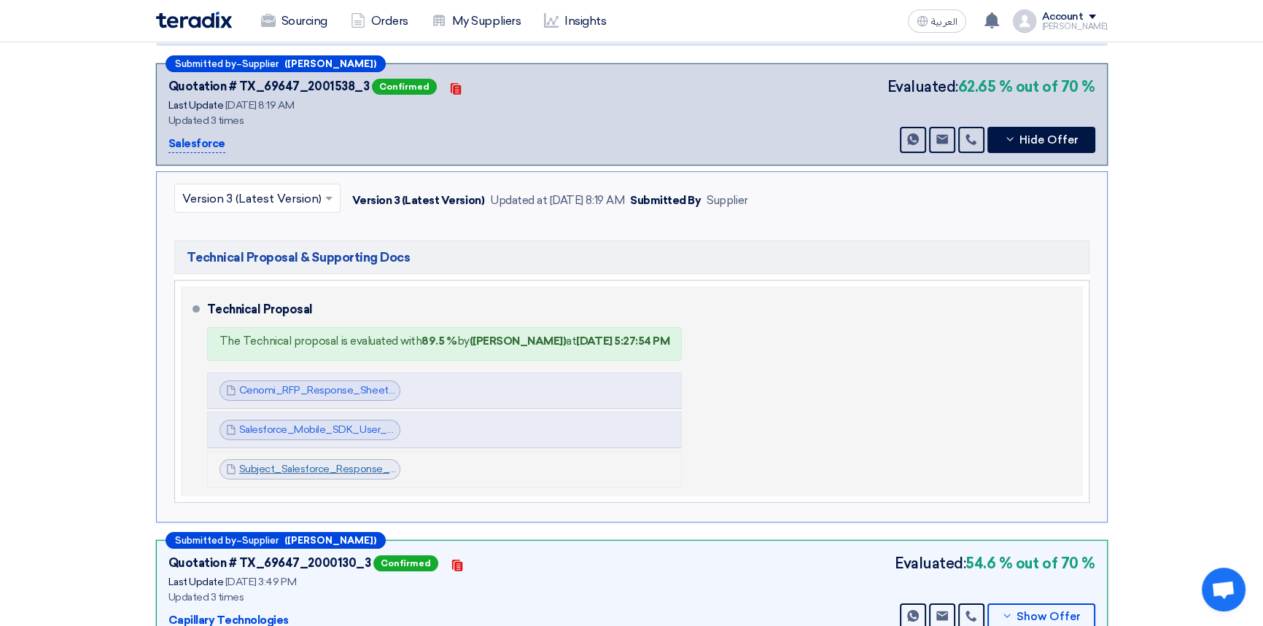
click at [271, 472] on link "Subject_Salesforce_Response___Technical_Commercial_Proposal__1747058846610.pdf" at bounding box center [450, 469] width 423 height 12
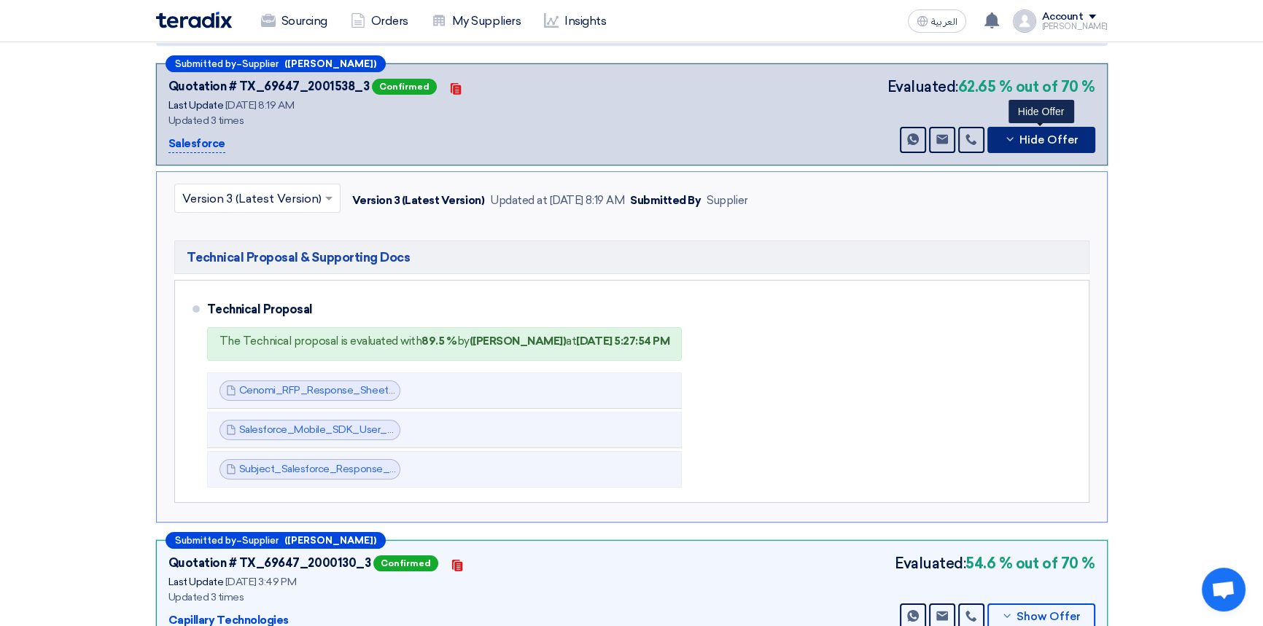
click at [1061, 136] on span "Hide Offer" at bounding box center [1048, 140] width 59 height 11
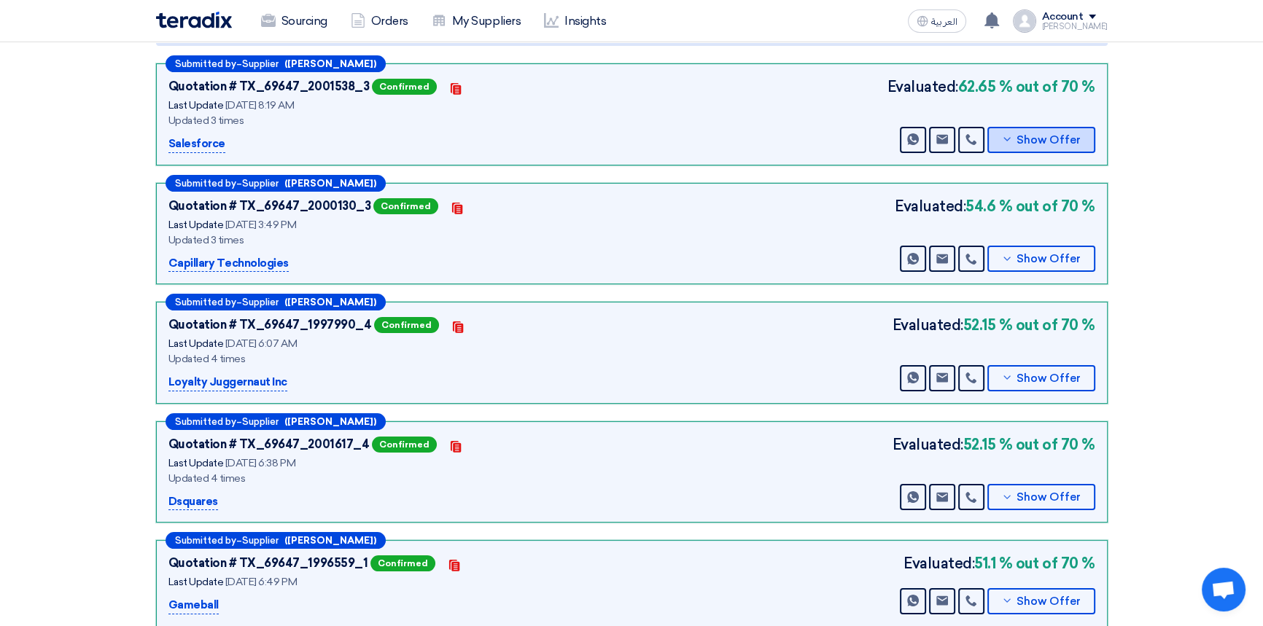
scroll to position [0, 0]
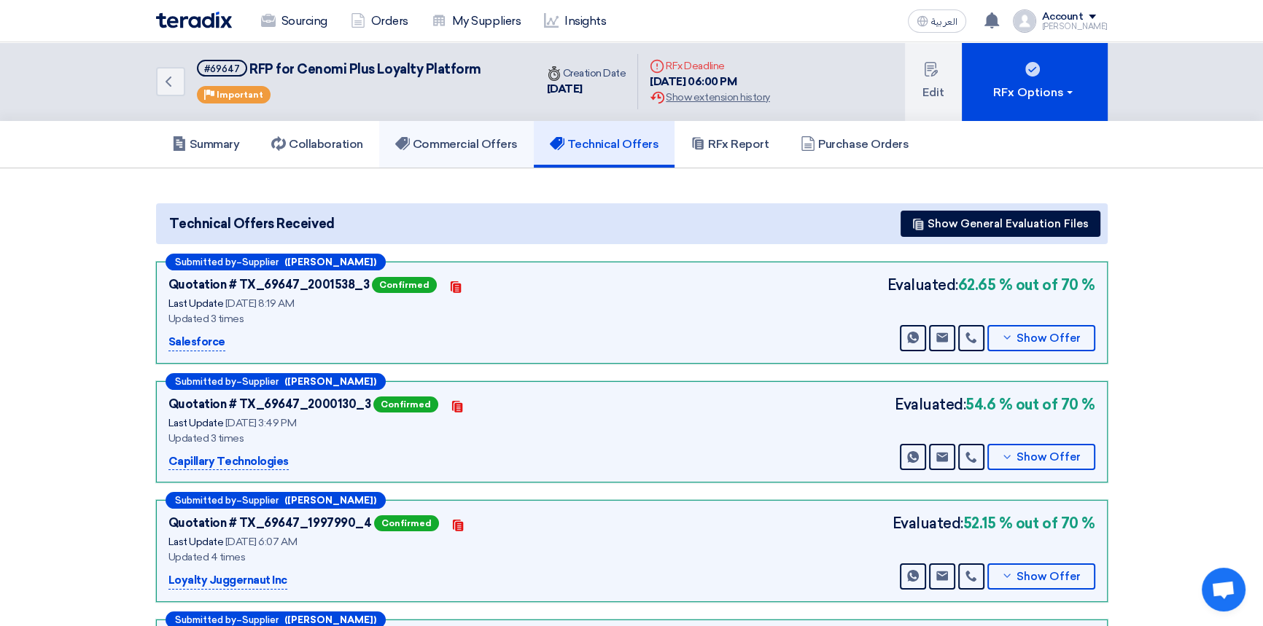
click at [461, 144] on h5 "Commercial Offers" at bounding box center [456, 144] width 122 height 15
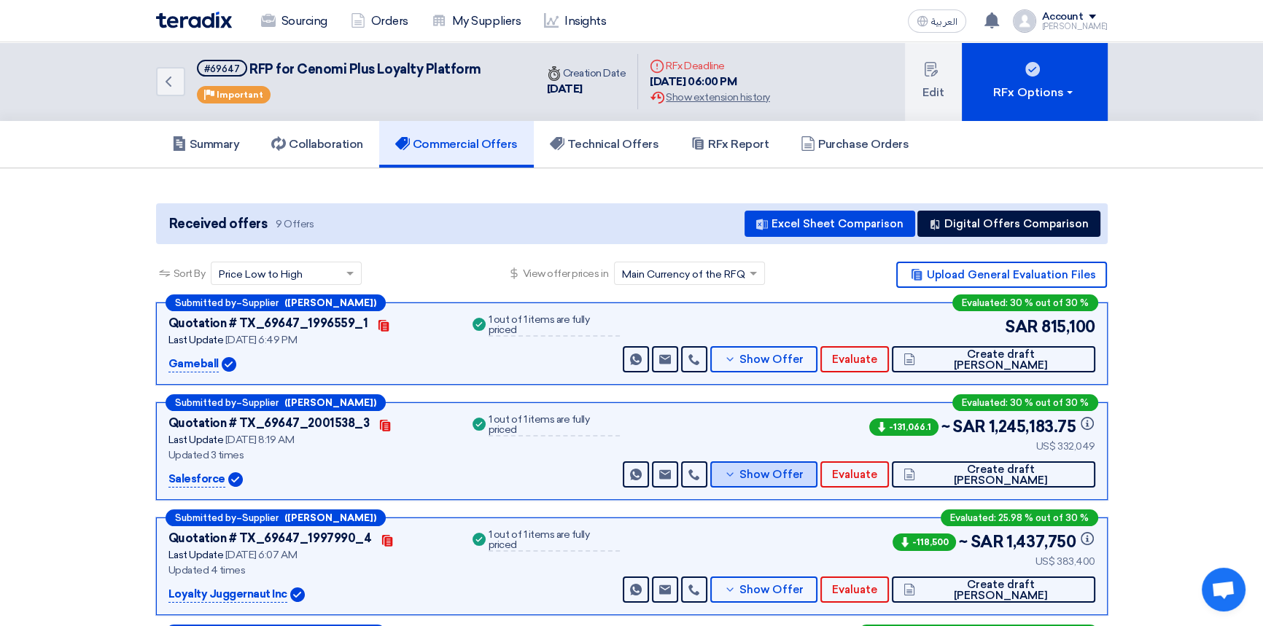
click at [804, 475] on span "Show Offer" at bounding box center [771, 475] width 64 height 11
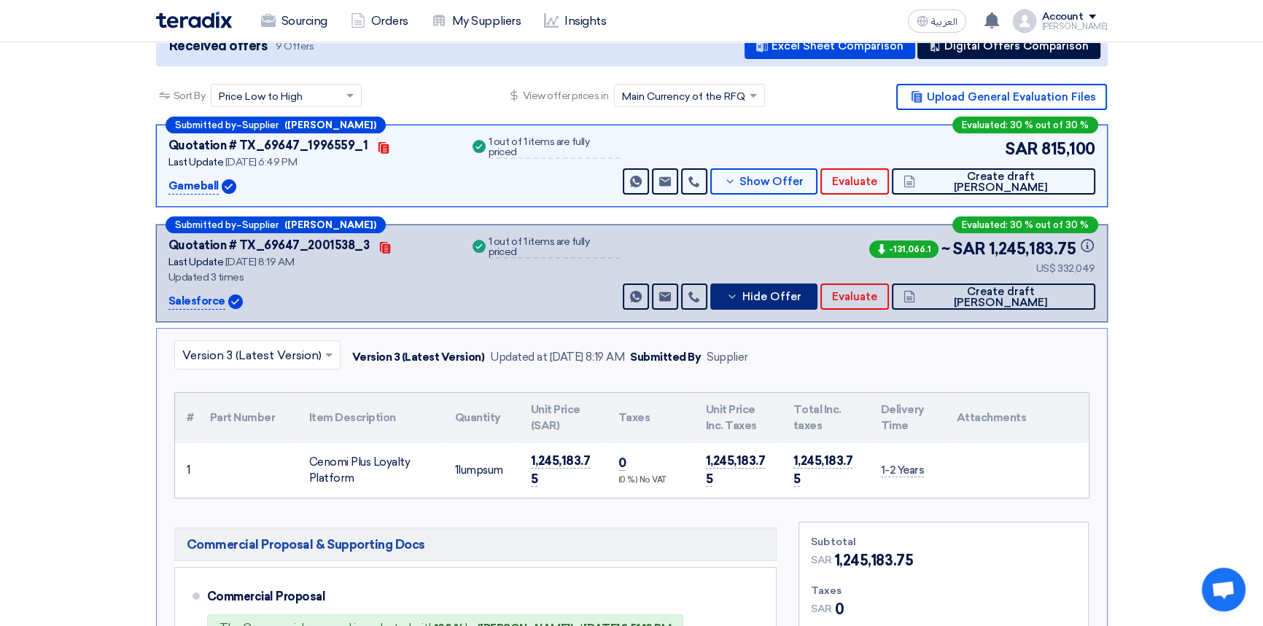
scroll to position [198, 0]
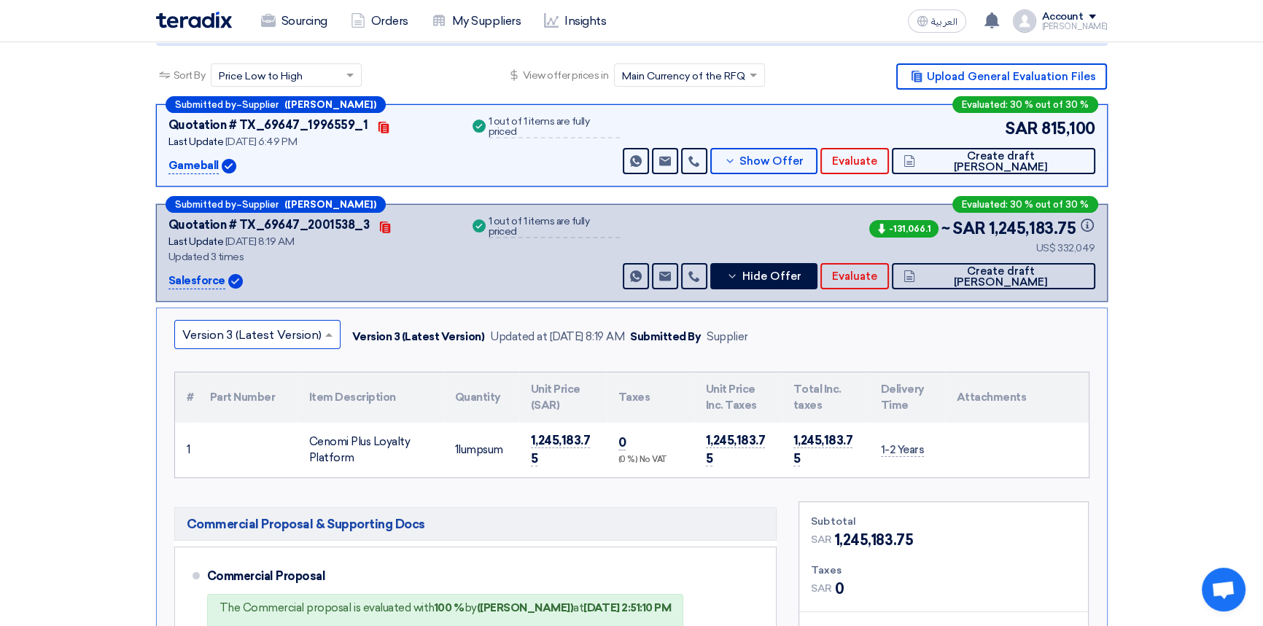
click at [233, 332] on input "text" at bounding box center [250, 336] width 136 height 24
click at [227, 424] on span "Version 1" at bounding box center [206, 428] width 49 height 14
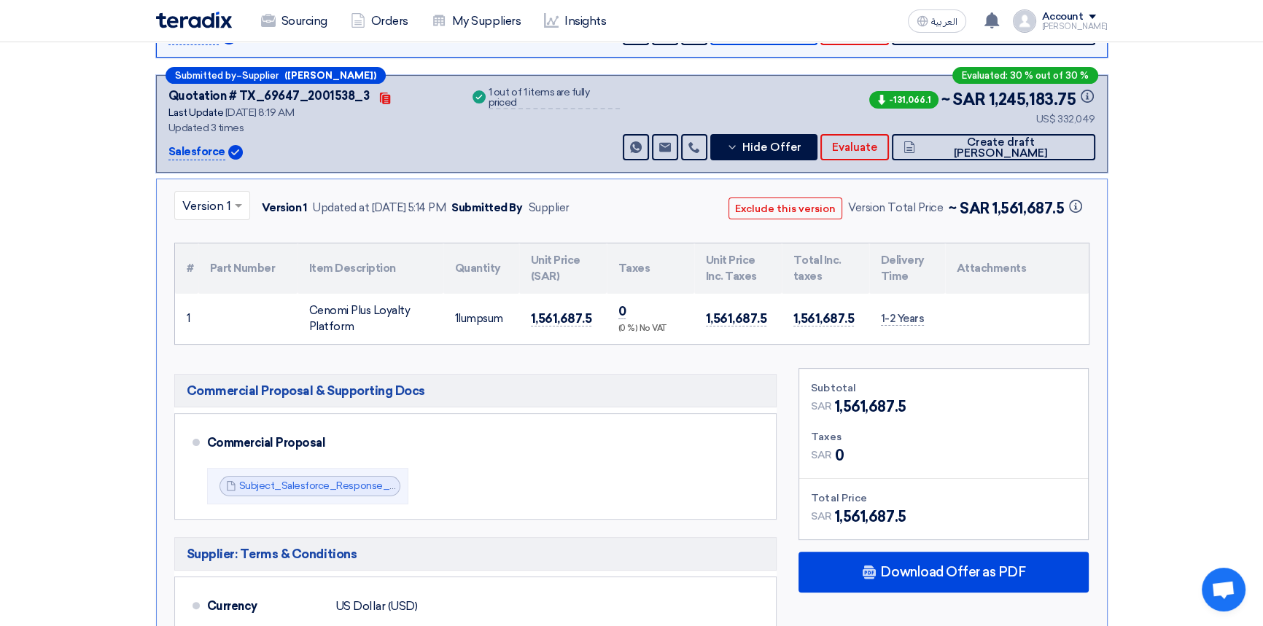
scroll to position [397, 0]
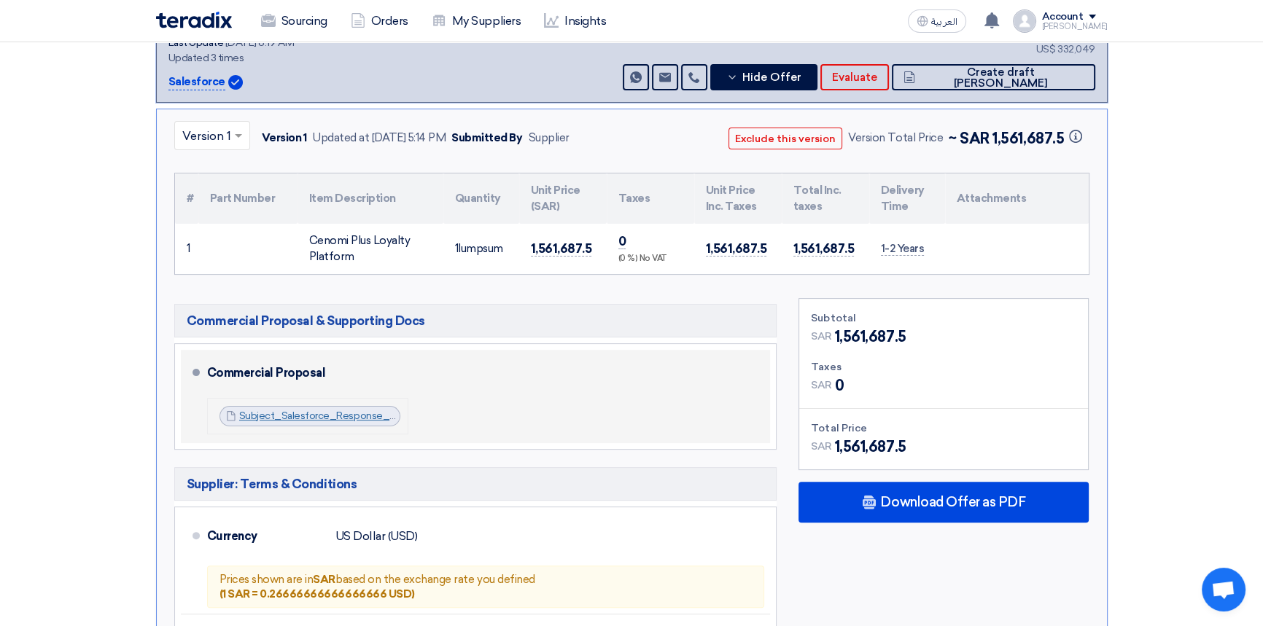
click at [308, 418] on link "Subject_Salesforce_Response___Technical_Commercial_Proposal__1747058828995.pdf" at bounding box center [451, 416] width 424 height 12
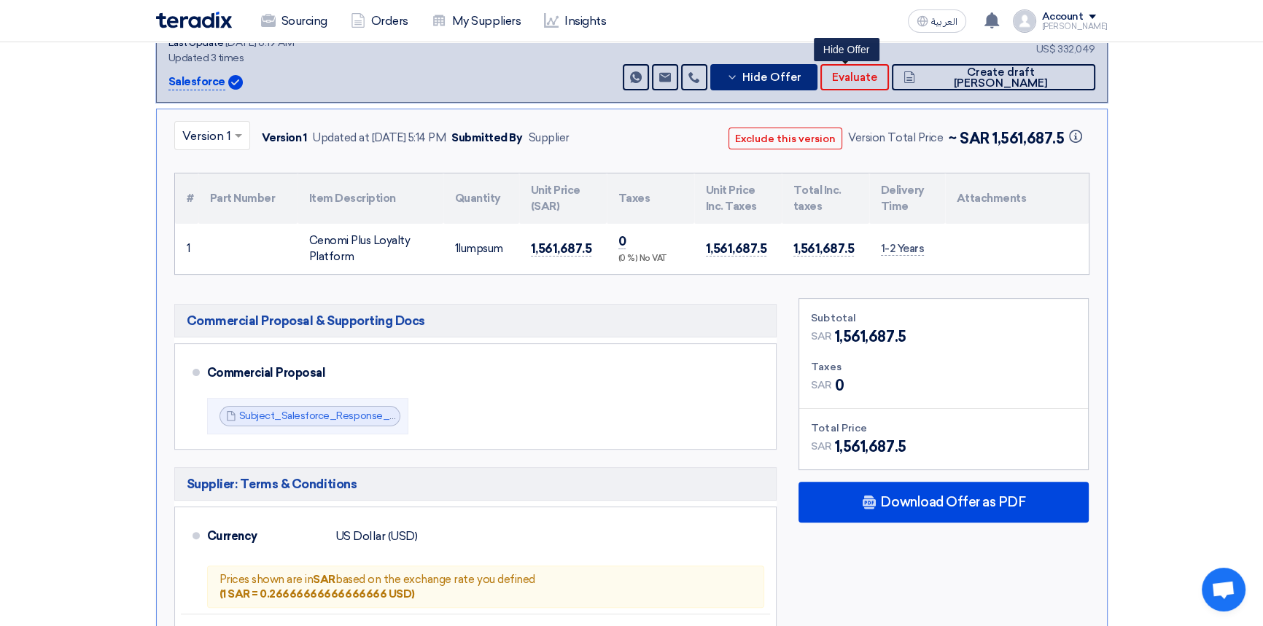
click at [818, 83] on button "Hide Offer" at bounding box center [764, 77] width 108 height 26
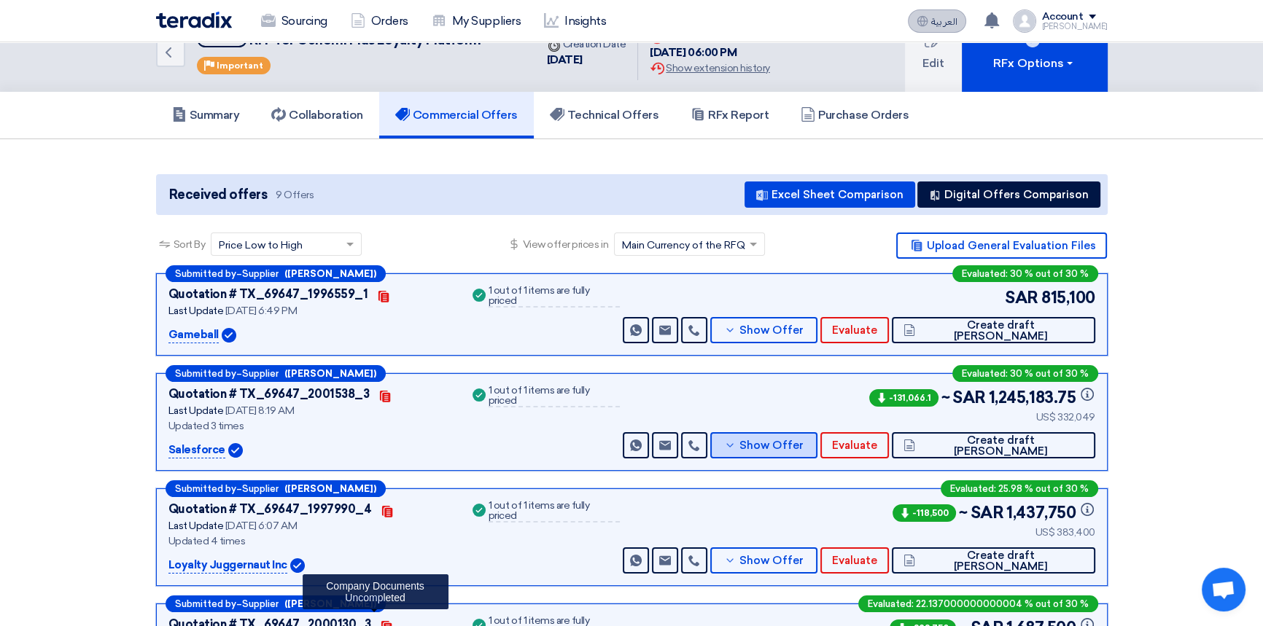
scroll to position [0, 0]
